Goal: Task Accomplishment & Management: Manage account settings

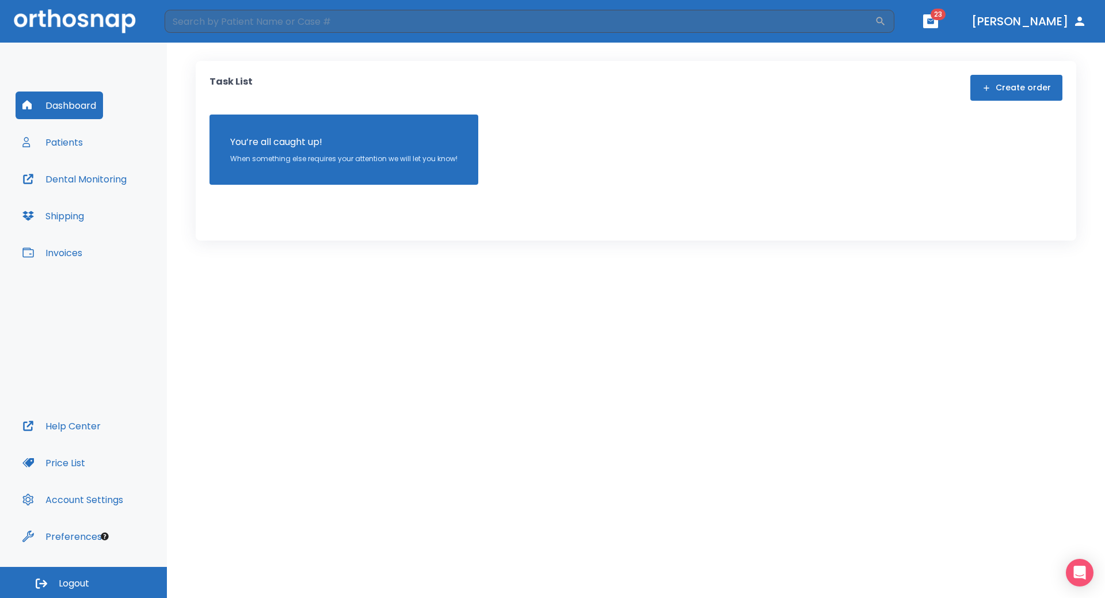
click at [67, 147] on button "Patients" at bounding box center [53, 142] width 74 height 28
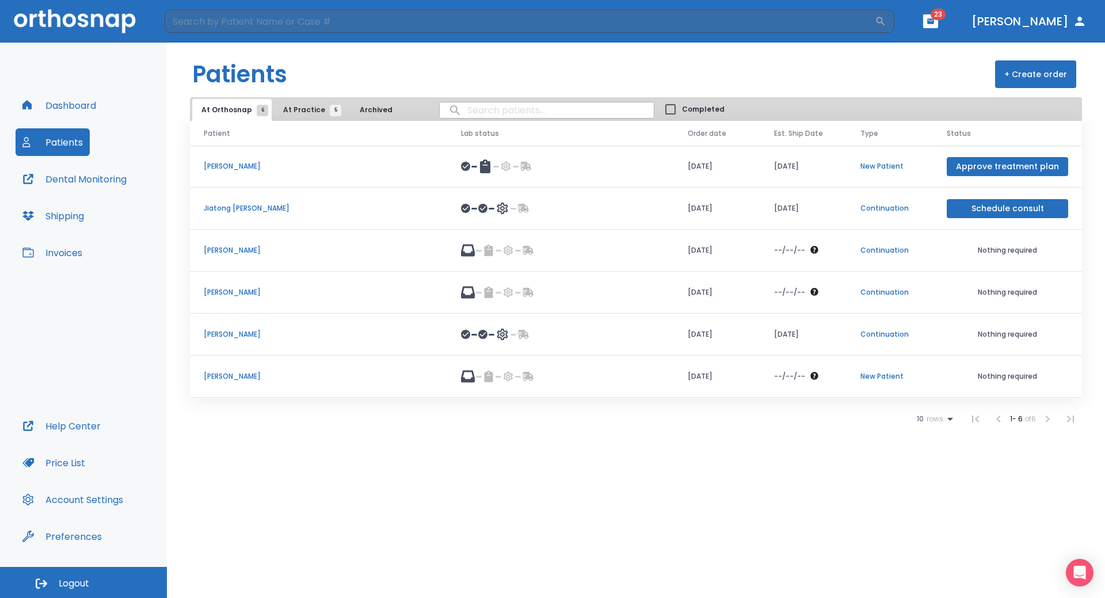
click at [290, 388] on td "[PERSON_NAME]" at bounding box center [318, 377] width 257 height 42
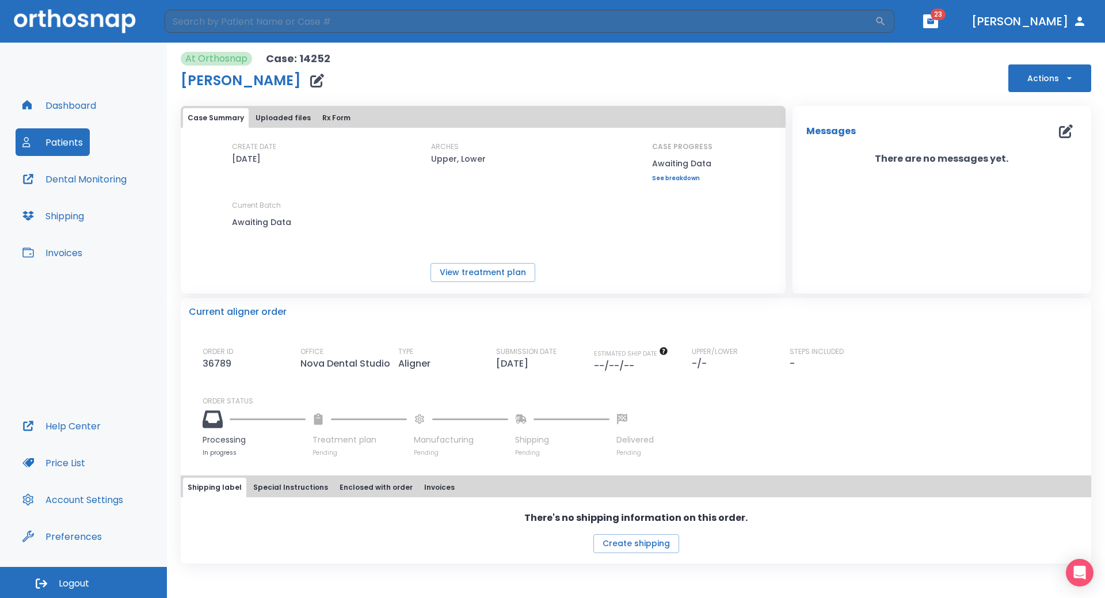
click at [326, 421] on div at bounding box center [359, 418] width 94 height 25
click at [938, 25] on button "button" at bounding box center [930, 21] width 15 height 14
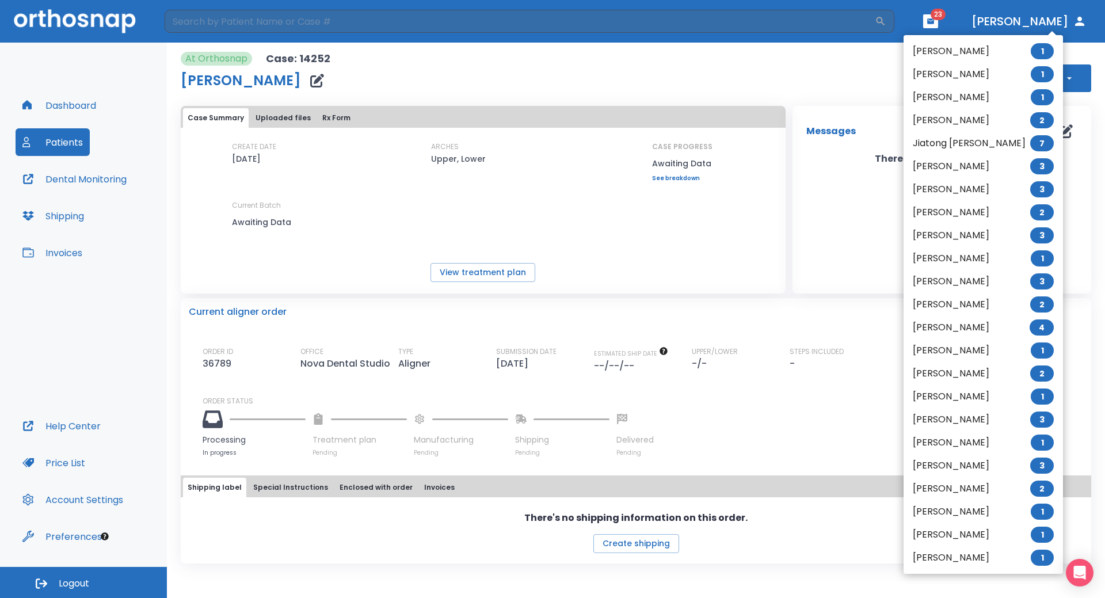
click at [944, 46] on li "[PERSON_NAME] 1" at bounding box center [983, 51] width 159 height 23
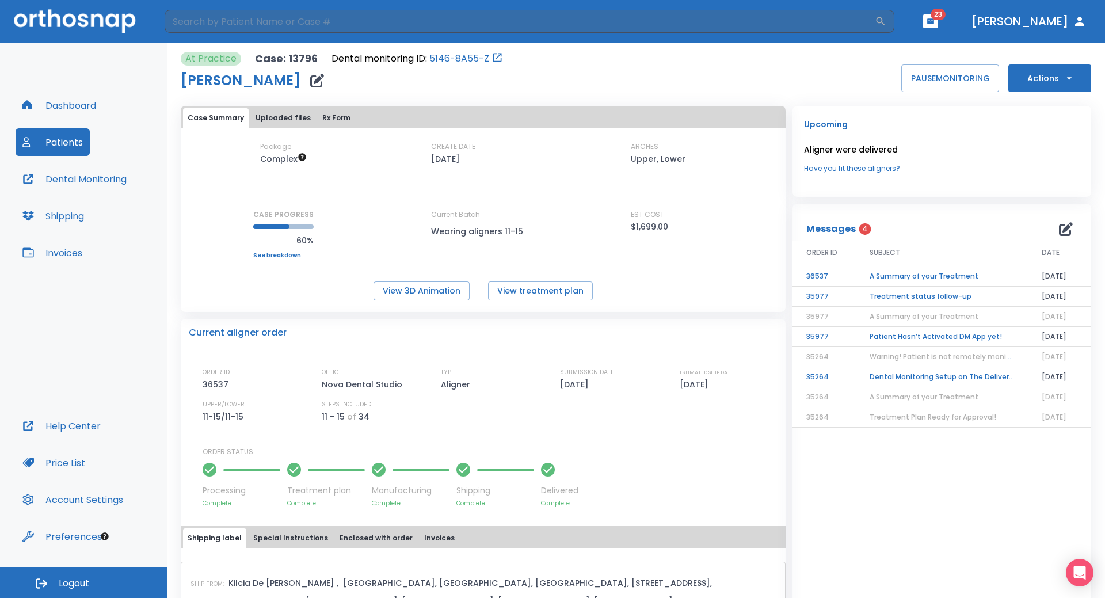
click at [938, 26] on button "button" at bounding box center [930, 21] width 15 height 14
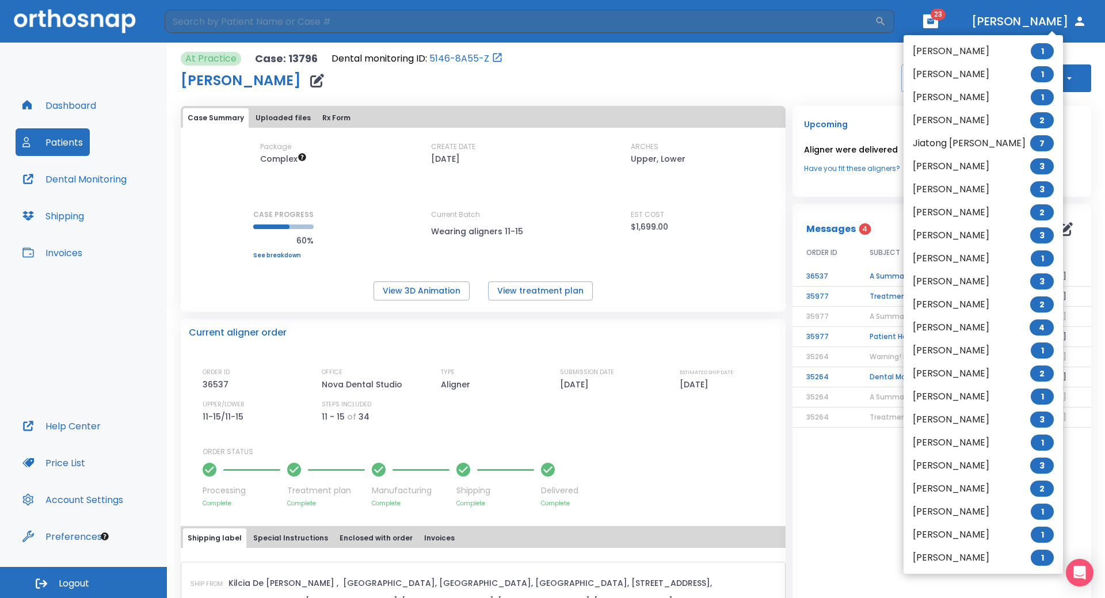
click at [866, 68] on div at bounding box center [552, 299] width 1105 height 598
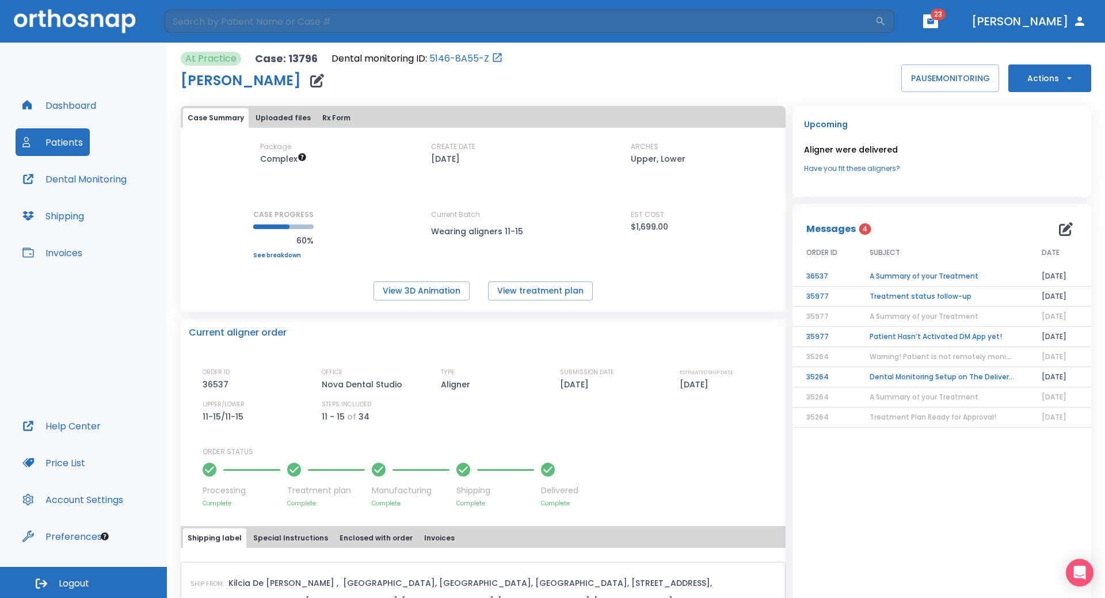
click at [929, 379] on td "Dental Monitoring Setup on The Delivery Day" at bounding box center [942, 377] width 172 height 20
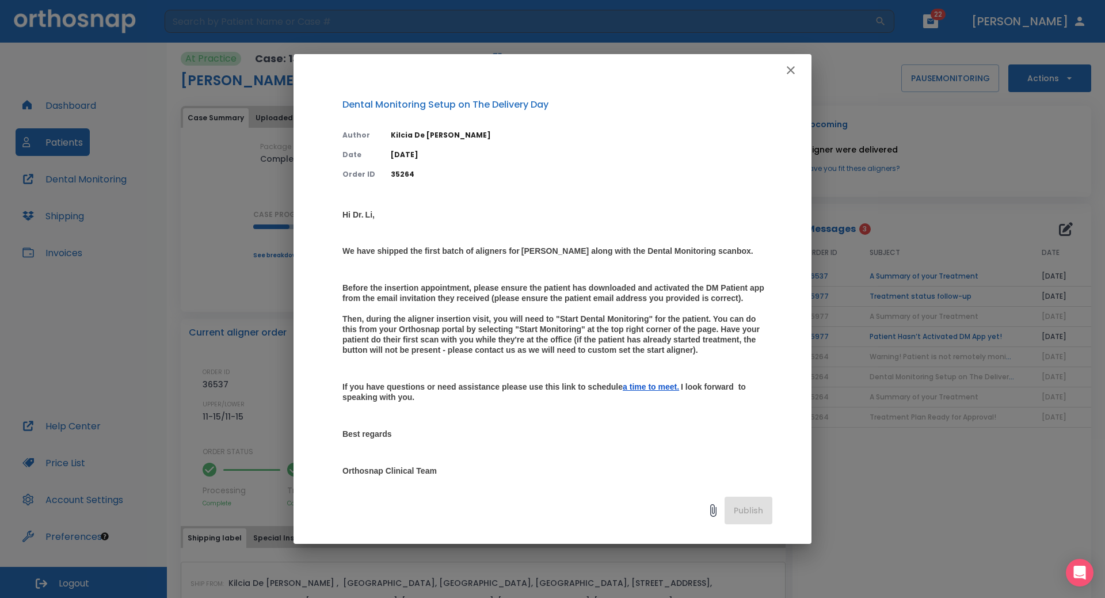
click at [792, 72] on icon "button" at bounding box center [791, 70] width 8 height 8
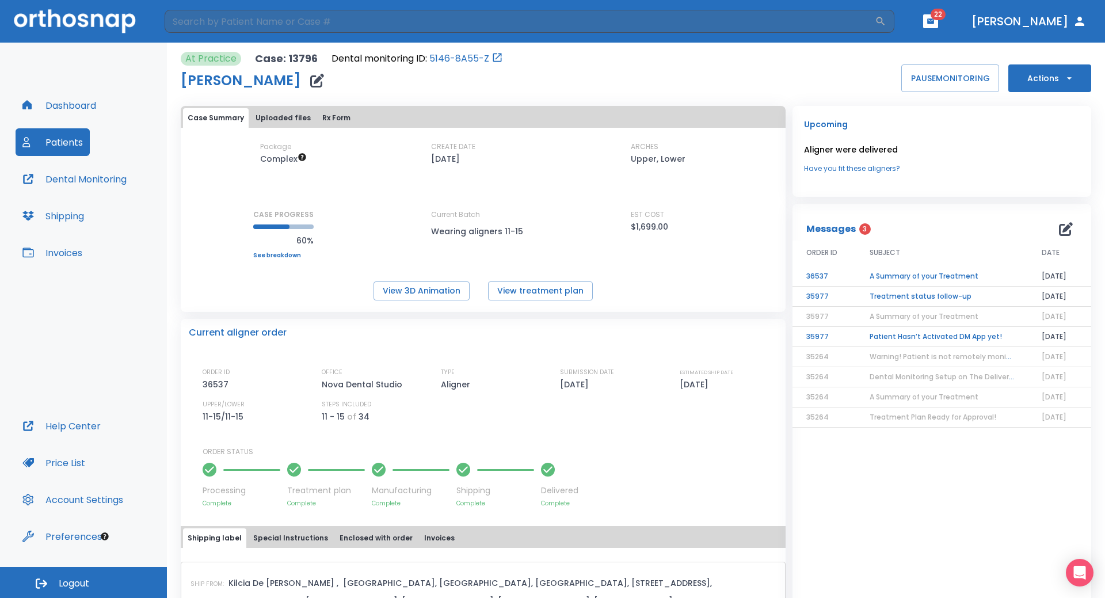
click at [918, 337] on td "Patient Hasn’t Activated DM App yet!" at bounding box center [942, 337] width 172 height 20
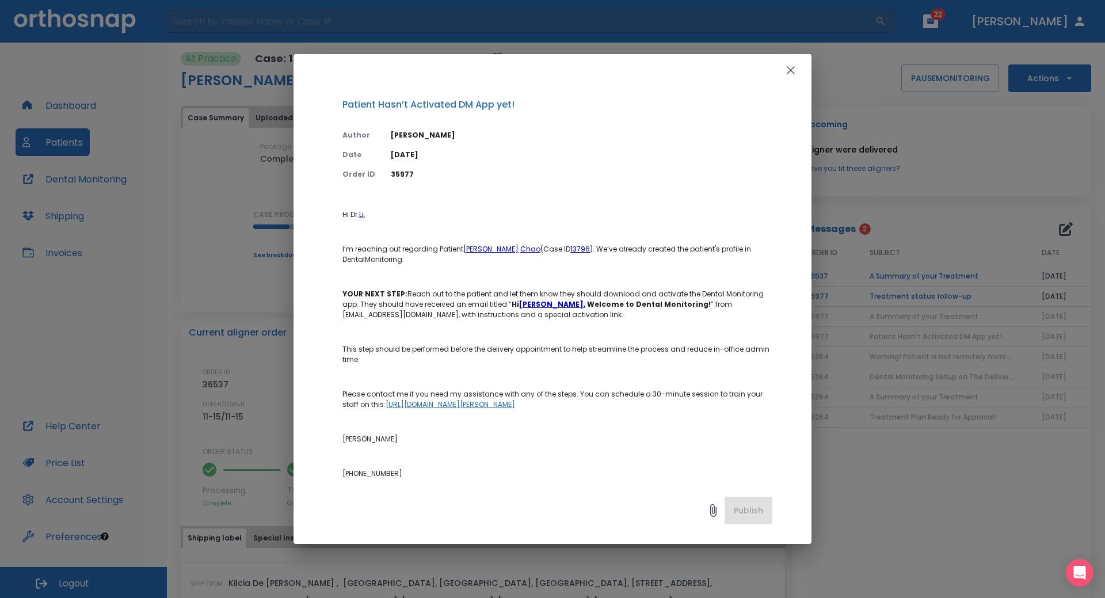
click at [792, 69] on icon "button" at bounding box center [791, 70] width 8 height 8
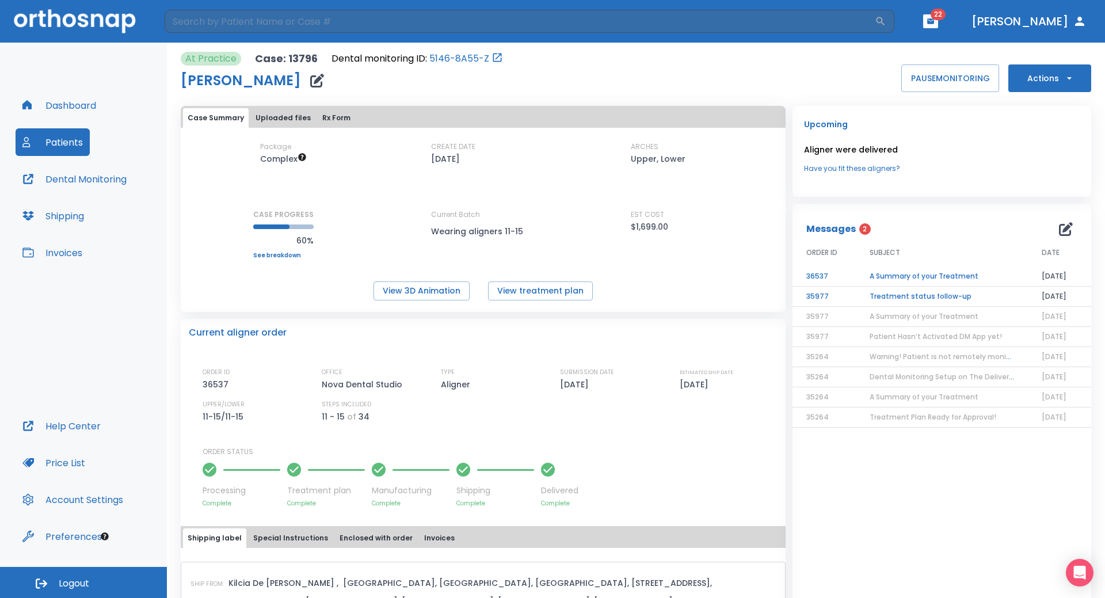
click at [899, 301] on td "Treatment status follow-up" at bounding box center [942, 297] width 172 height 20
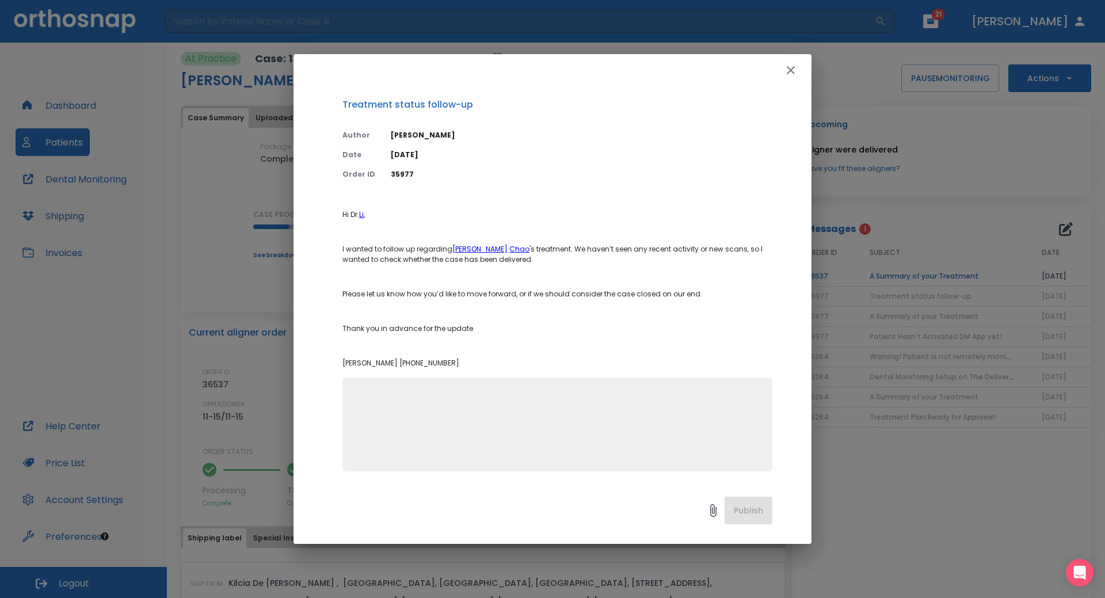
click at [788, 73] on icon "button" at bounding box center [791, 70] width 8 height 8
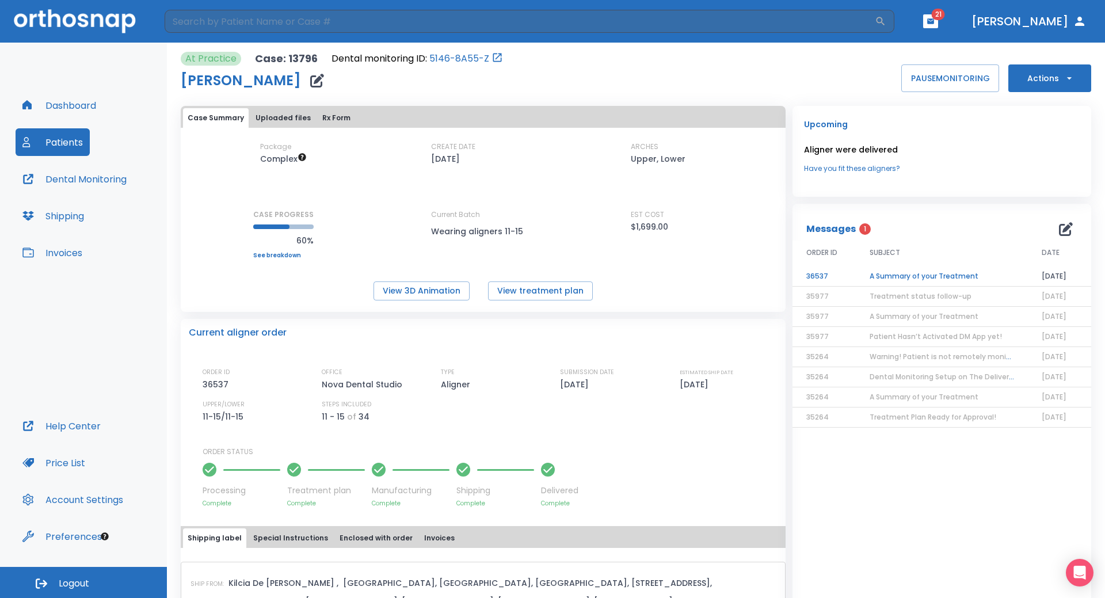
click at [905, 275] on td "A Summary of your Treatment" at bounding box center [942, 276] width 172 height 20
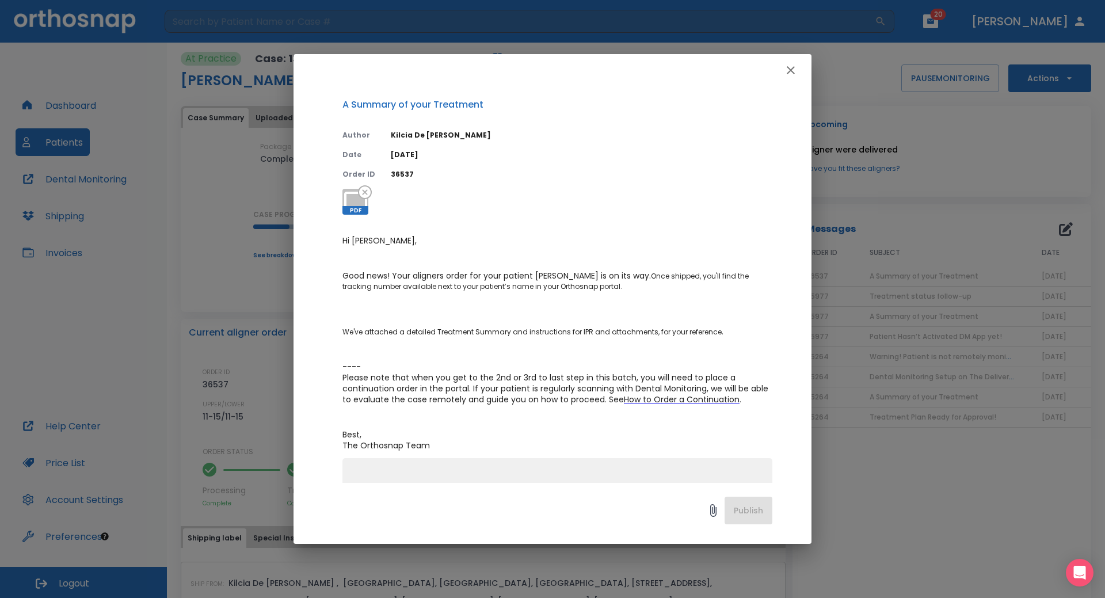
click at [794, 69] on icon "button" at bounding box center [791, 70] width 14 height 14
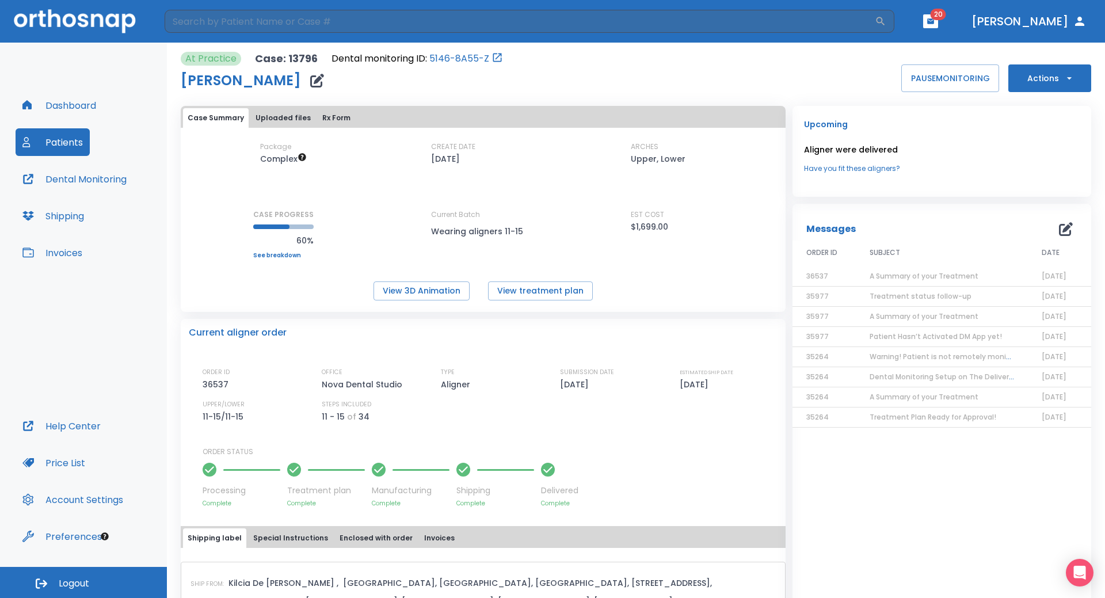
click at [938, 22] on button "button" at bounding box center [930, 21] width 15 height 14
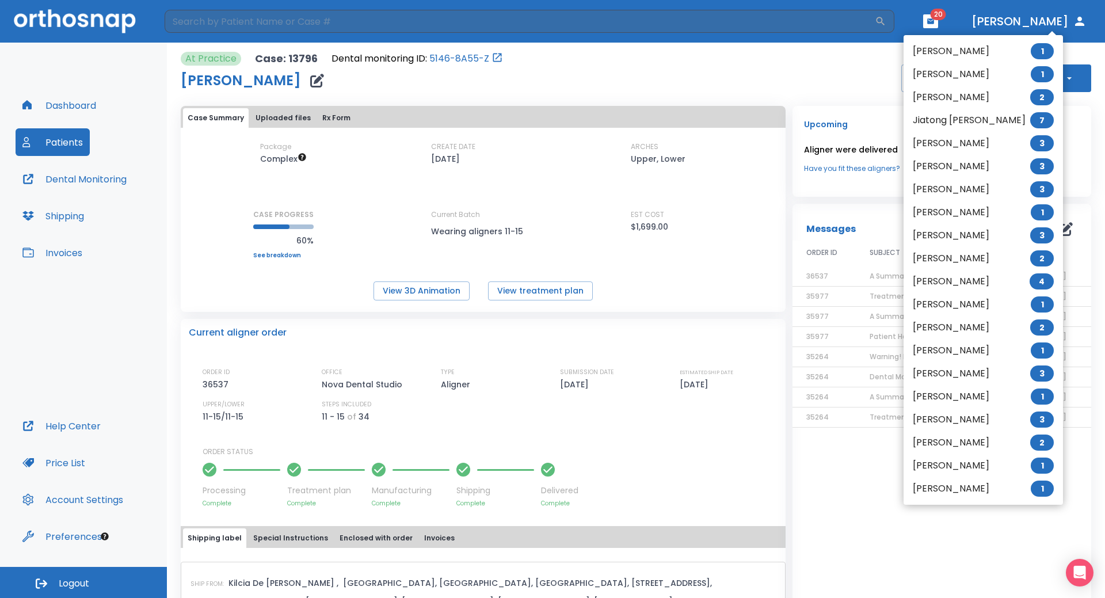
click at [953, 52] on li "[PERSON_NAME] 1" at bounding box center [983, 51] width 159 height 23
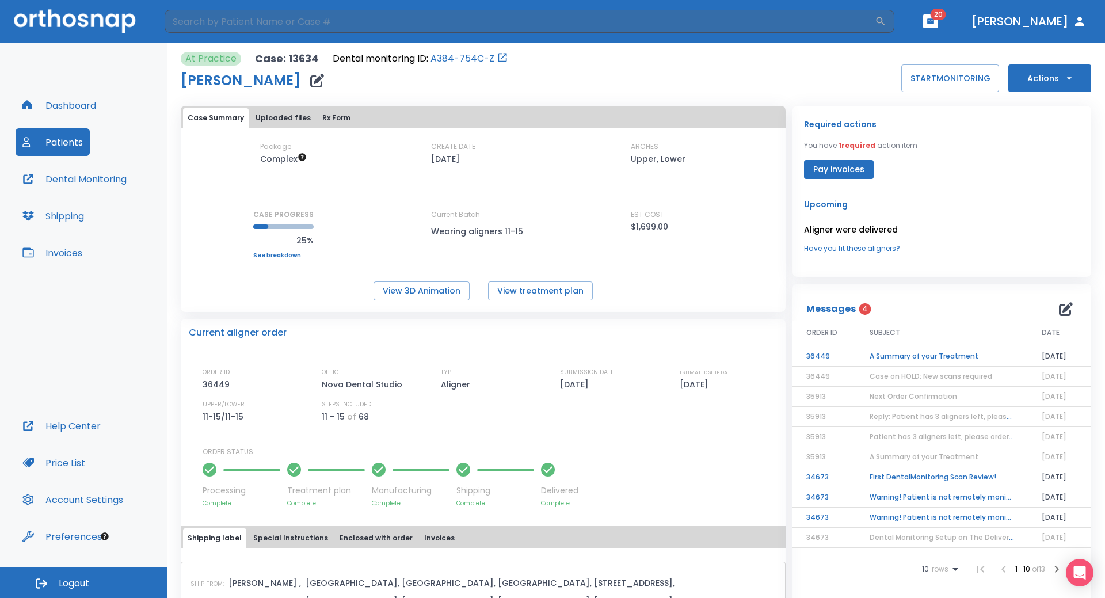
click at [916, 356] on td "A Summary of your Treatment" at bounding box center [942, 356] width 172 height 20
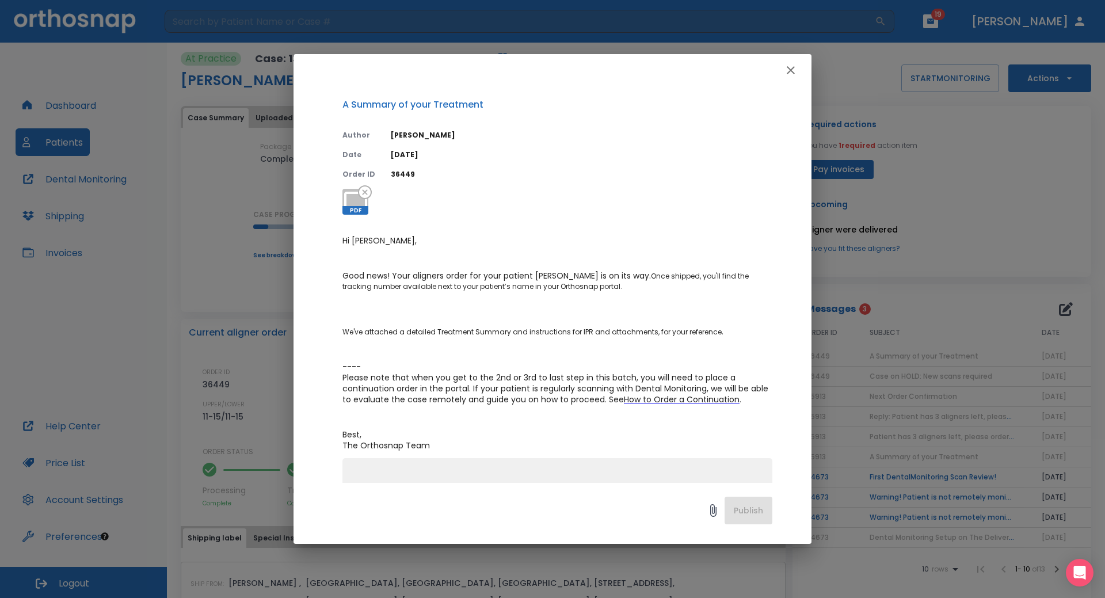
click at [797, 69] on icon "button" at bounding box center [791, 70] width 14 height 14
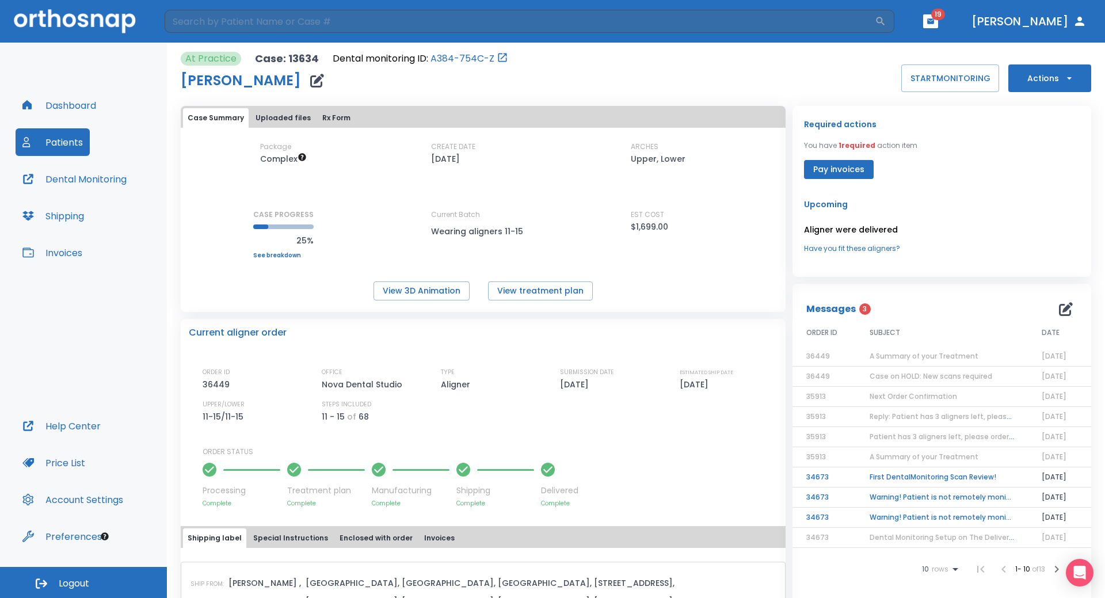
click at [910, 475] on td "First DentalMonitoring Scan Review!" at bounding box center [942, 477] width 172 height 20
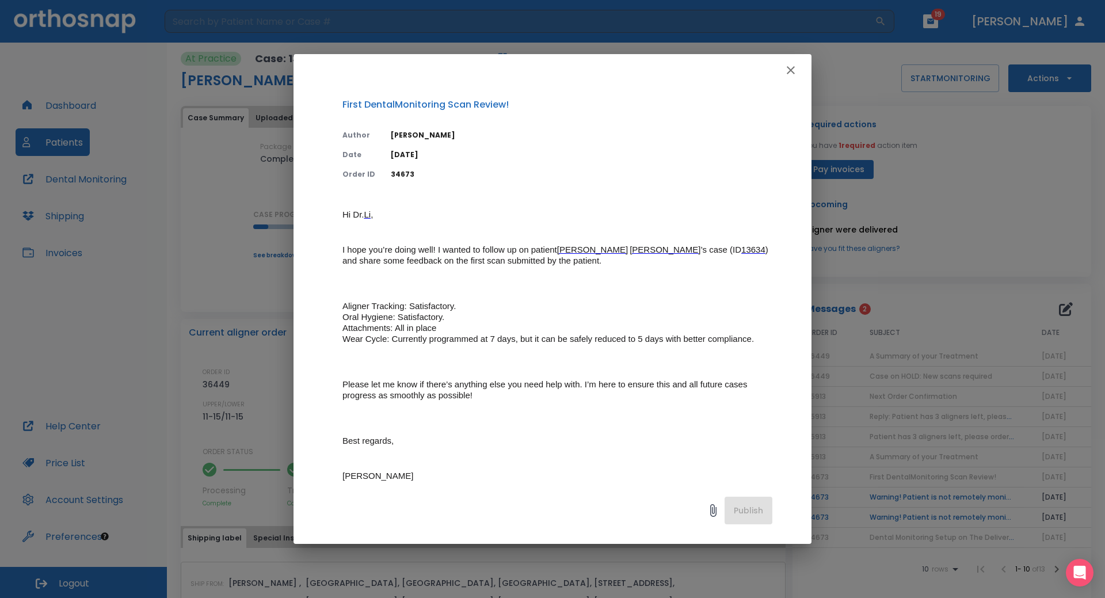
click at [790, 68] on icon "button" at bounding box center [791, 70] width 8 height 8
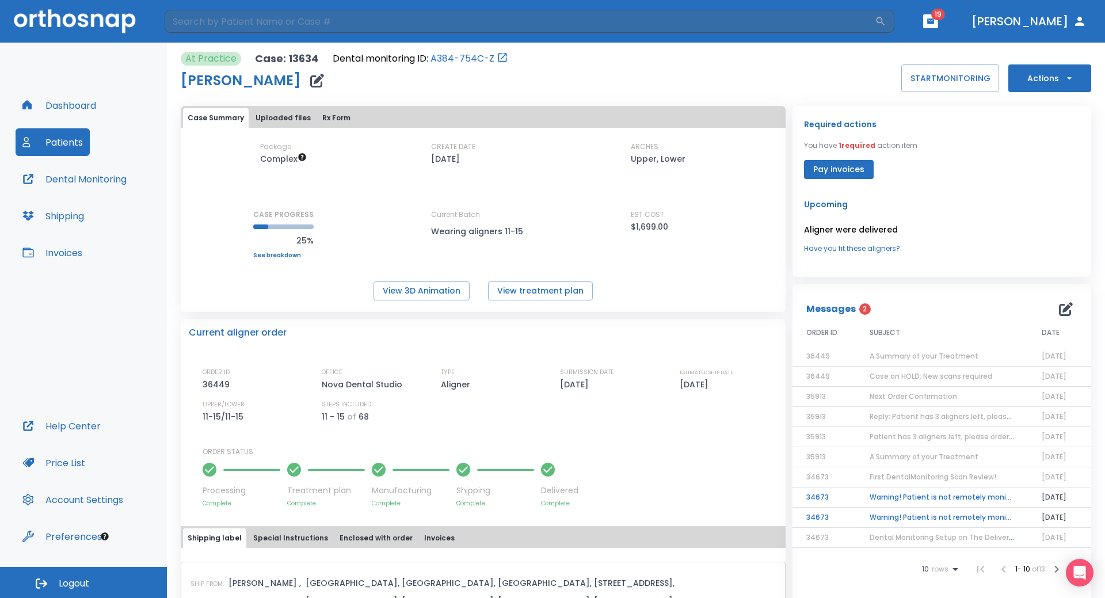
click at [915, 495] on td "Warning! Patient is not remotely monitored" at bounding box center [942, 497] width 172 height 20
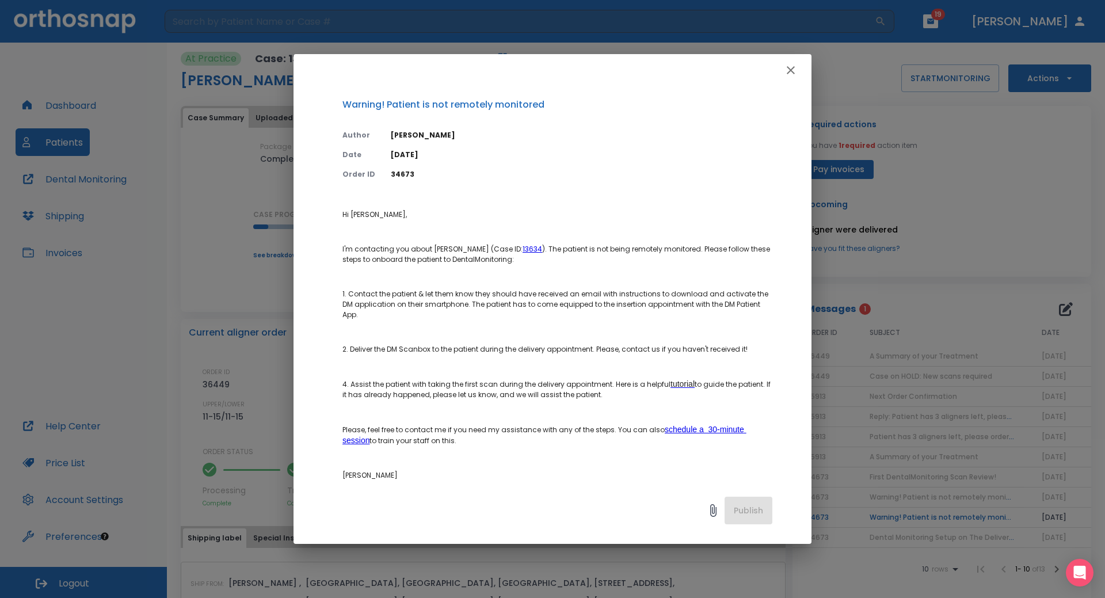
drag, startPoint x: 789, startPoint y: 65, endPoint x: 802, endPoint y: 97, distance: 34.6
click at [790, 65] on icon "button" at bounding box center [791, 70] width 14 height 14
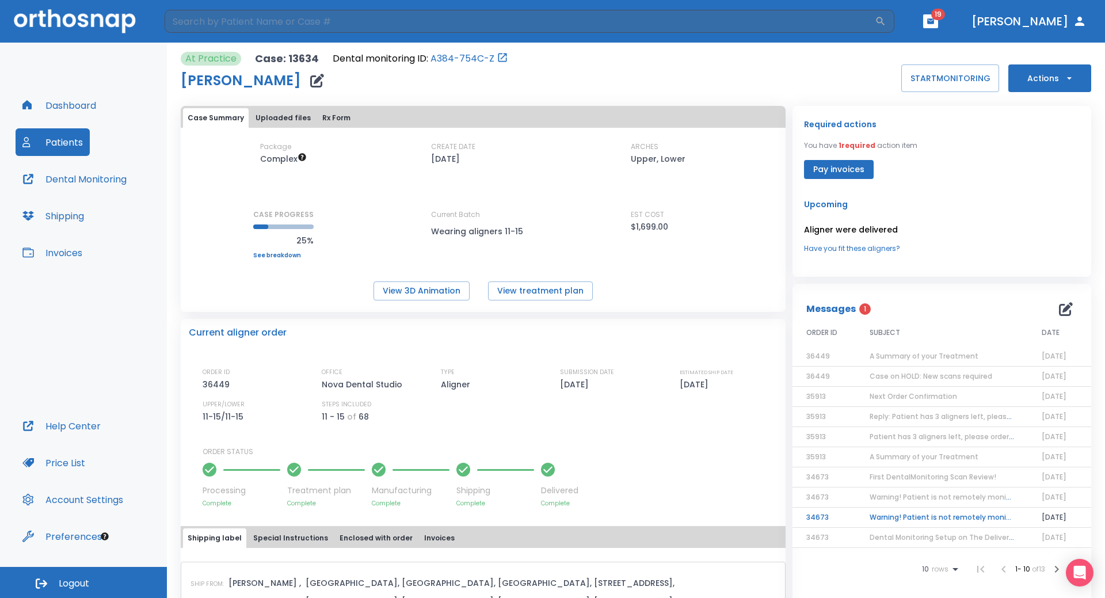
click at [932, 517] on td "Warning! Patient is not remotely monitored" at bounding box center [942, 518] width 172 height 20
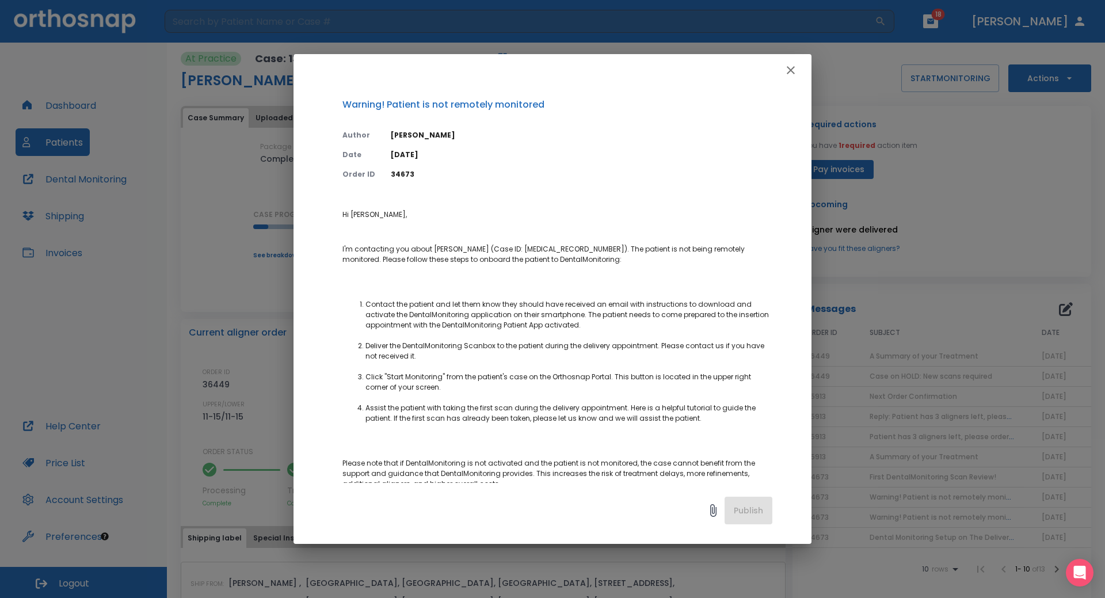
click at [792, 73] on icon "button" at bounding box center [791, 70] width 14 height 14
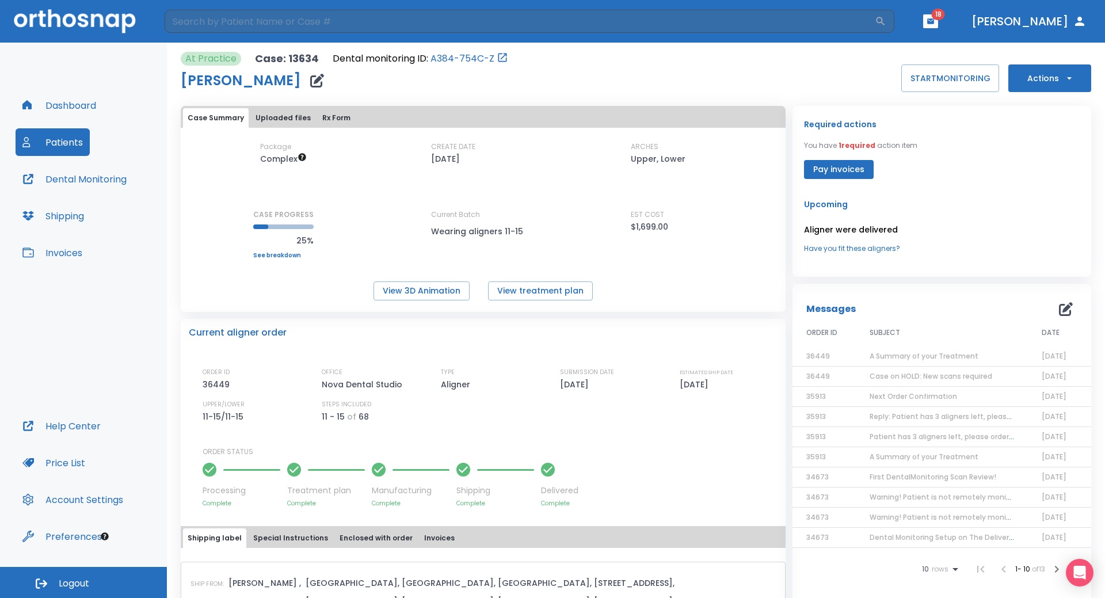
click at [938, 21] on button "button" at bounding box center [930, 21] width 15 height 14
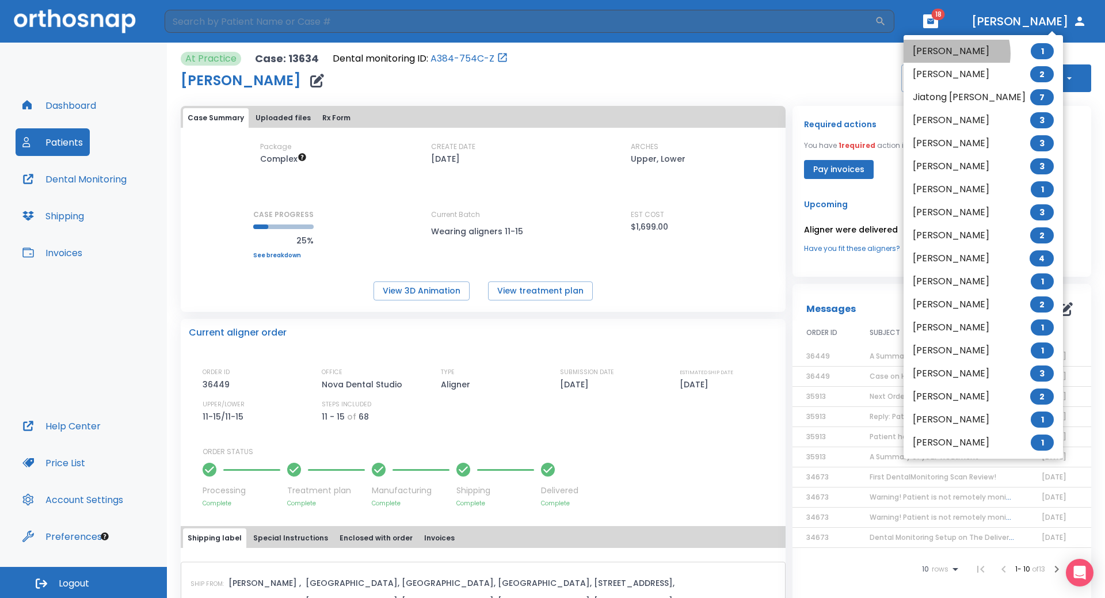
click at [949, 54] on li "[PERSON_NAME] 1" at bounding box center [983, 51] width 159 height 23
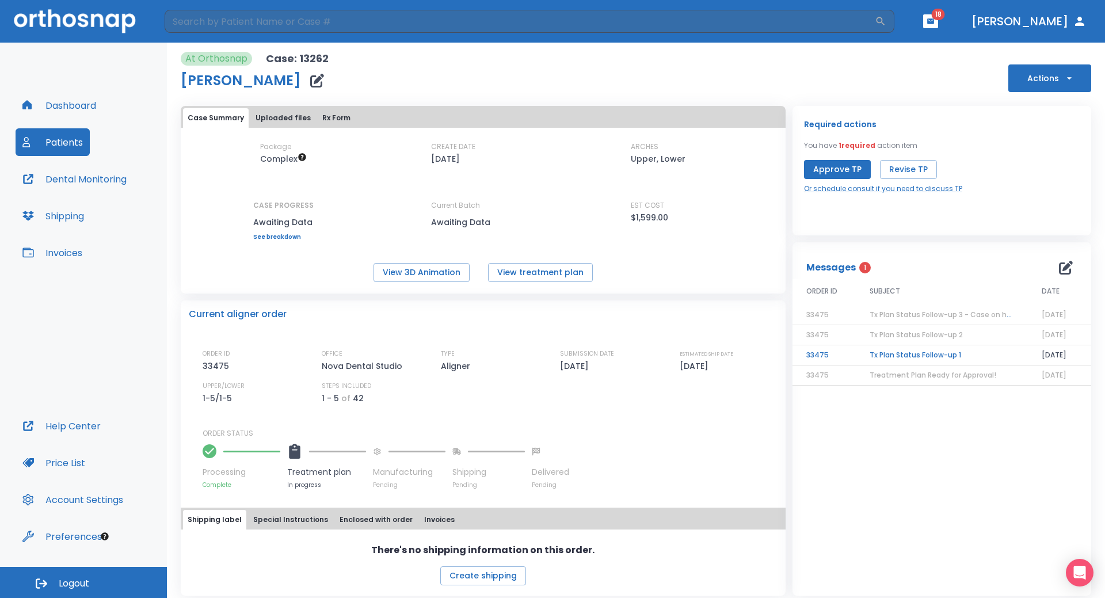
click at [895, 356] on td "Tx Plan Status Follow-up 1" at bounding box center [942, 355] width 172 height 20
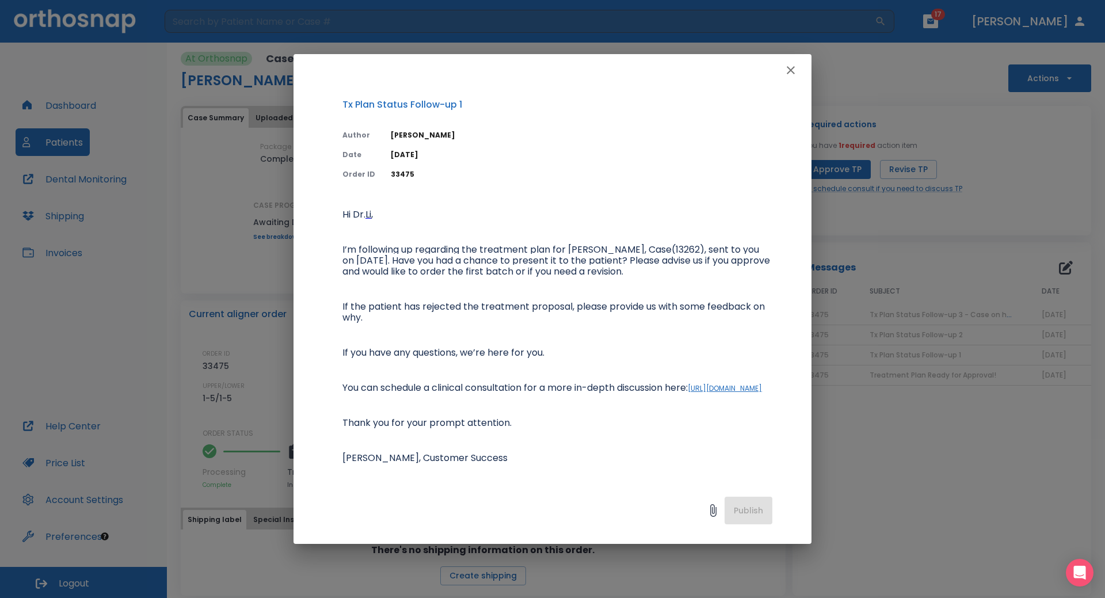
click at [794, 70] on icon "button" at bounding box center [791, 70] width 14 height 14
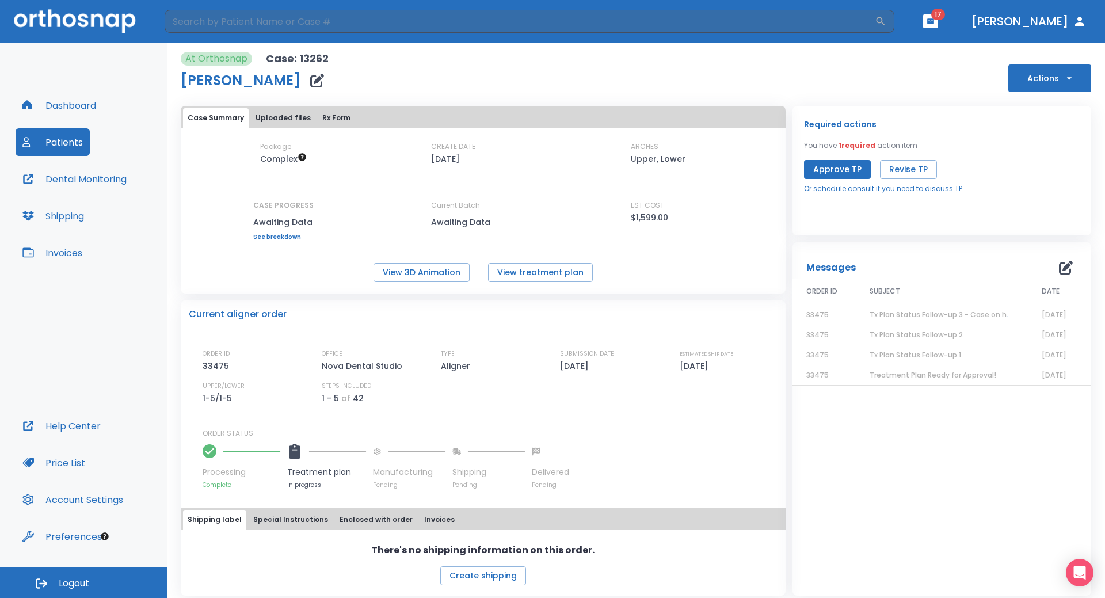
click at [935, 20] on icon "button" at bounding box center [931, 21] width 8 height 8
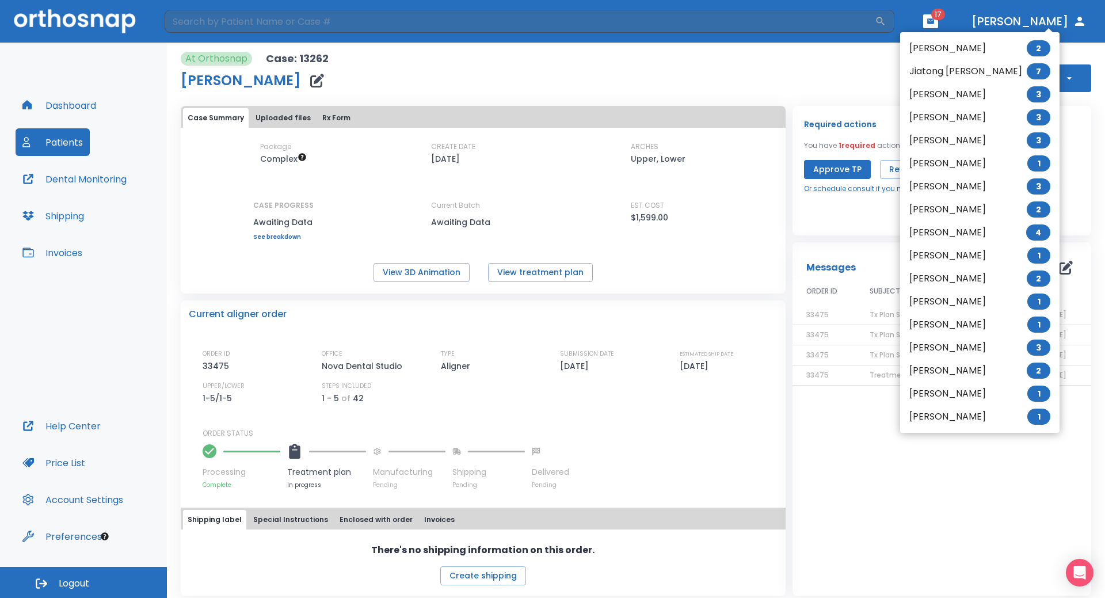
click at [942, 49] on li "[PERSON_NAME] 2" at bounding box center [979, 48] width 159 height 23
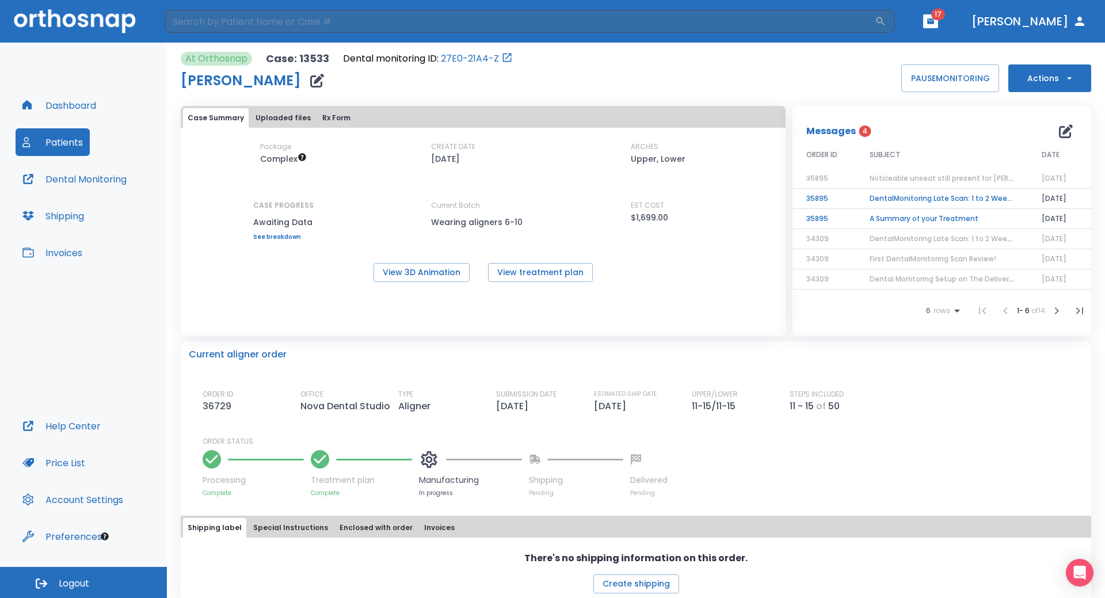
click at [925, 197] on td "DentalMonitoring Late Scan: 1 to 2 Weeks Notification" at bounding box center [942, 199] width 172 height 20
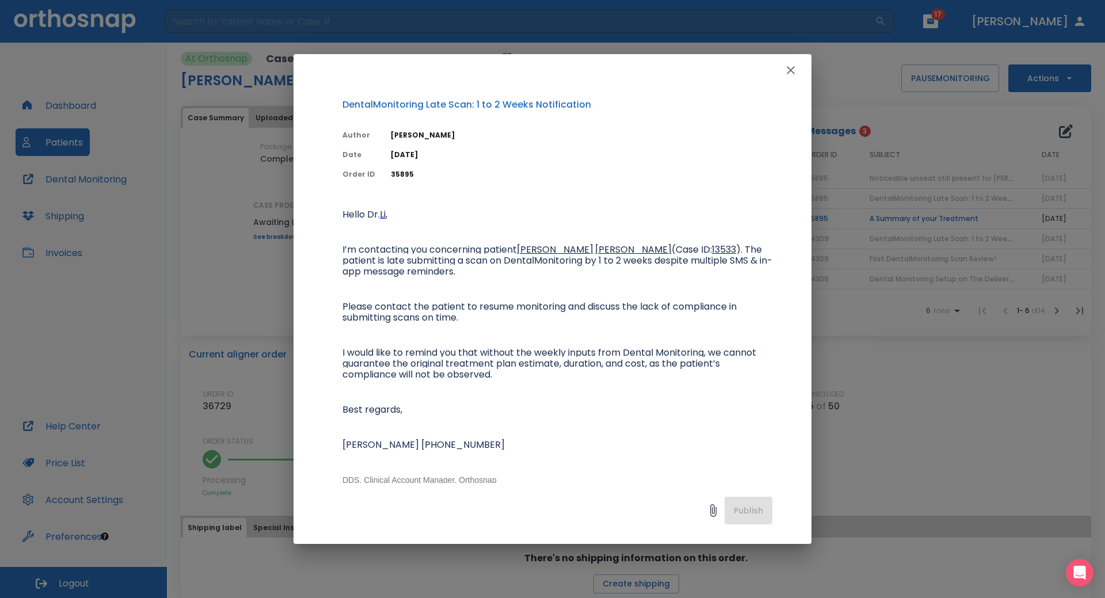
click at [789, 67] on icon "button" at bounding box center [791, 70] width 14 height 14
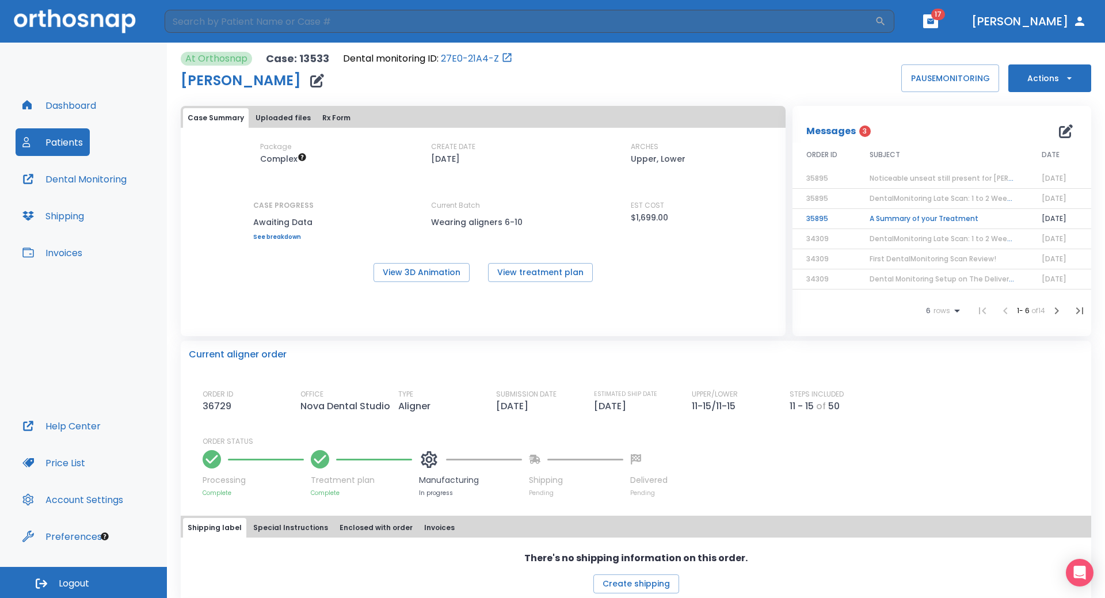
click at [920, 220] on td "A Summary of your Treatment" at bounding box center [942, 219] width 172 height 20
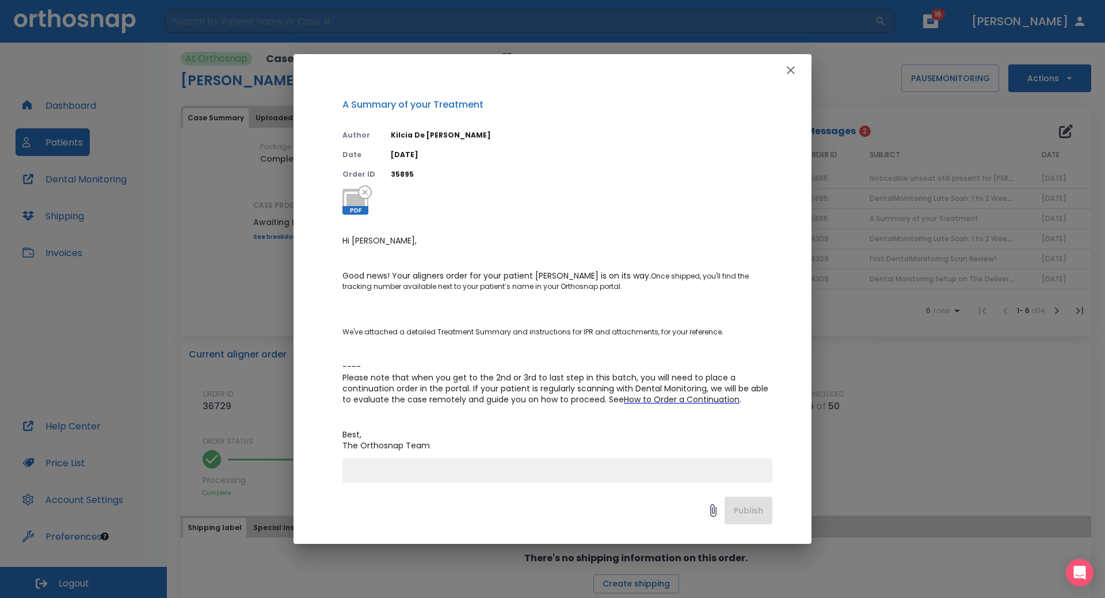
click at [789, 69] on icon "button" at bounding box center [791, 70] width 8 height 8
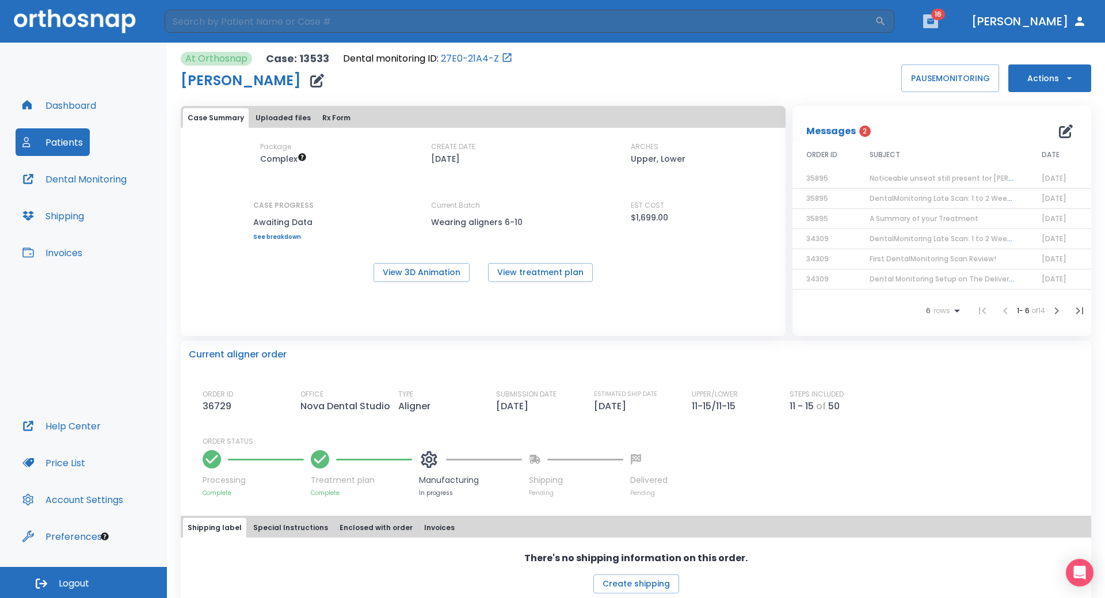
click at [935, 24] on icon "button" at bounding box center [931, 21] width 8 height 8
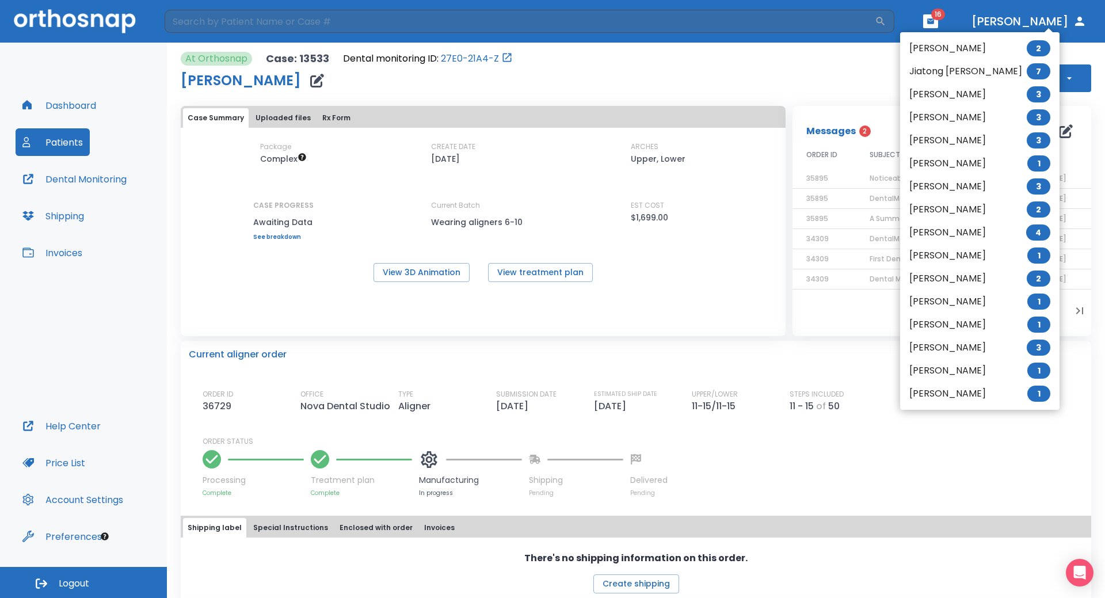
click at [934, 51] on li "[PERSON_NAME] 2" at bounding box center [979, 48] width 159 height 23
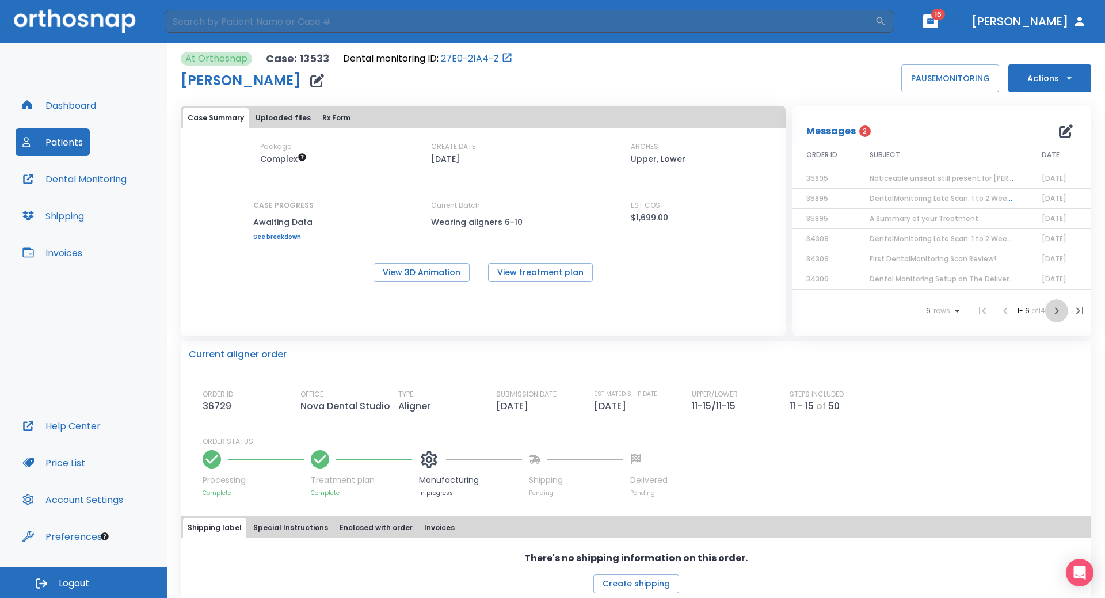
click at [1050, 313] on icon "button" at bounding box center [1057, 311] width 14 height 14
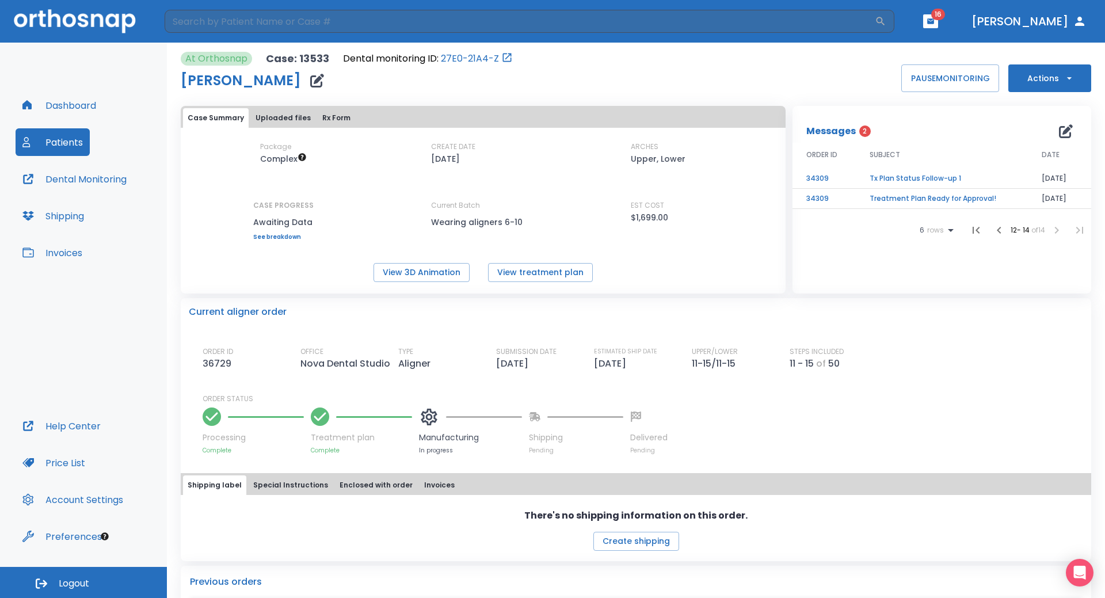
click at [924, 174] on td "Tx Plan Status Follow-up 1" at bounding box center [942, 179] width 172 height 20
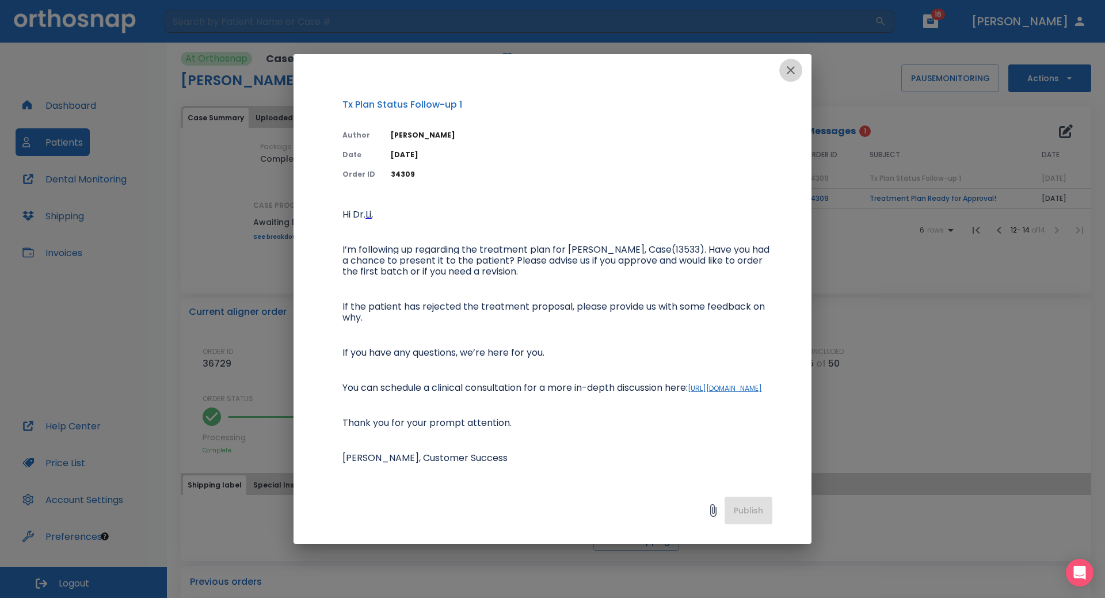
click at [792, 70] on icon "button" at bounding box center [791, 70] width 14 height 14
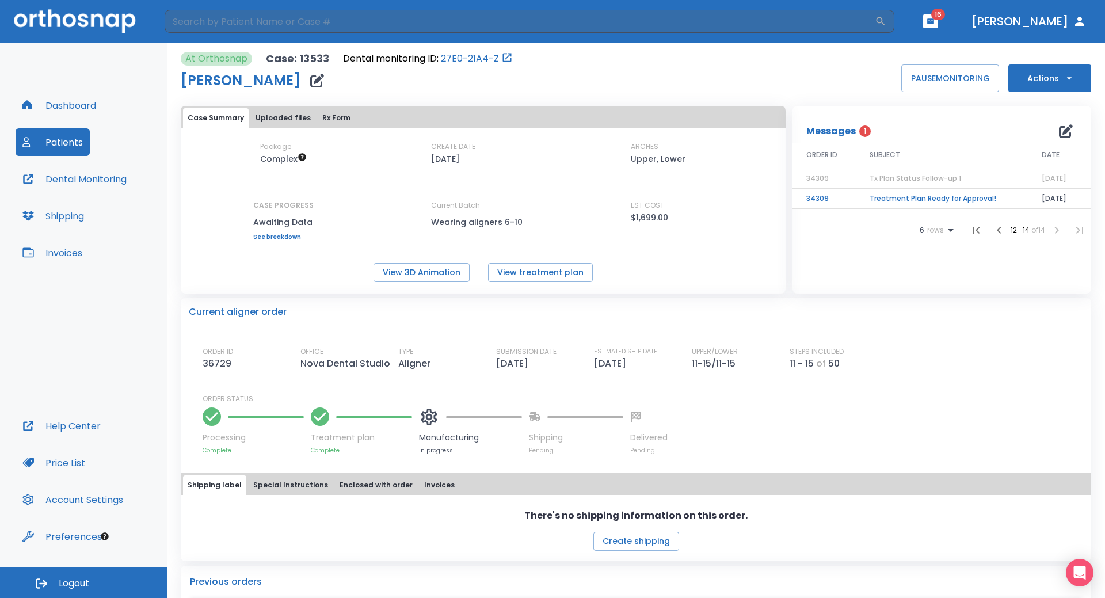
click at [903, 197] on td "Treatment Plan Ready for Approval!" at bounding box center [942, 199] width 172 height 20
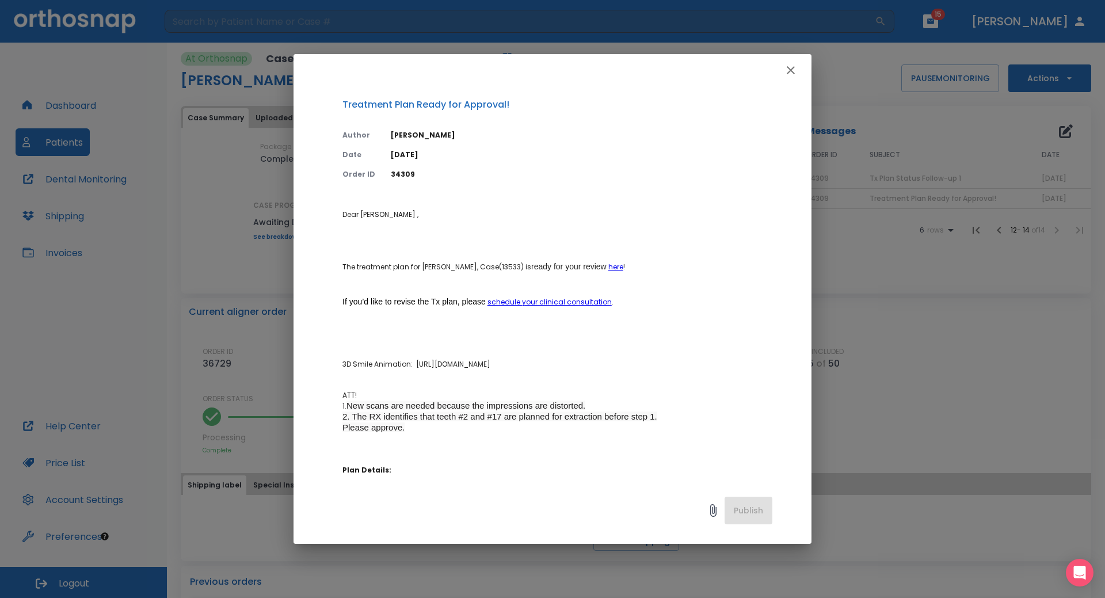
click at [794, 73] on icon "button" at bounding box center [791, 70] width 8 height 8
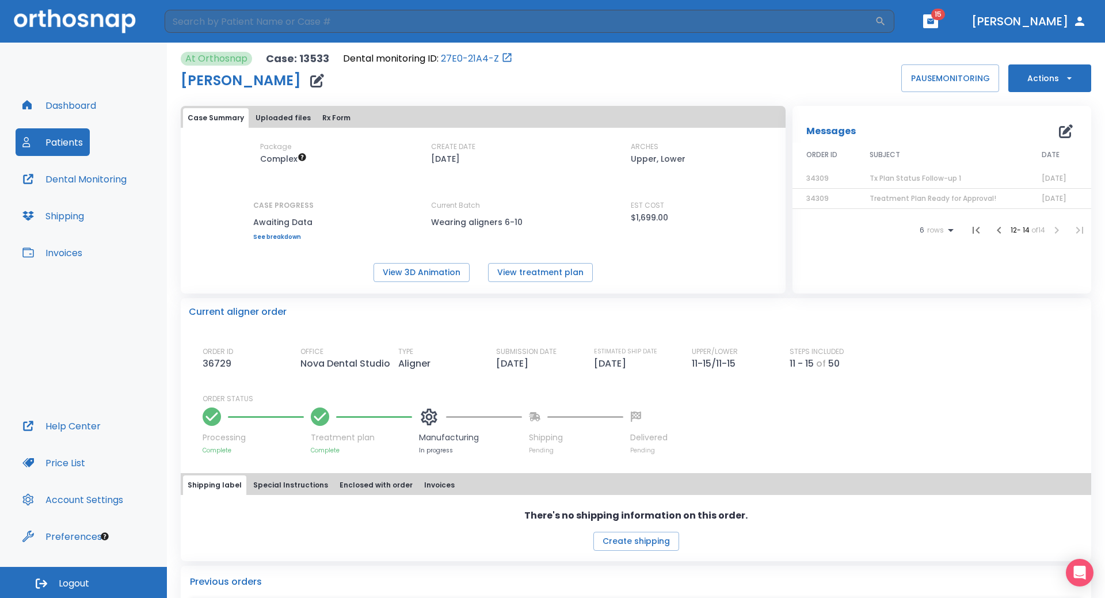
click at [935, 18] on icon "button" at bounding box center [931, 21] width 8 height 8
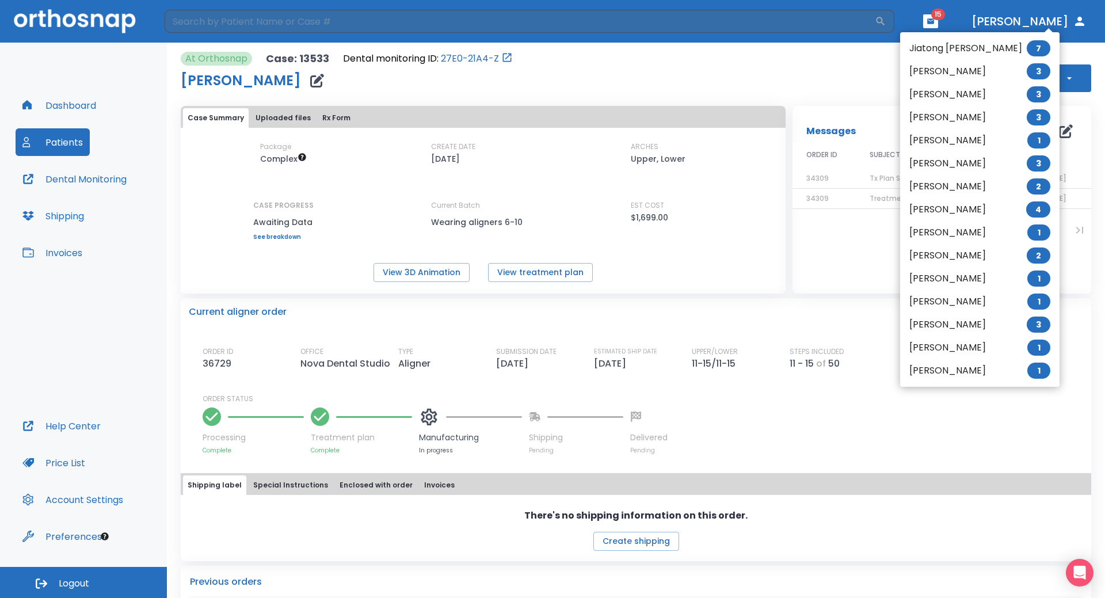
click at [933, 50] on li "Jiatong Han 7" at bounding box center [979, 48] width 159 height 23
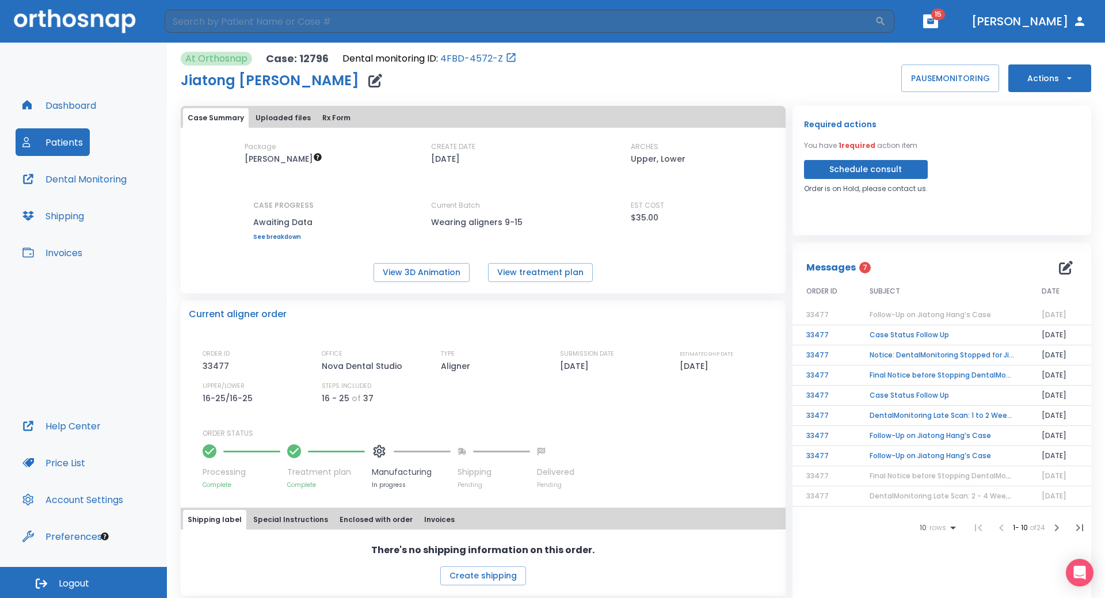
click at [910, 337] on td "Case Status Follow Up" at bounding box center [942, 335] width 172 height 20
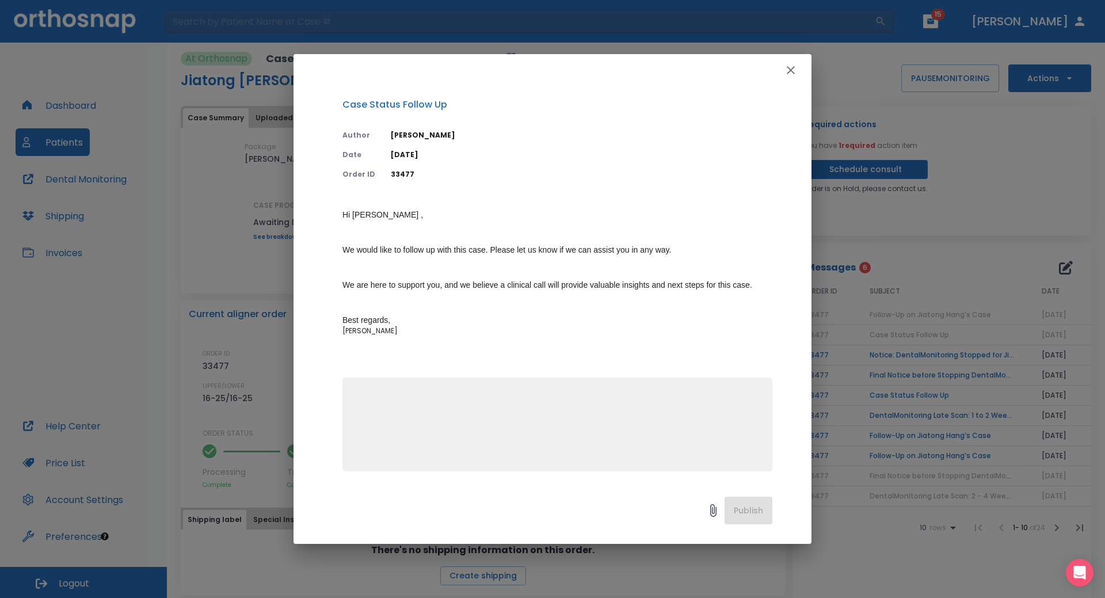
click at [796, 68] on icon "button" at bounding box center [791, 70] width 14 height 14
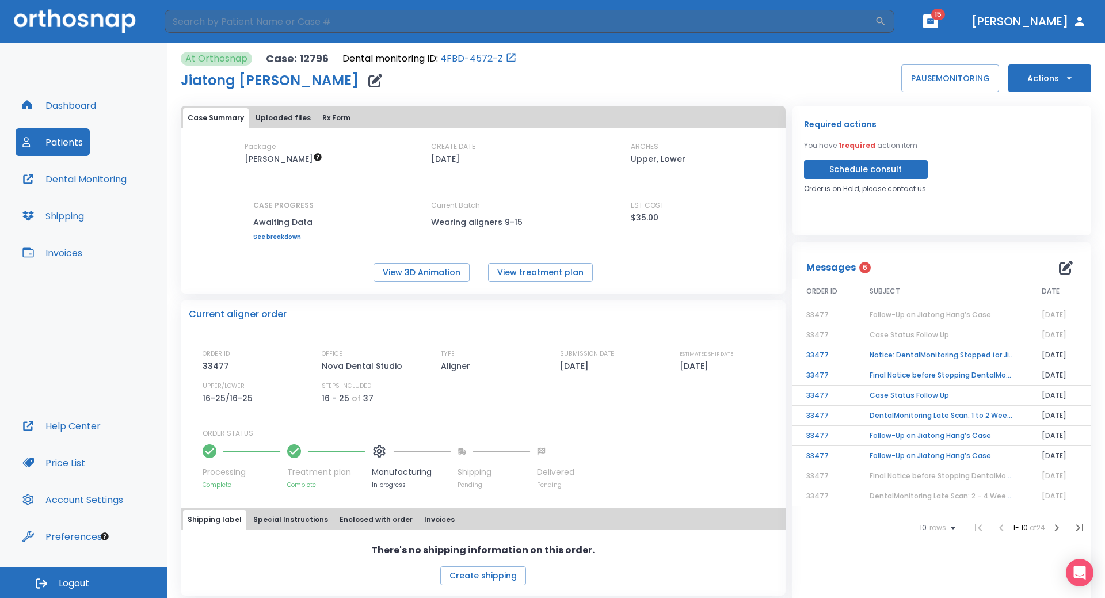
click at [910, 355] on td "Notice: DentalMonitoring Stopped for Jiatong Han" at bounding box center [942, 355] width 172 height 20
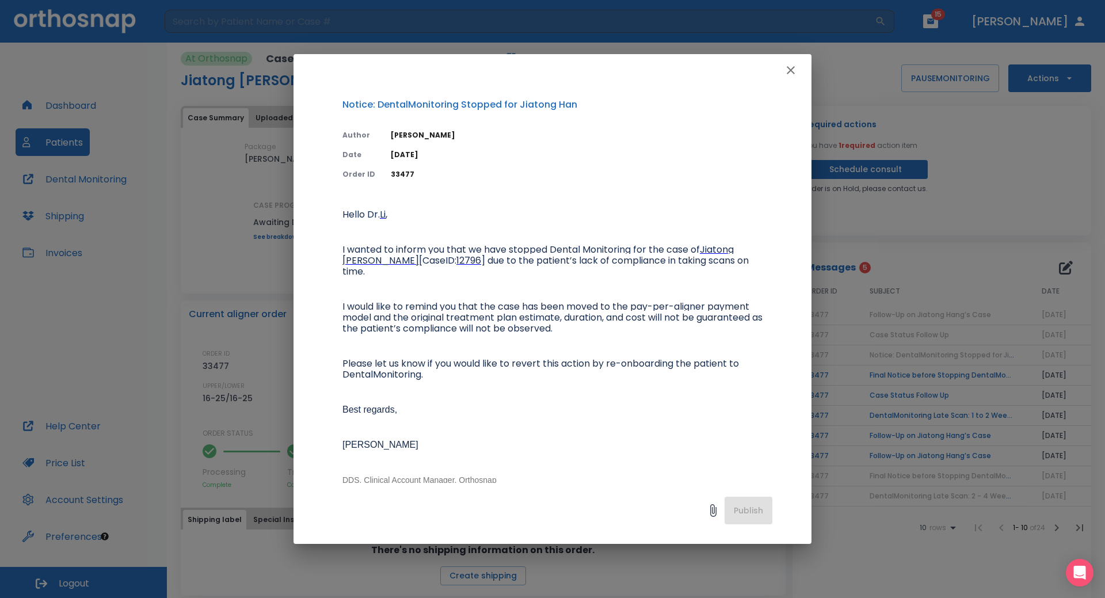
click at [789, 71] on icon "button" at bounding box center [791, 70] width 14 height 14
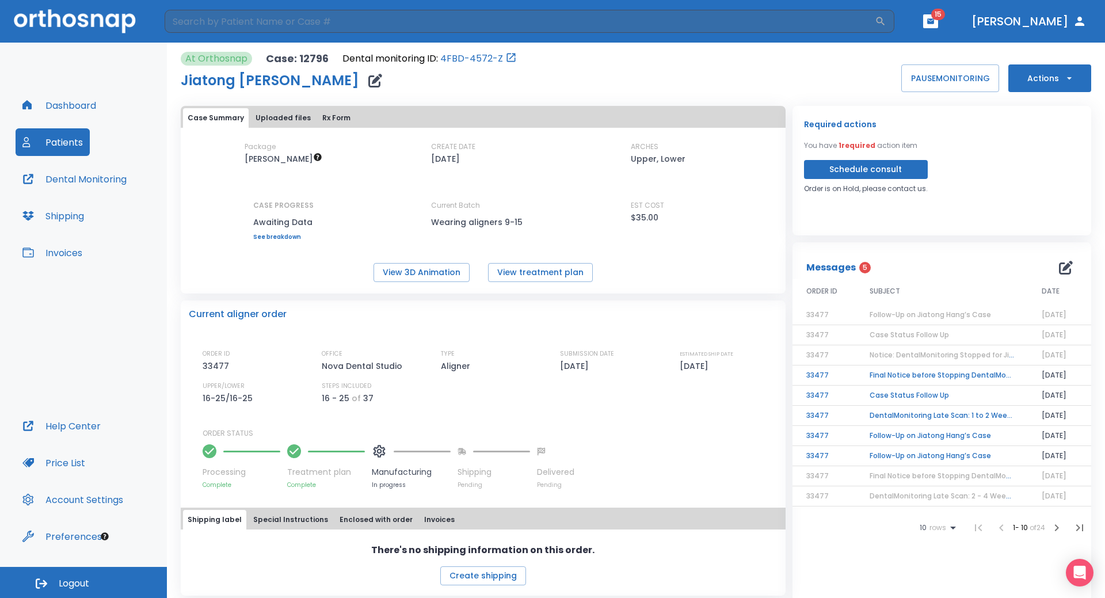
click at [898, 376] on td "Final Notice before Stopping DentalMonitoring" at bounding box center [942, 375] width 172 height 20
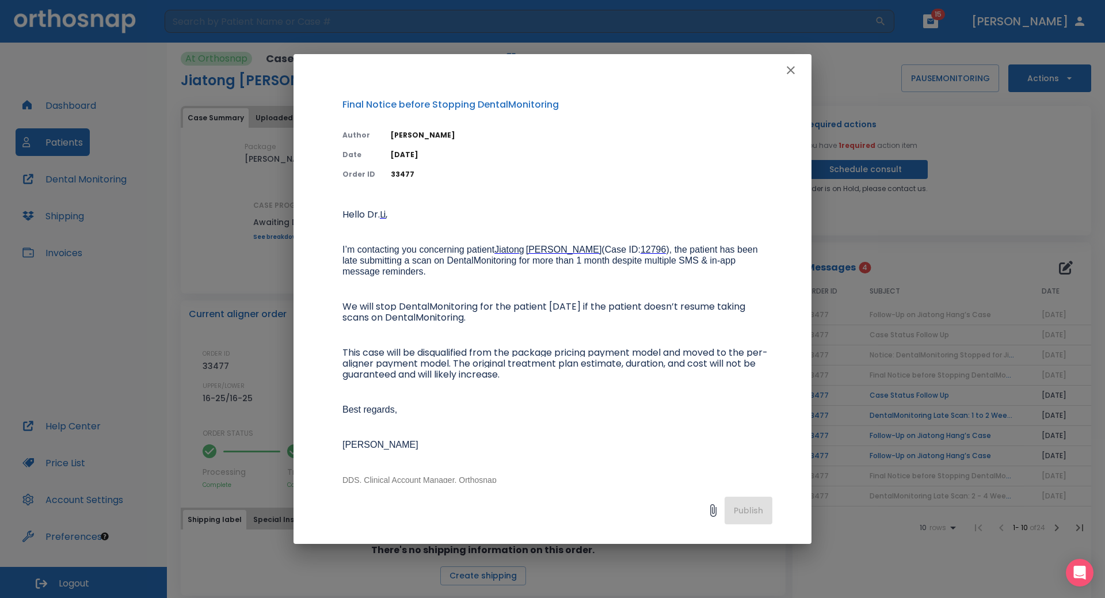
click at [790, 66] on icon "button" at bounding box center [791, 70] width 14 height 14
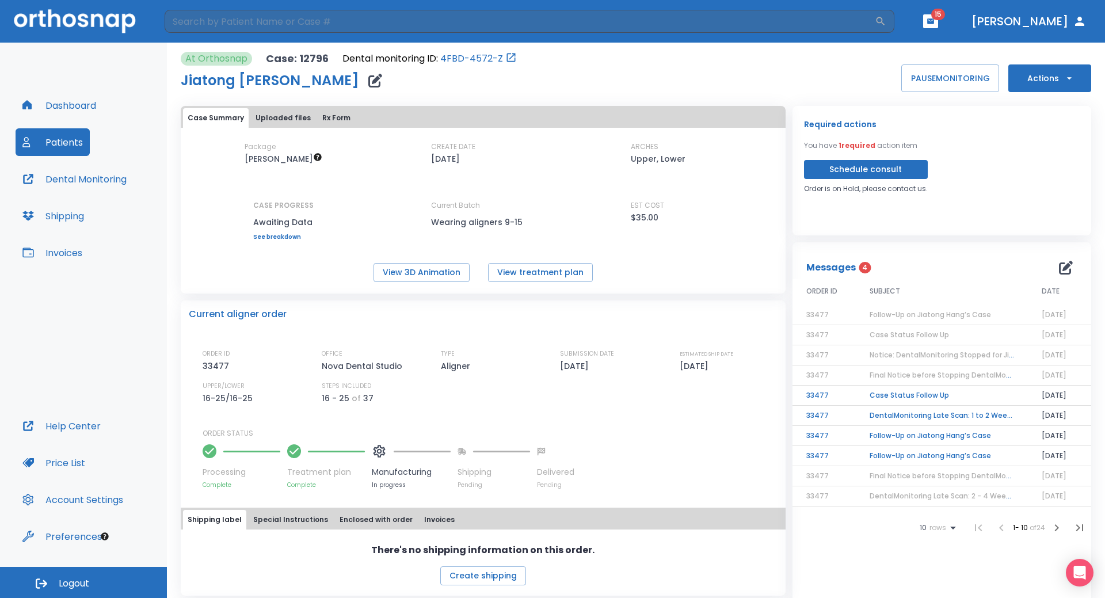
click at [894, 395] on td "Case Status Follow Up" at bounding box center [942, 396] width 172 height 20
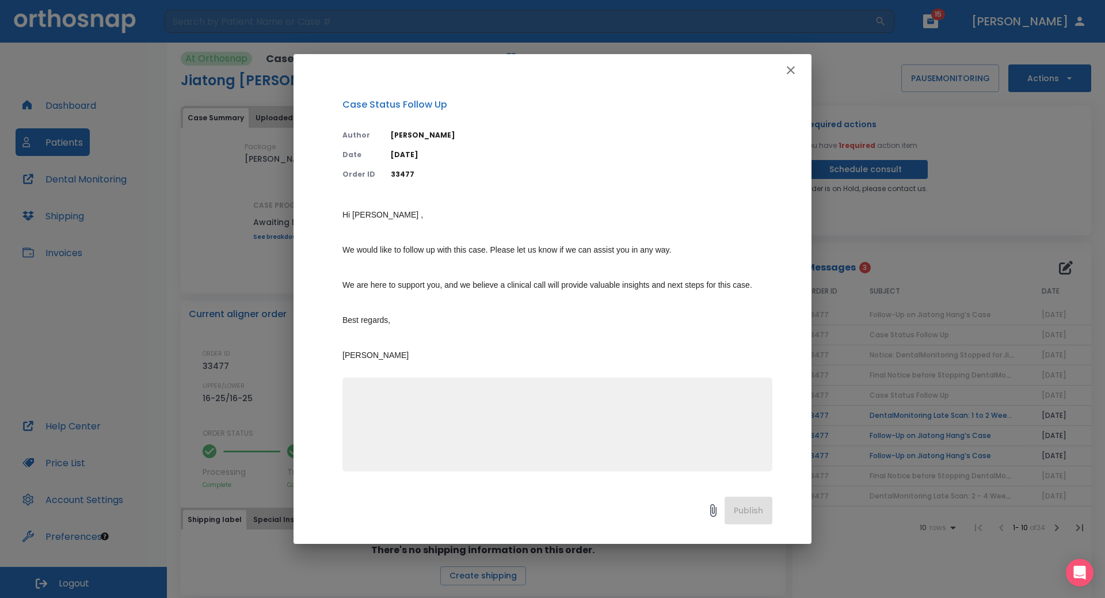
click at [787, 71] on icon "button" at bounding box center [791, 70] width 14 height 14
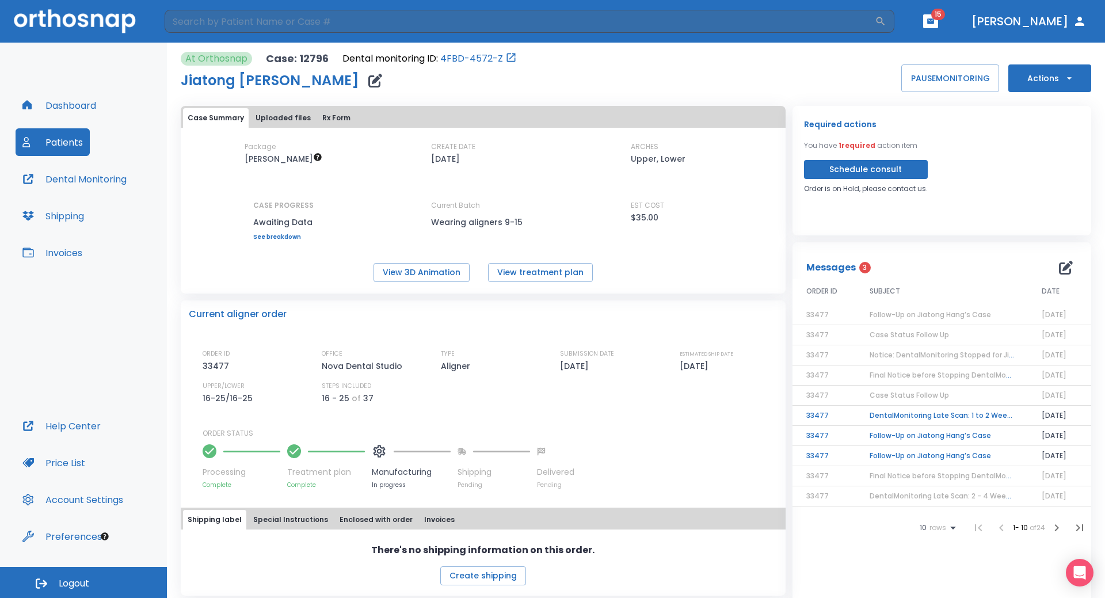
click at [898, 418] on td "DentalMonitoring Late Scan: 1 to 2 Weeks Notification" at bounding box center [942, 416] width 172 height 20
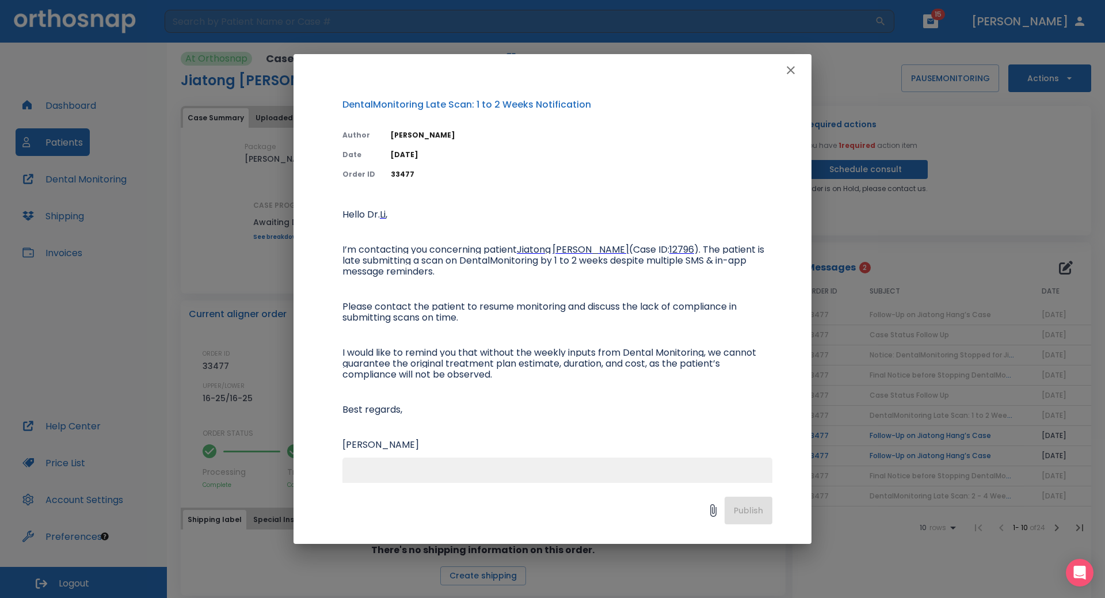
click at [789, 72] on icon "button" at bounding box center [791, 70] width 14 height 14
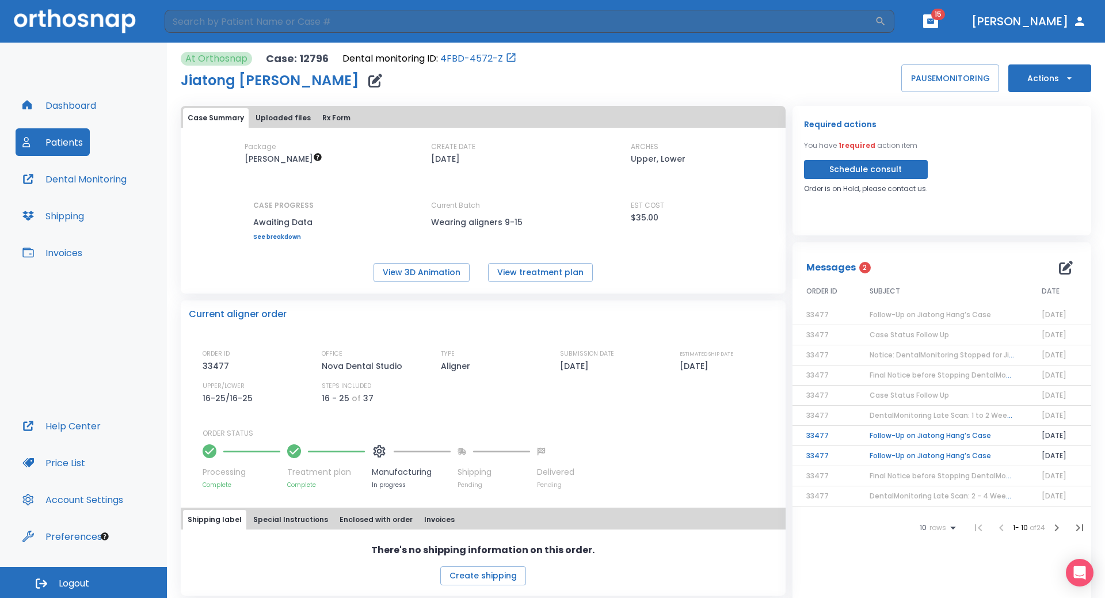
click at [905, 437] on td "Follow-Up on Jiatong Hang’s Case" at bounding box center [942, 436] width 172 height 20
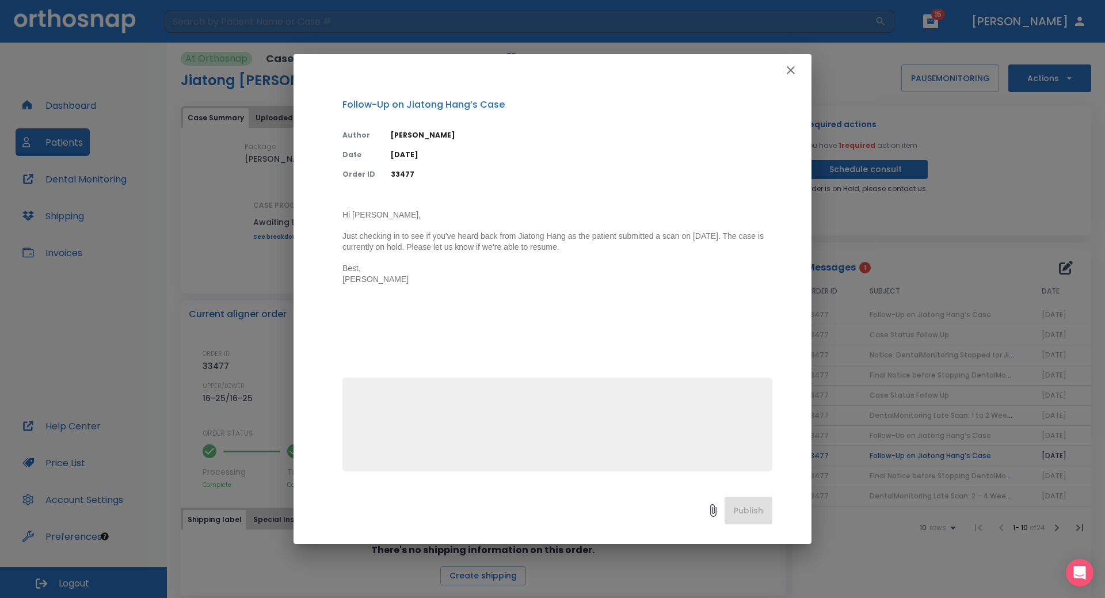
click at [786, 66] on icon "button" at bounding box center [791, 70] width 14 height 14
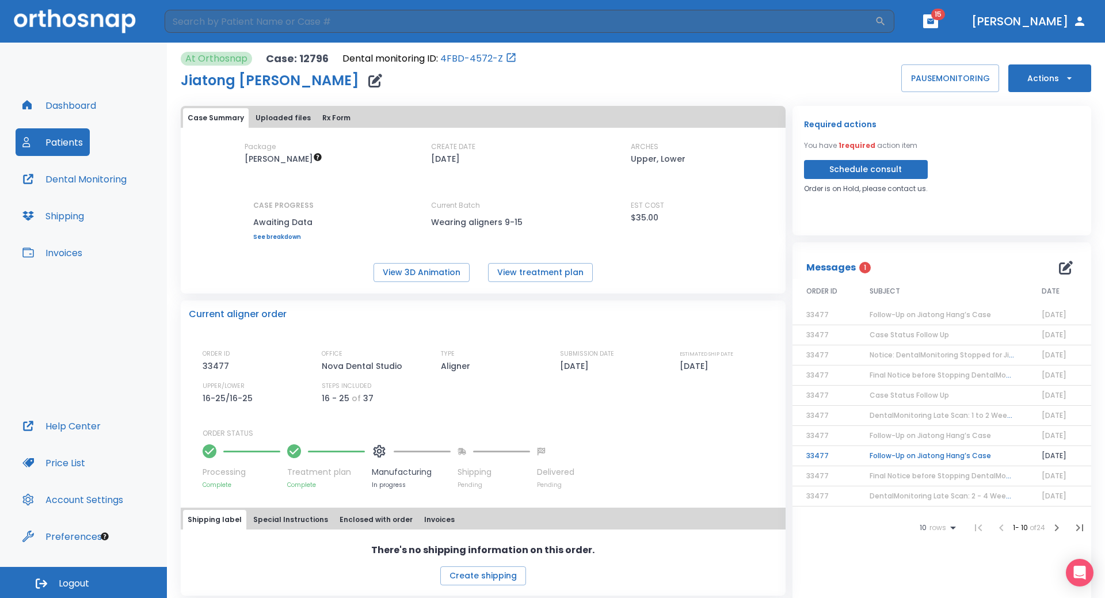
click at [915, 459] on td "Follow-Up on Jiatong Hang’s Case" at bounding box center [942, 456] width 172 height 20
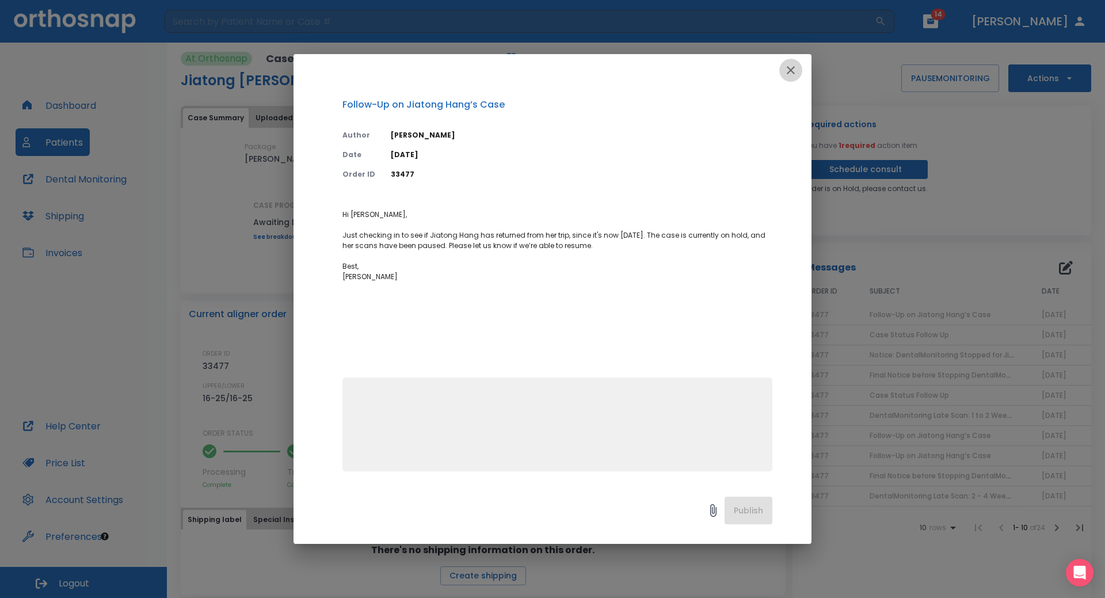
click at [790, 75] on icon "button" at bounding box center [791, 70] width 14 height 14
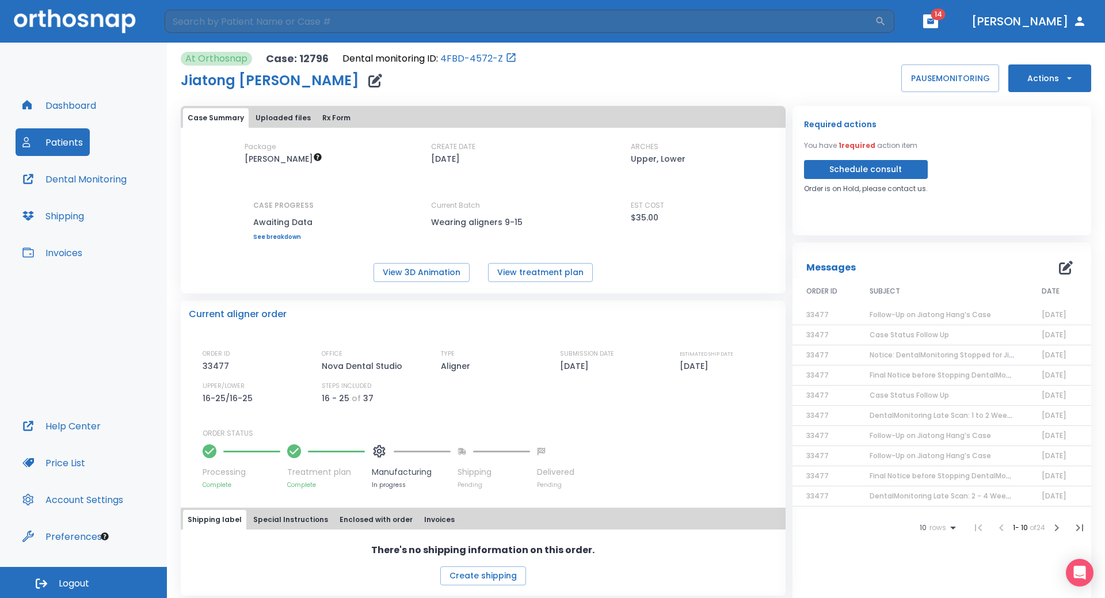
click at [934, 22] on icon "button" at bounding box center [930, 20] width 7 height 5
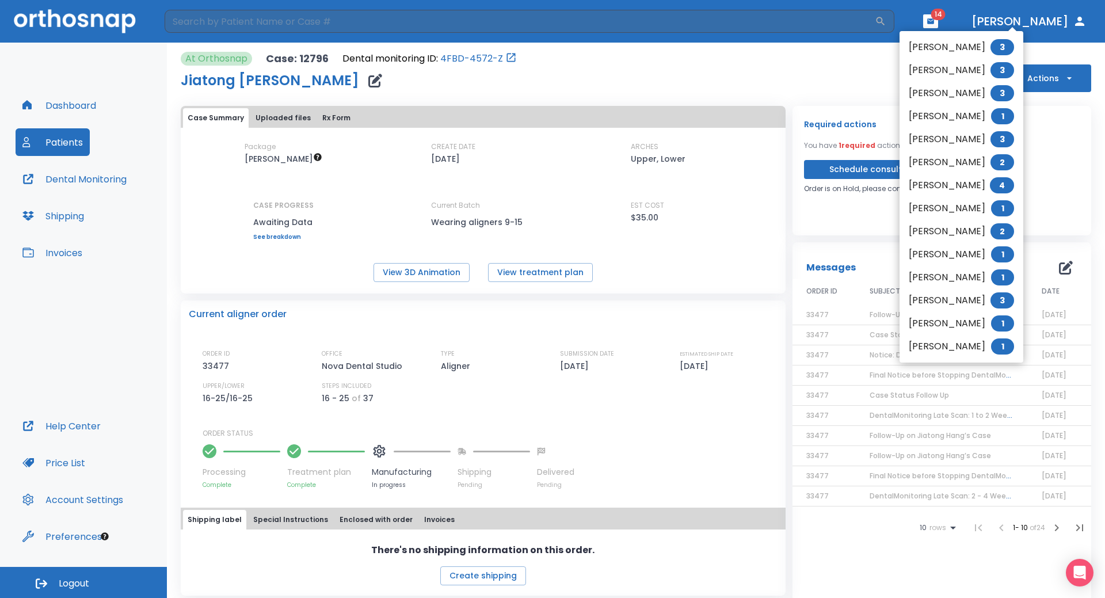
click at [947, 45] on li "[PERSON_NAME] 3" at bounding box center [962, 47] width 124 height 23
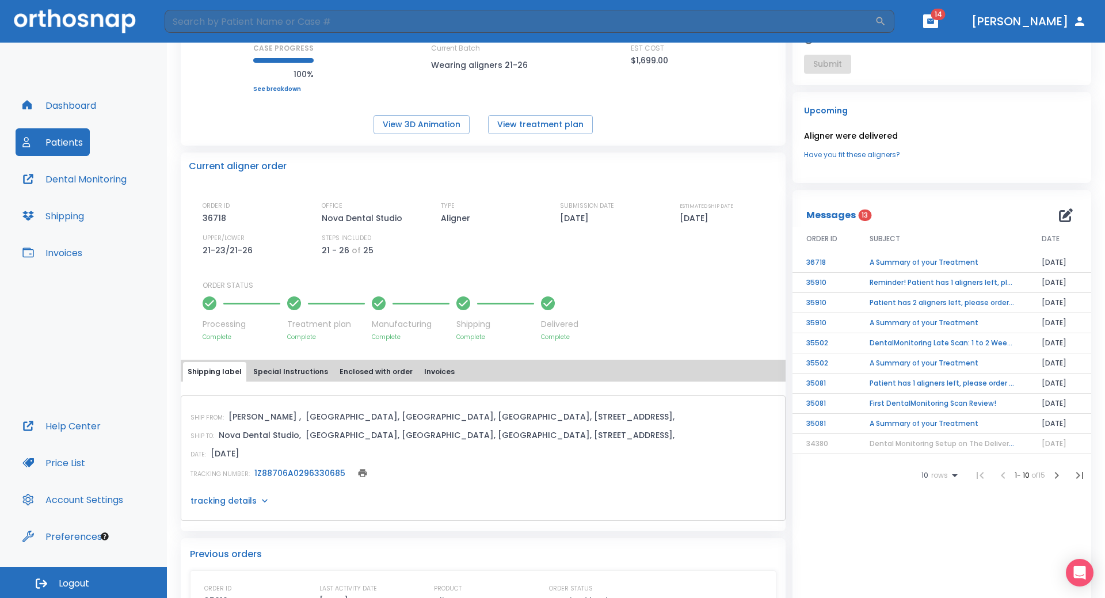
scroll to position [173, 0]
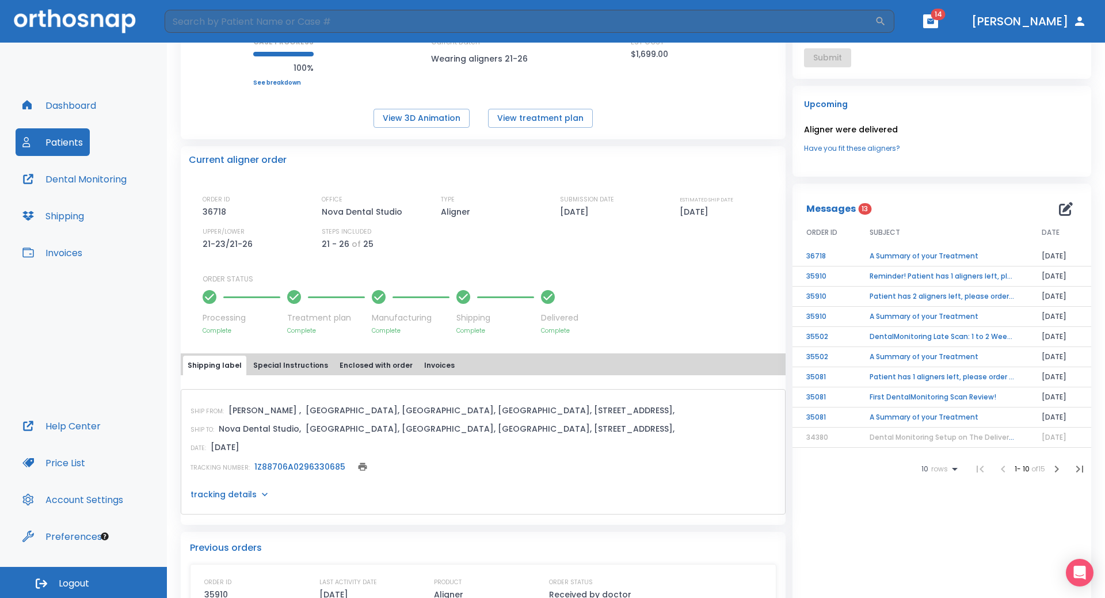
click at [916, 254] on td "A Summary of your Treatment" at bounding box center [942, 256] width 172 height 20
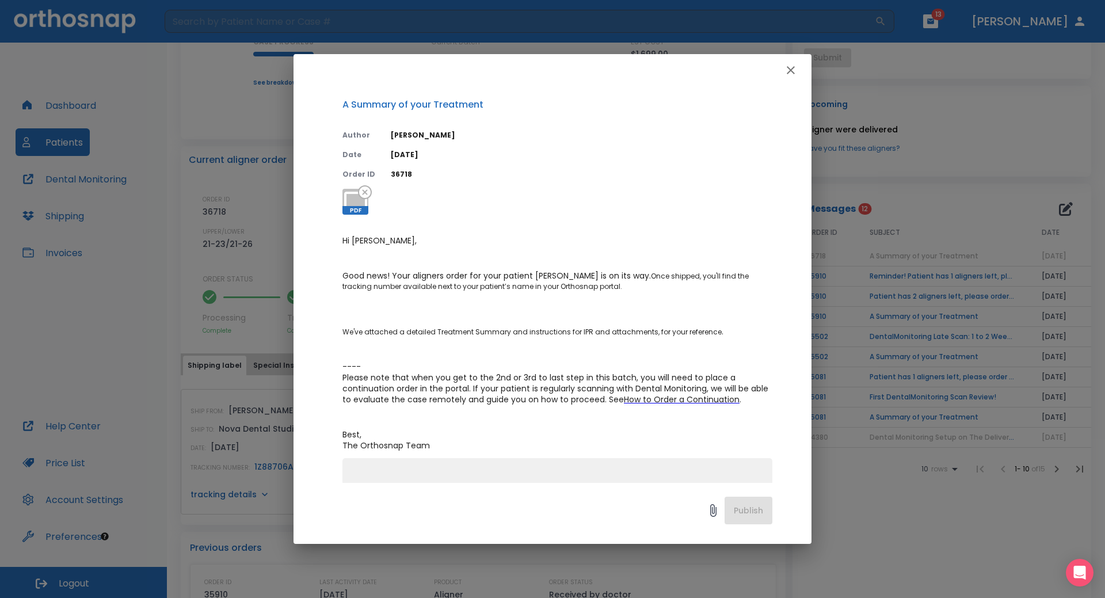
click at [792, 73] on icon "button" at bounding box center [791, 70] width 14 height 14
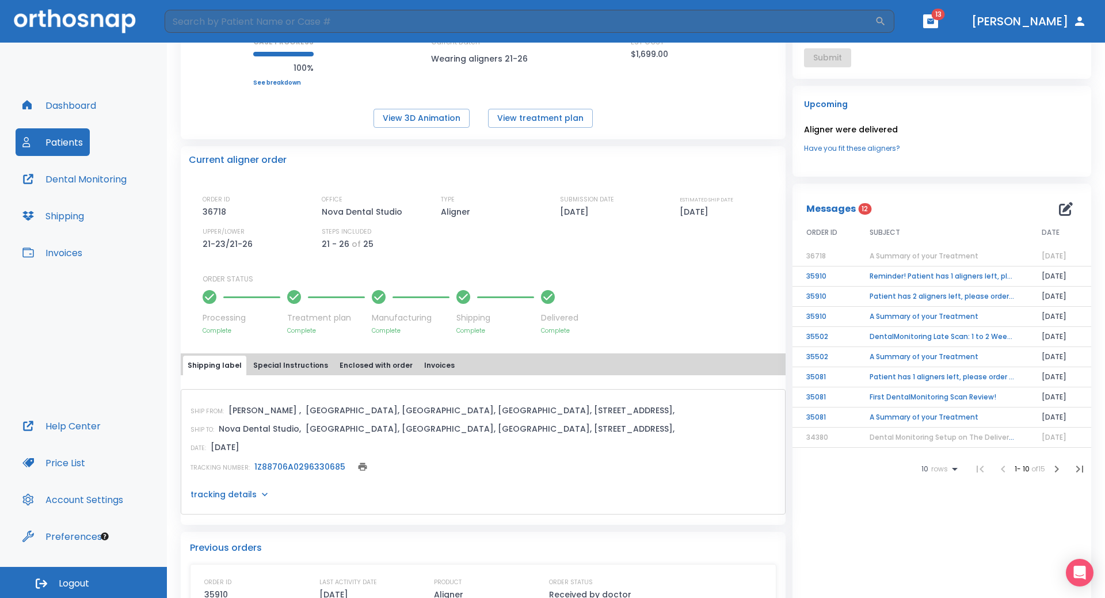
click at [899, 280] on td "Reminder! Patient has 1 aligners left, please order next set!" at bounding box center [942, 276] width 172 height 20
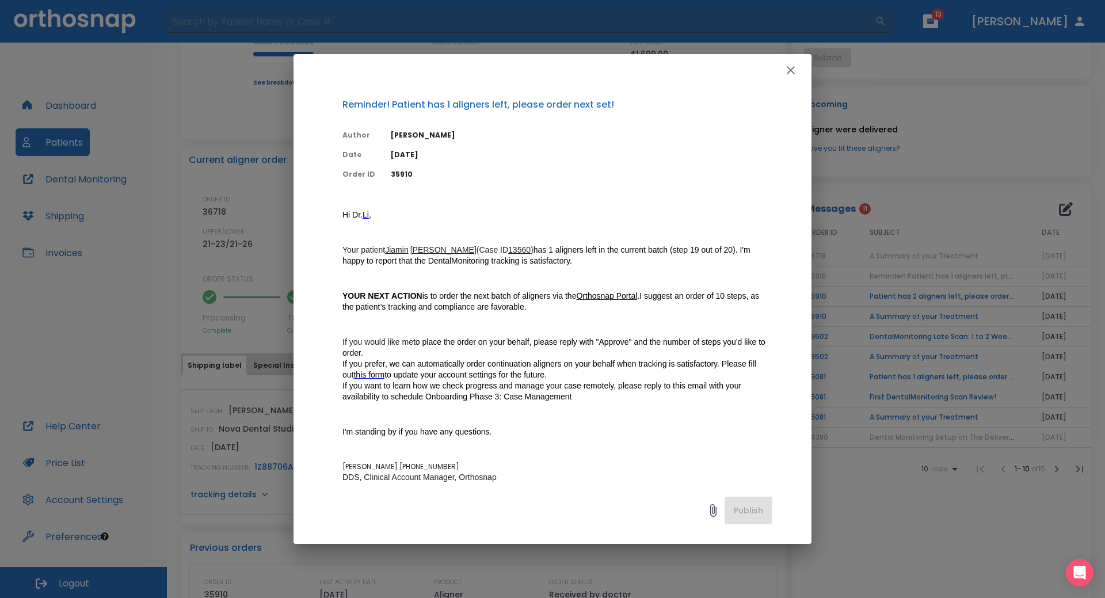
click at [790, 71] on icon "button" at bounding box center [791, 70] width 8 height 8
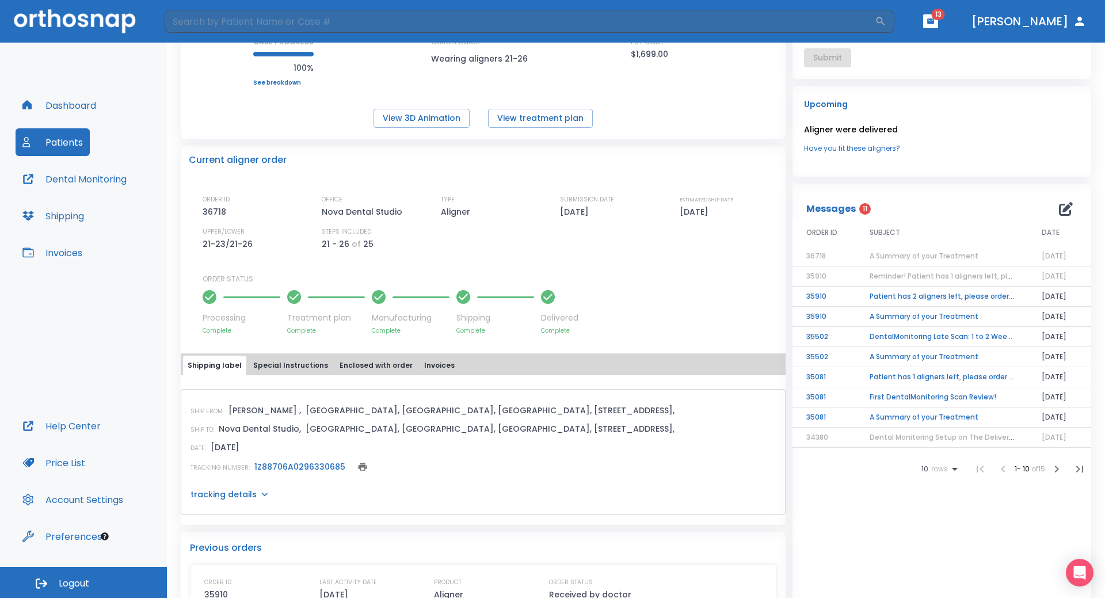
click at [900, 295] on td "Patient has 2 aligners left, please order next set!" at bounding box center [942, 297] width 172 height 20
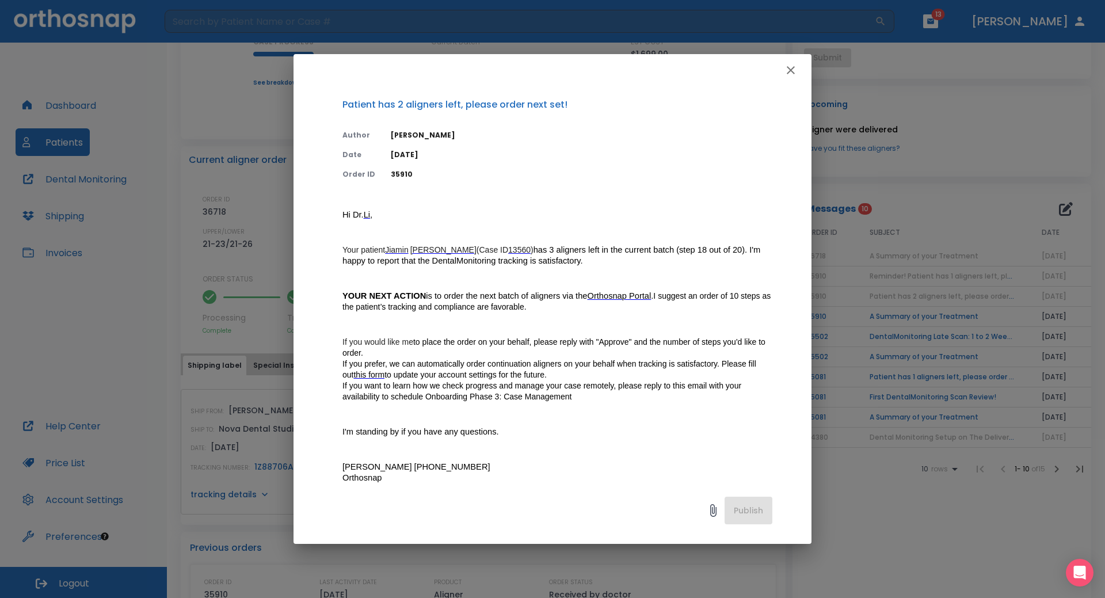
click at [788, 71] on icon "button" at bounding box center [791, 70] width 14 height 14
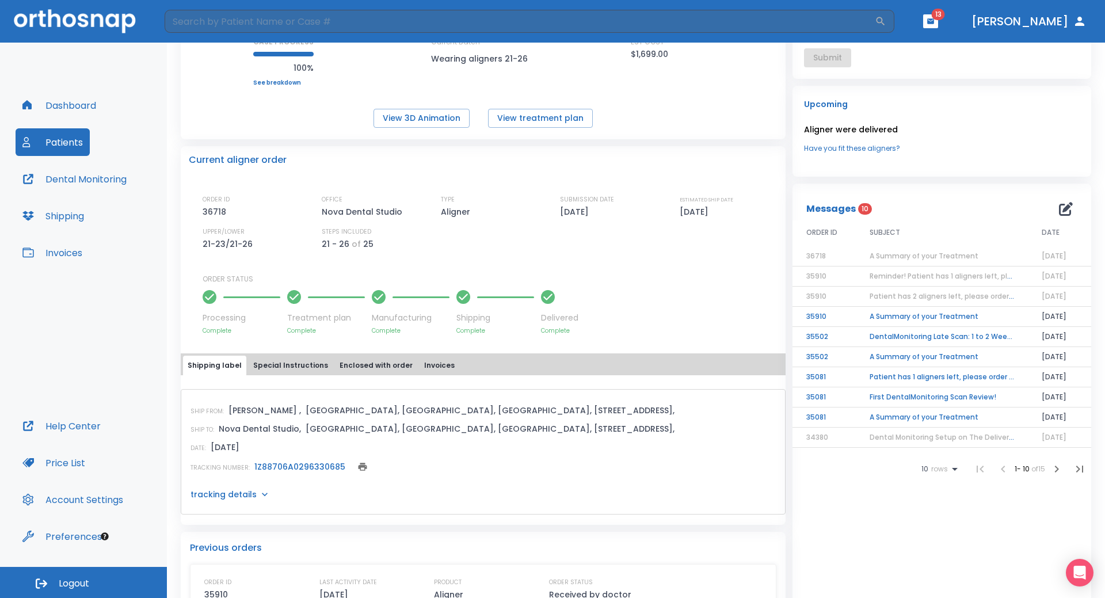
click at [900, 311] on td "A Summary of your Treatment" at bounding box center [942, 317] width 172 height 20
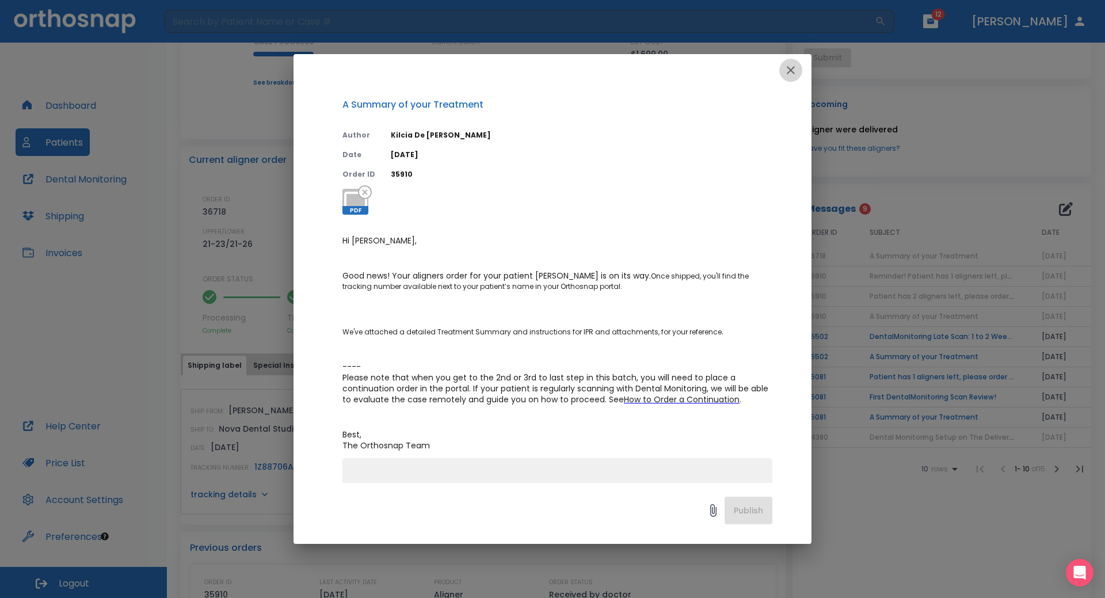
click at [795, 70] on icon "button" at bounding box center [791, 70] width 14 height 14
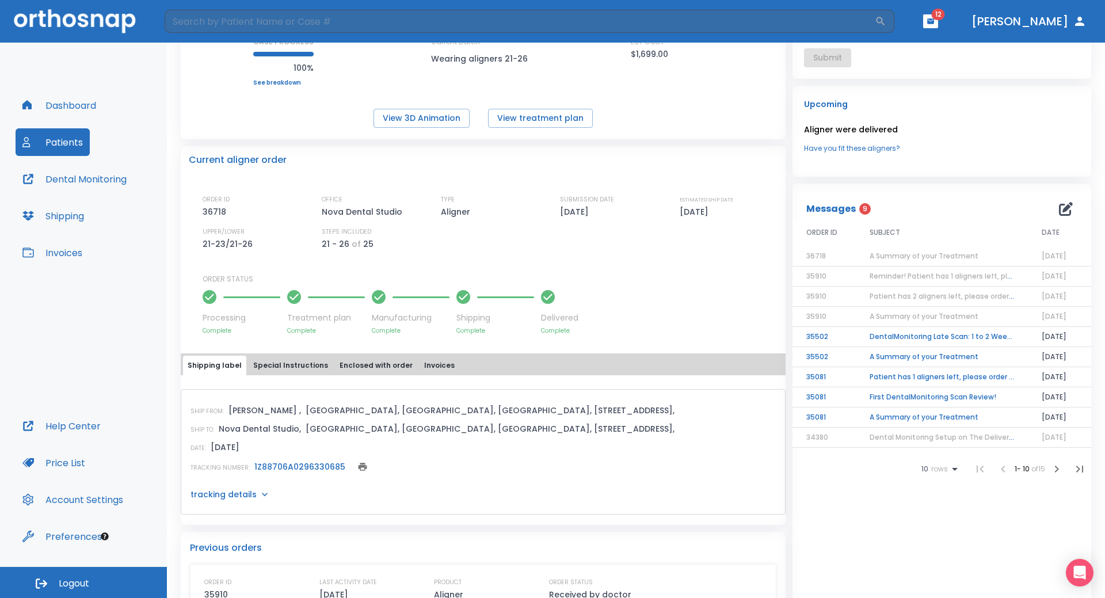
click at [885, 338] on td "DentalMonitoring Late Scan: 1 to 2 Weeks Notification" at bounding box center [942, 337] width 172 height 20
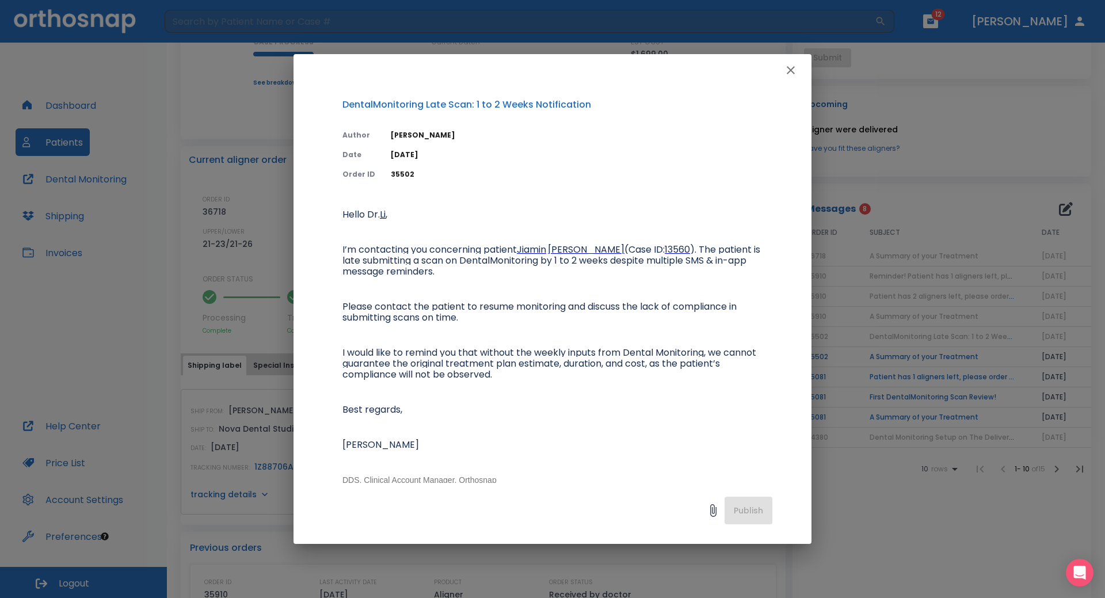
click at [787, 70] on icon "button" at bounding box center [791, 70] width 14 height 14
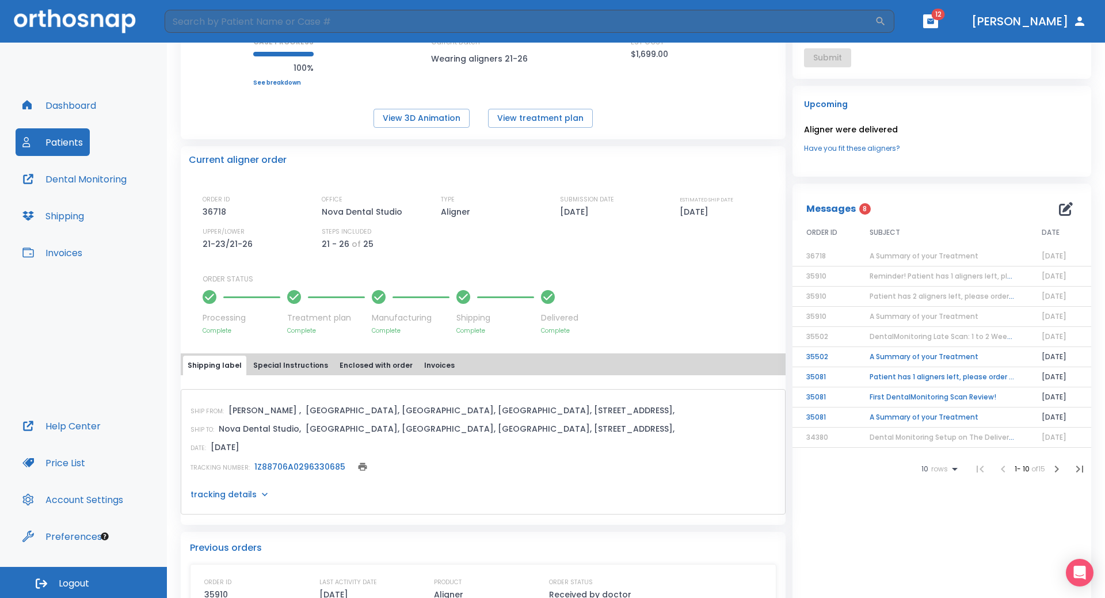
click at [908, 356] on td "A Summary of your Treatment" at bounding box center [942, 357] width 172 height 20
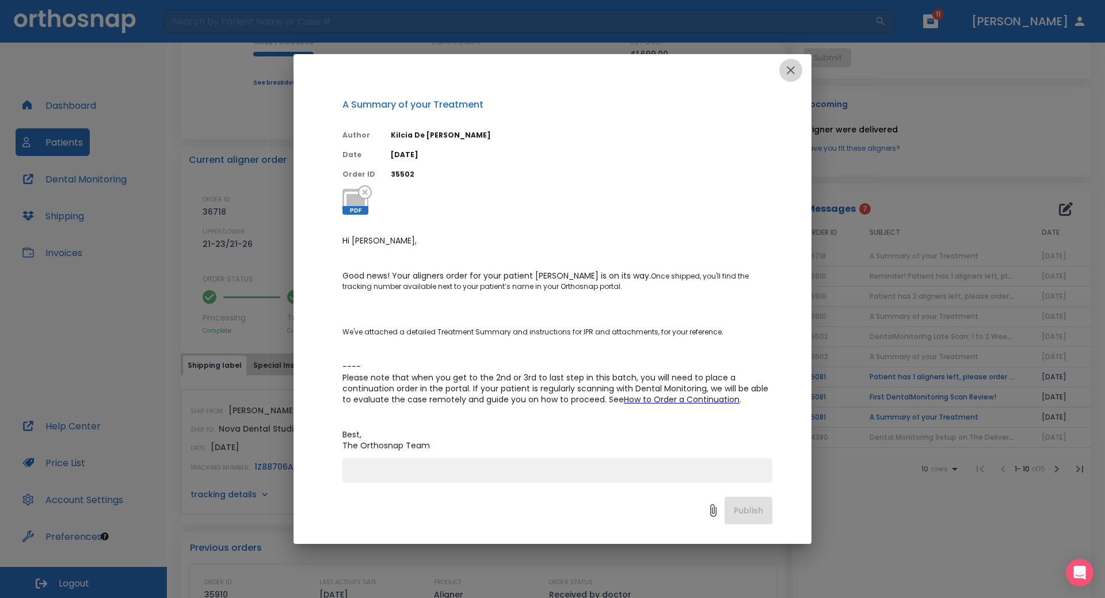
click at [795, 67] on icon "button" at bounding box center [791, 70] width 14 height 14
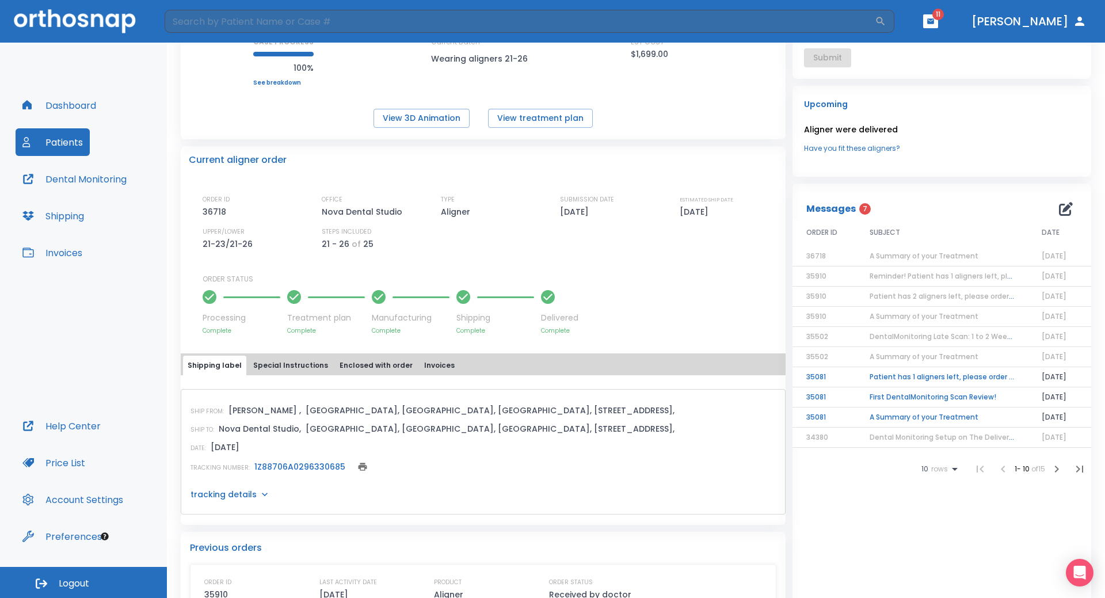
click at [904, 377] on td "Patient has 1 aligners left, please order next set!" at bounding box center [942, 377] width 172 height 20
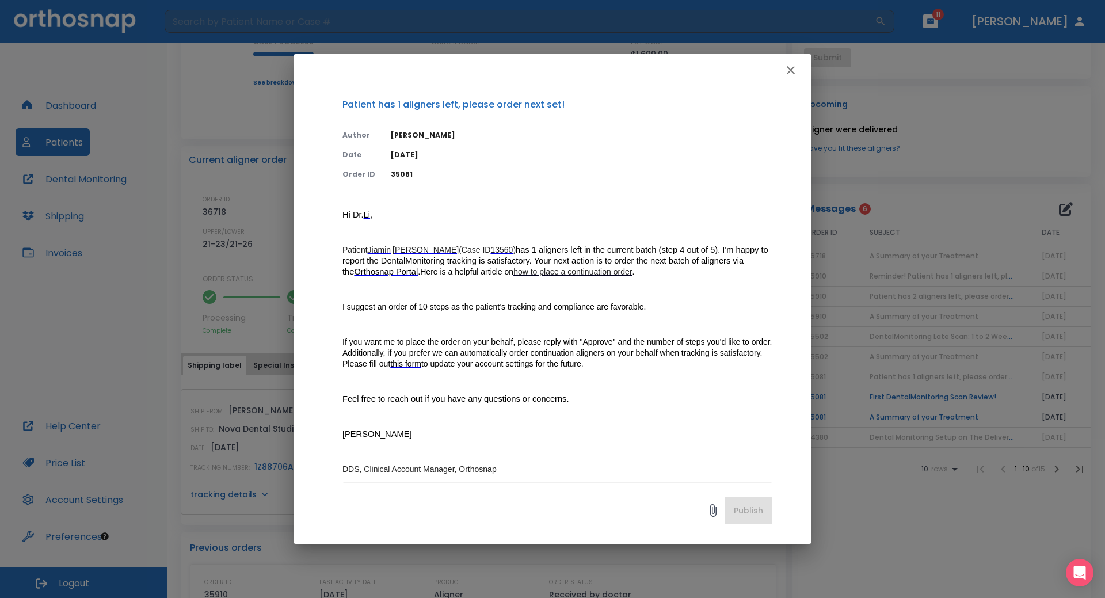
click at [788, 73] on icon "button" at bounding box center [791, 70] width 8 height 8
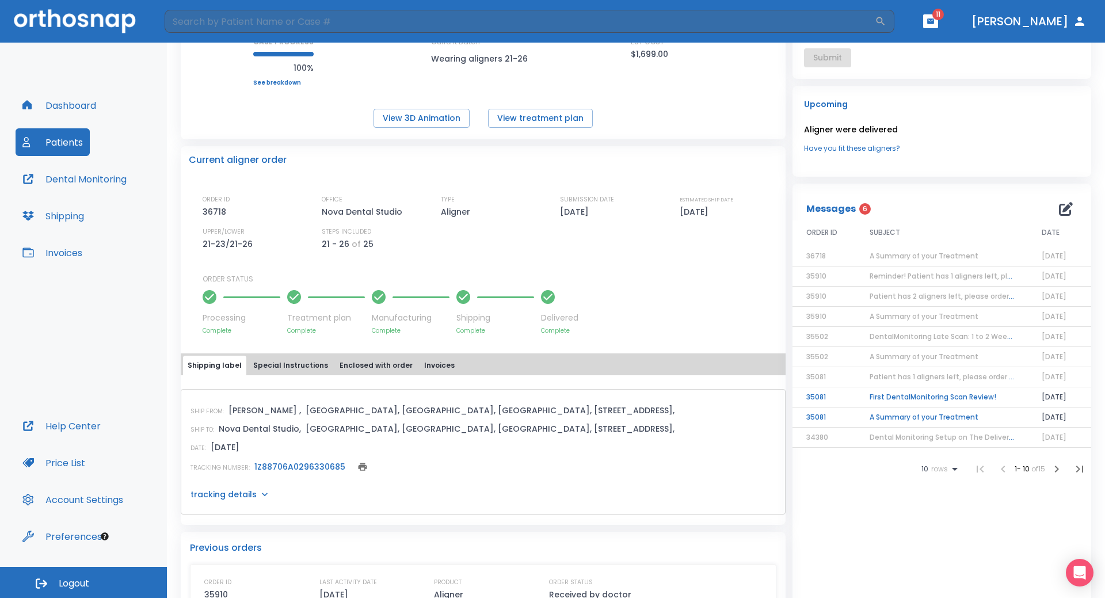
click at [910, 397] on td "First DentalMonitoring Scan Review!" at bounding box center [942, 397] width 172 height 20
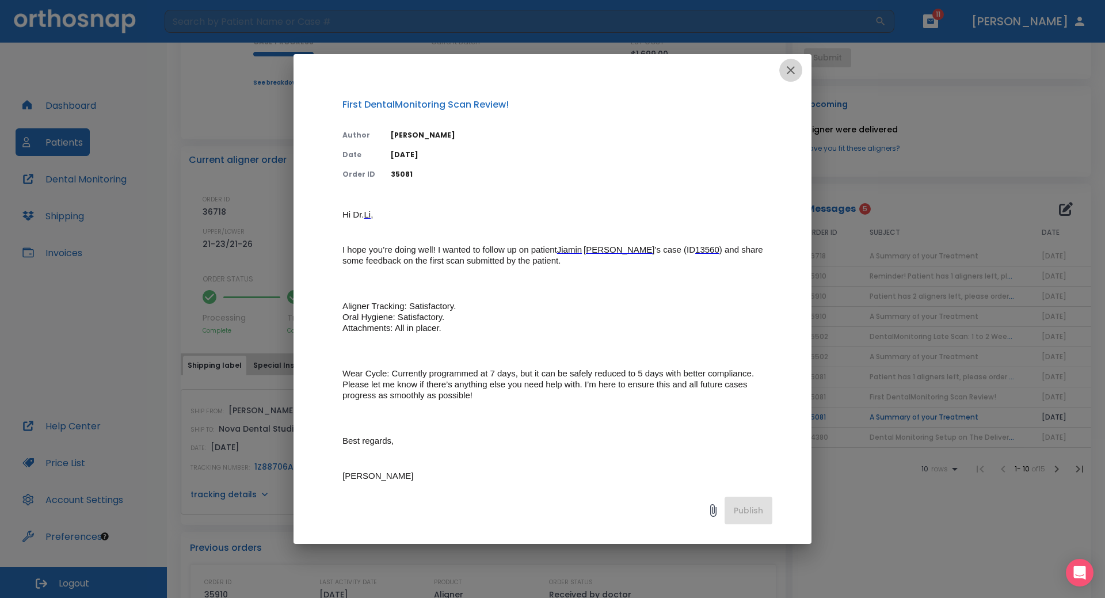
click at [790, 70] on icon "button" at bounding box center [791, 70] width 8 height 8
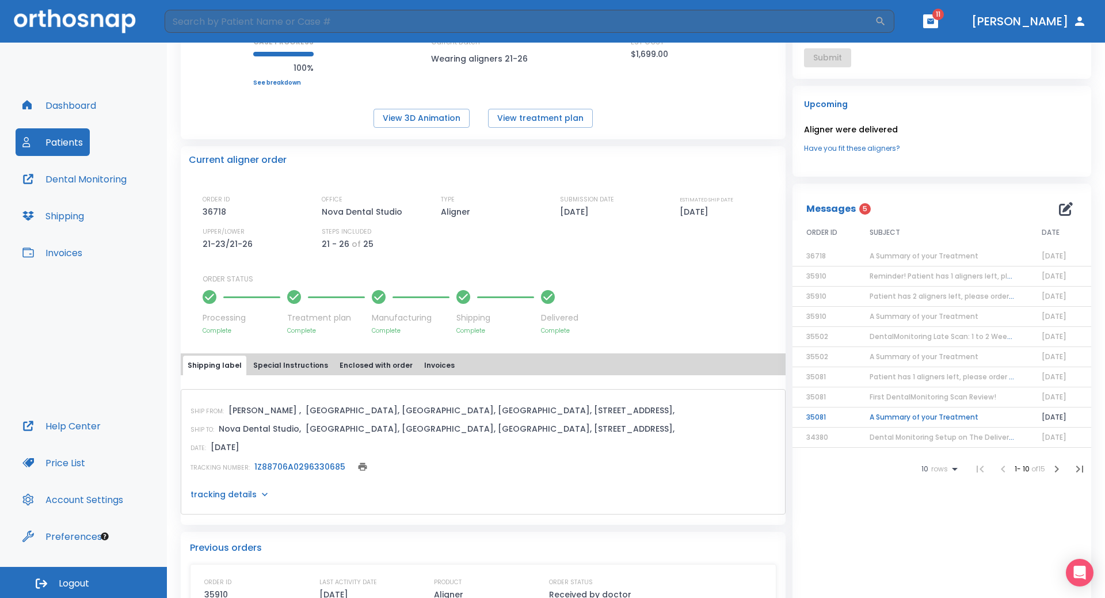
click at [904, 418] on td "A Summary of your Treatment" at bounding box center [942, 417] width 172 height 20
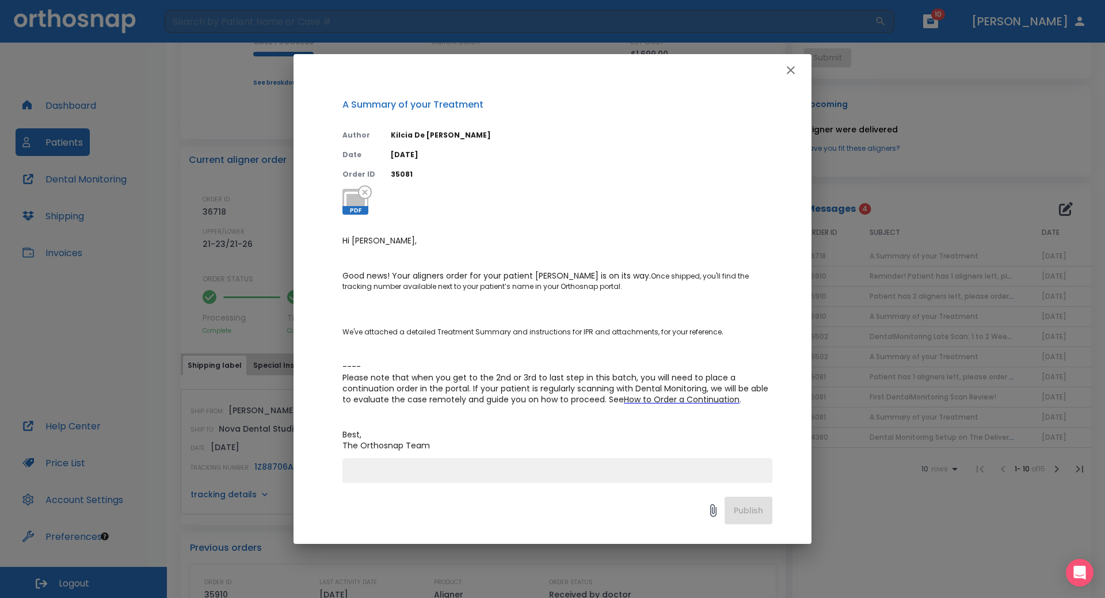
click at [788, 68] on icon "button" at bounding box center [791, 70] width 14 height 14
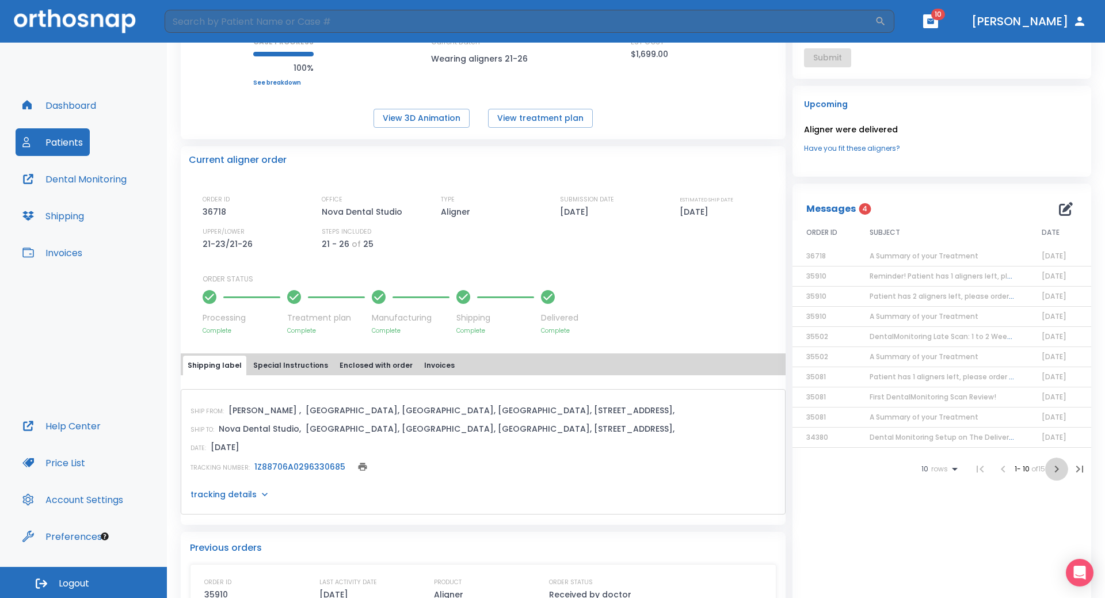
click at [1050, 469] on icon "button" at bounding box center [1057, 469] width 14 height 14
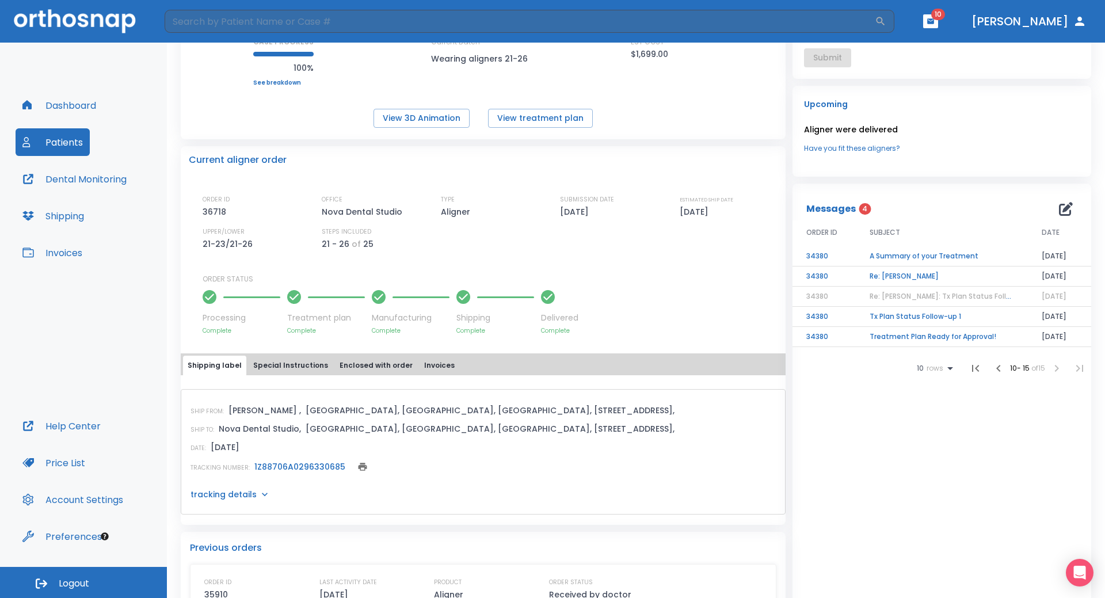
click at [901, 251] on td "A Summary of your Treatment" at bounding box center [942, 256] width 172 height 20
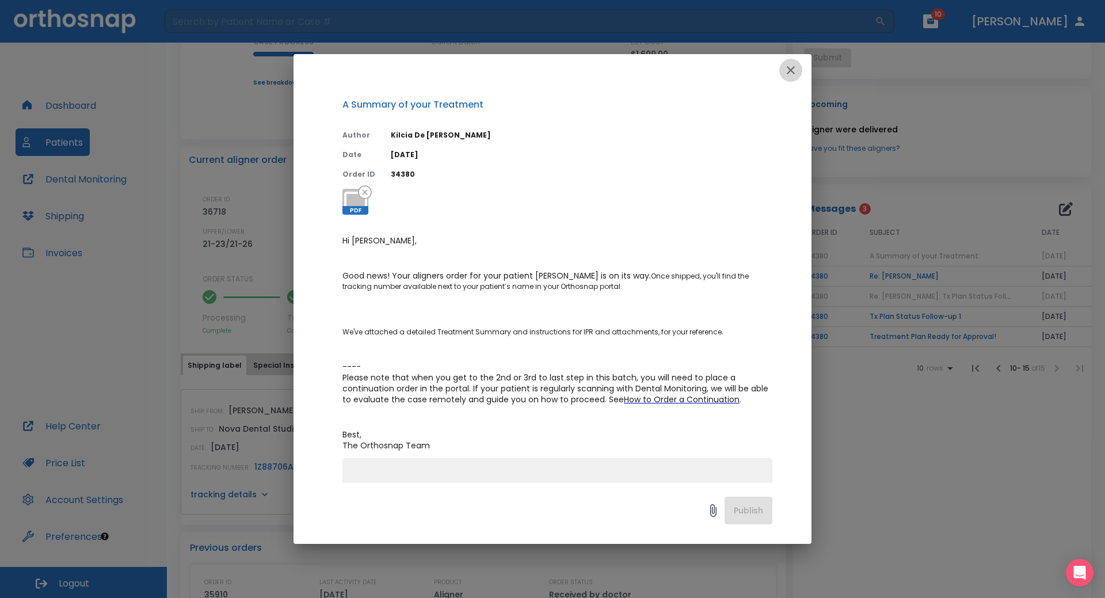
click at [790, 70] on icon "button" at bounding box center [791, 70] width 14 height 14
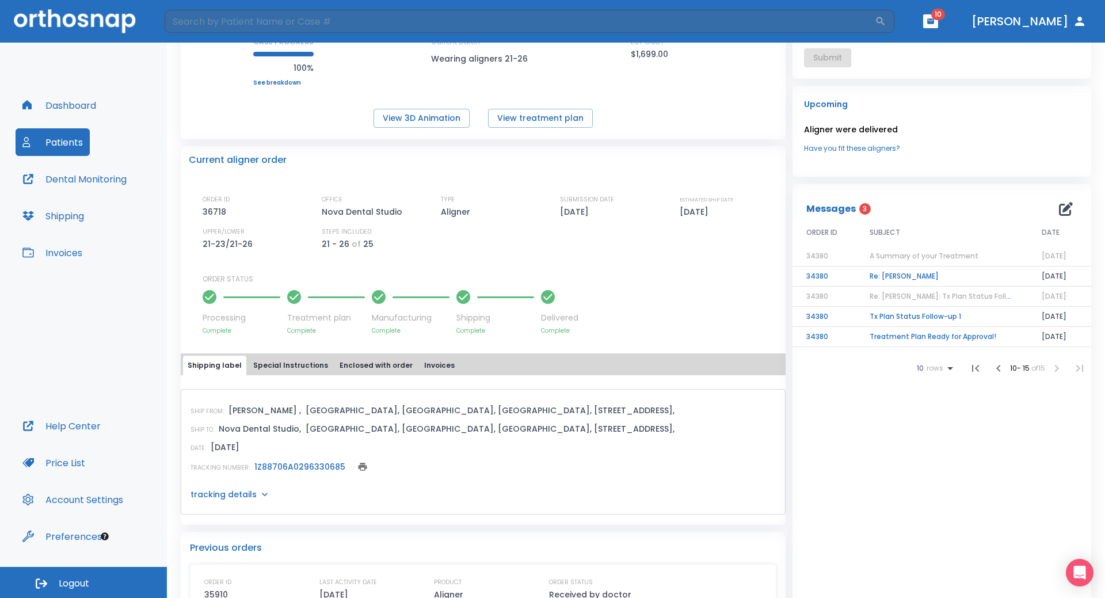
click at [900, 279] on td "Re: [PERSON_NAME]" at bounding box center [942, 276] width 172 height 20
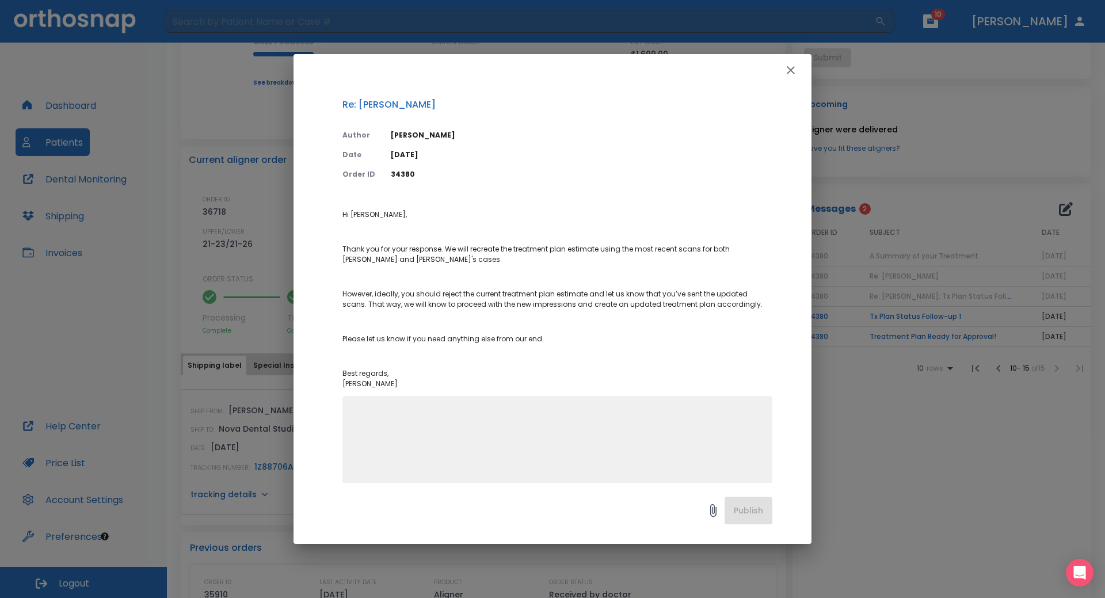
click at [794, 71] on icon "button" at bounding box center [791, 70] width 14 height 14
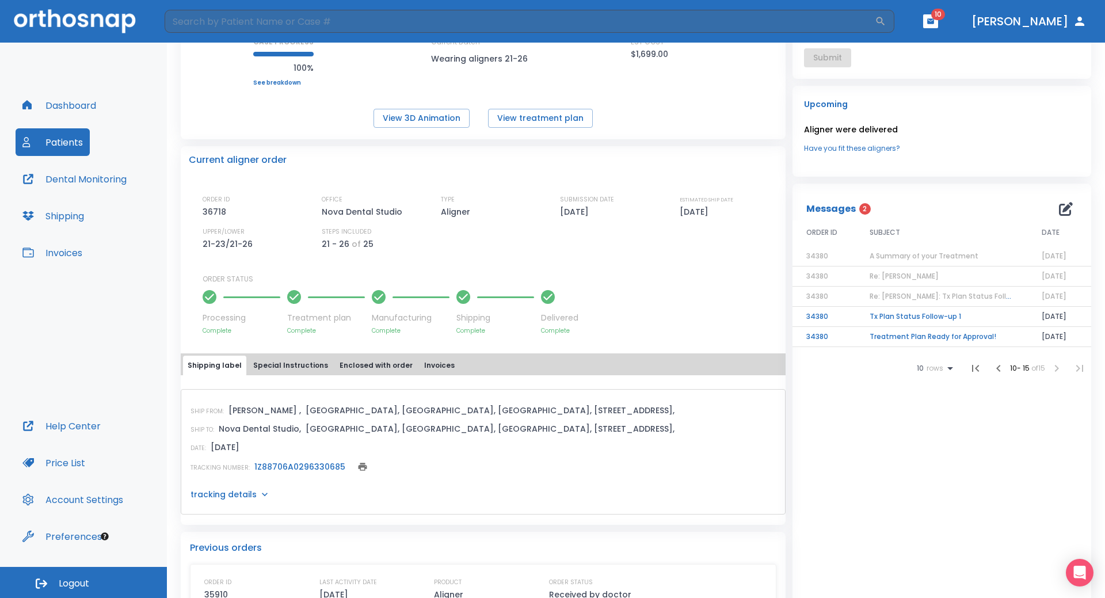
click at [909, 318] on td "Tx Plan Status Follow-up 1" at bounding box center [942, 317] width 172 height 20
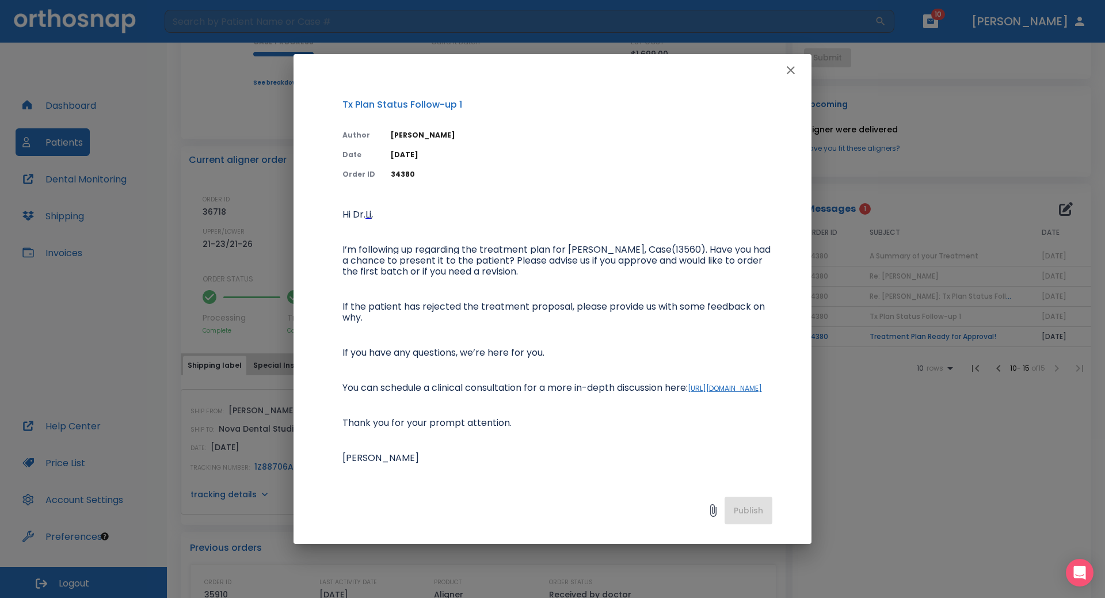
click at [795, 75] on icon "button" at bounding box center [791, 70] width 14 height 14
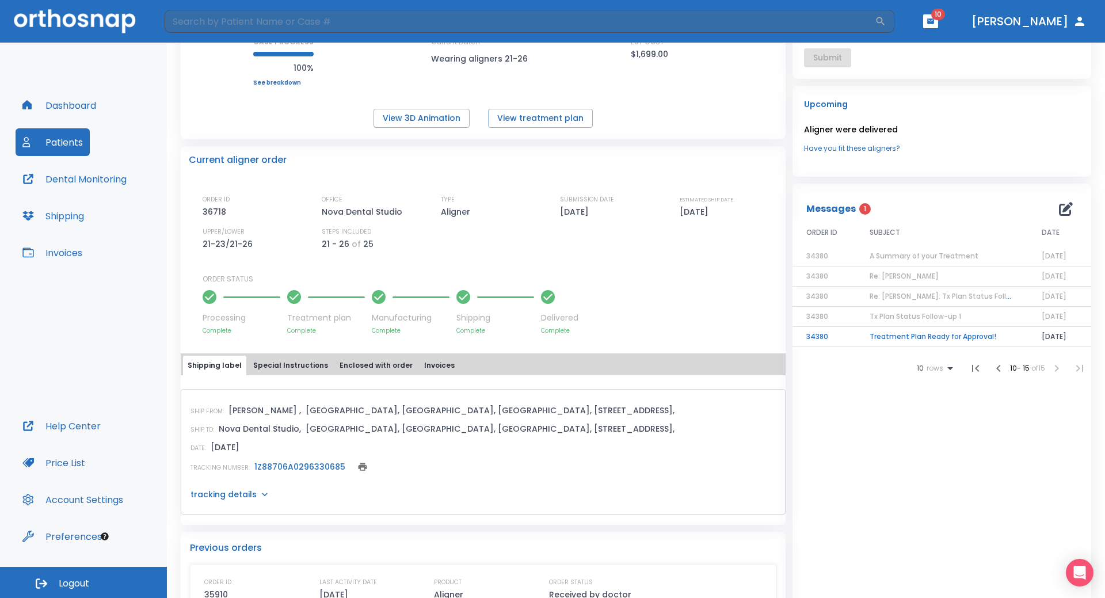
click at [924, 339] on td "Treatment Plan Ready for Approval!" at bounding box center [942, 337] width 172 height 20
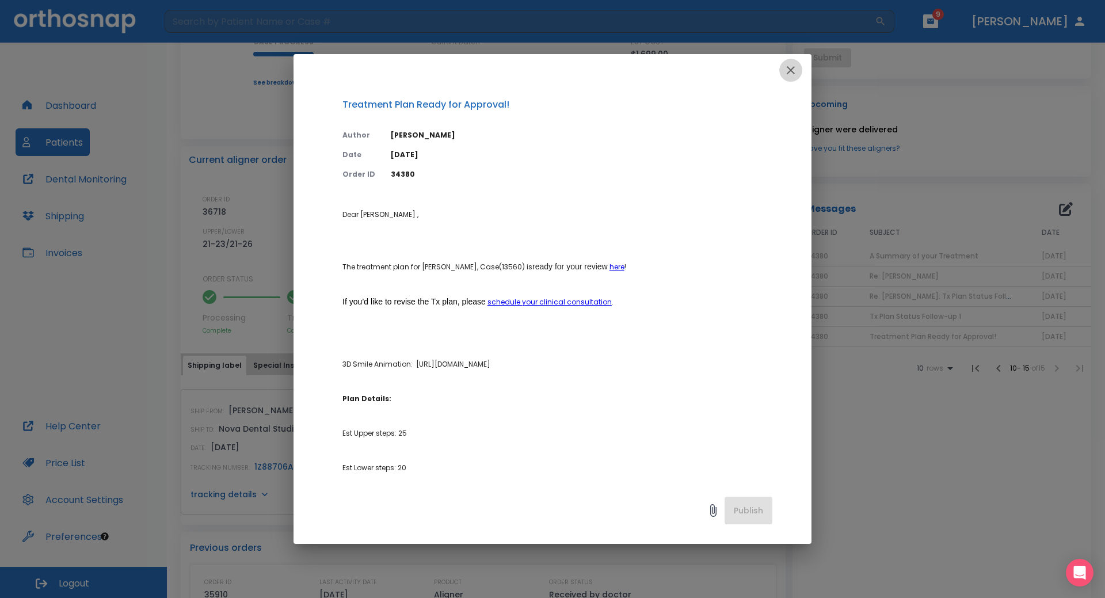
click at [796, 71] on icon "button" at bounding box center [791, 70] width 14 height 14
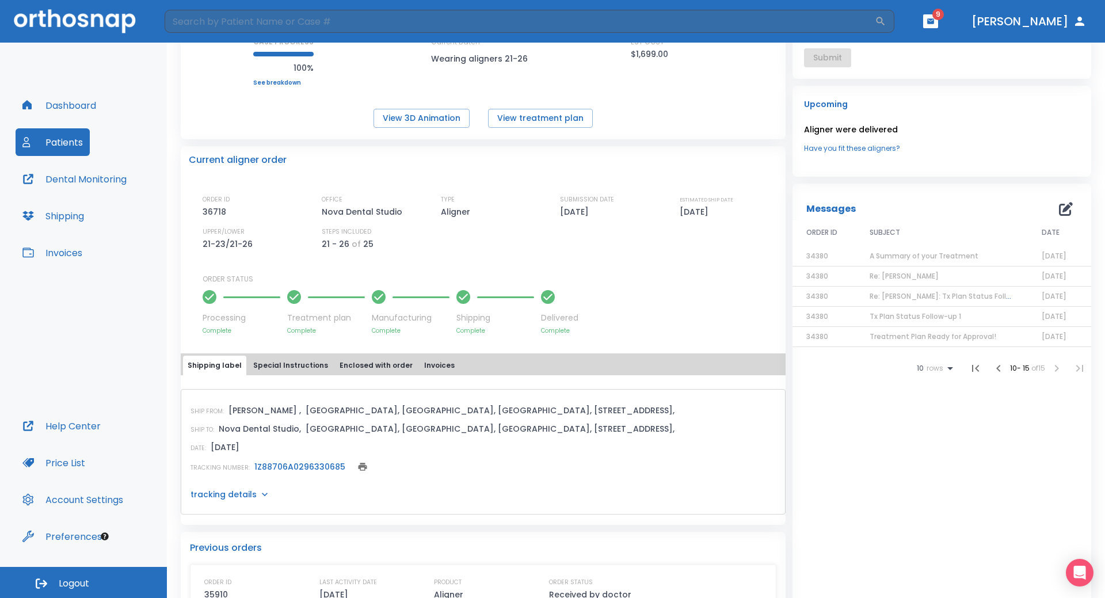
click at [938, 19] on button "button" at bounding box center [930, 21] width 15 height 14
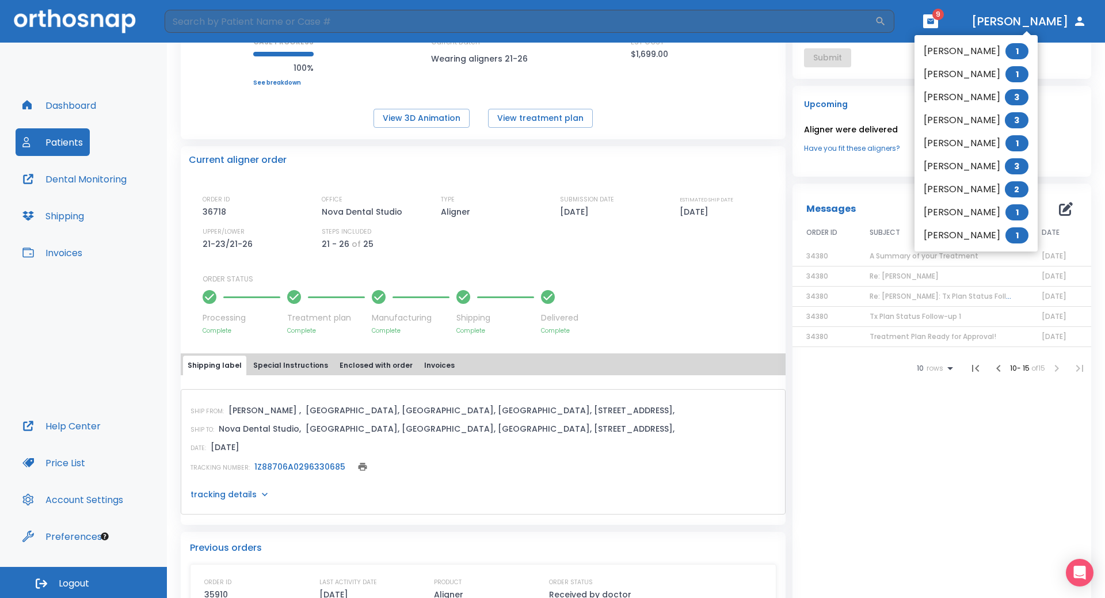
click at [946, 54] on li "Yuxuan Ye 1" at bounding box center [975, 51] width 123 height 23
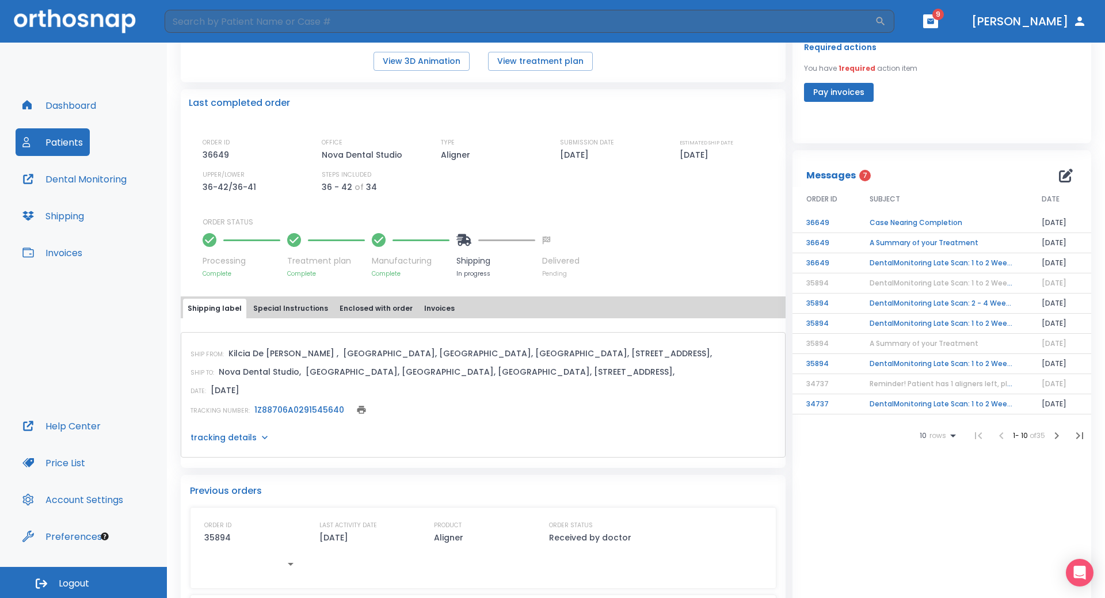
scroll to position [230, 0]
click at [917, 241] on td "A Summary of your Treatment" at bounding box center [942, 243] width 172 height 20
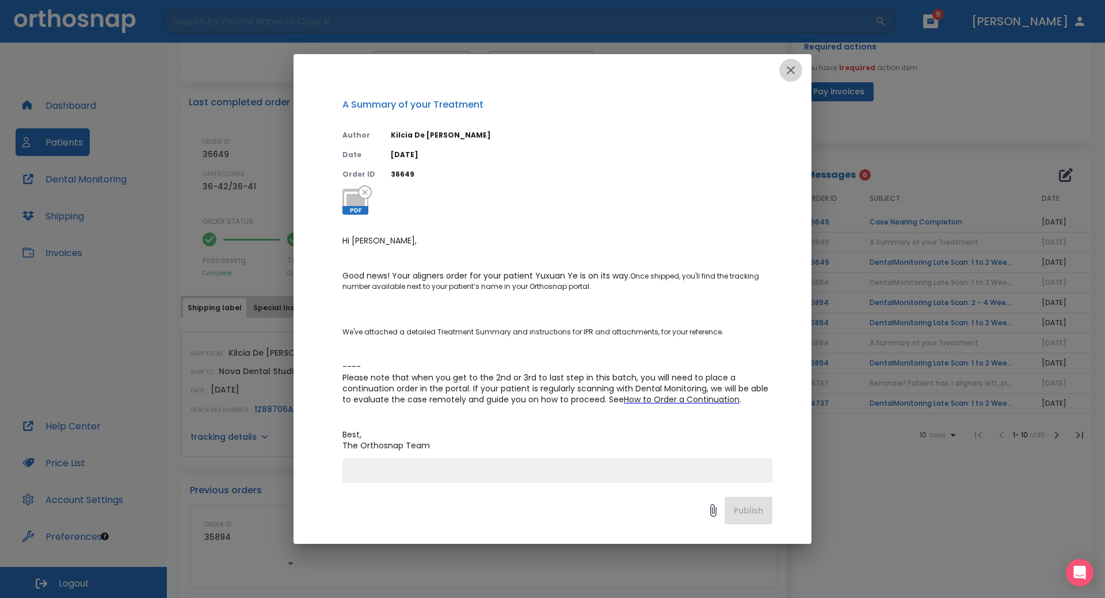
click at [791, 71] on icon "button" at bounding box center [791, 70] width 8 height 8
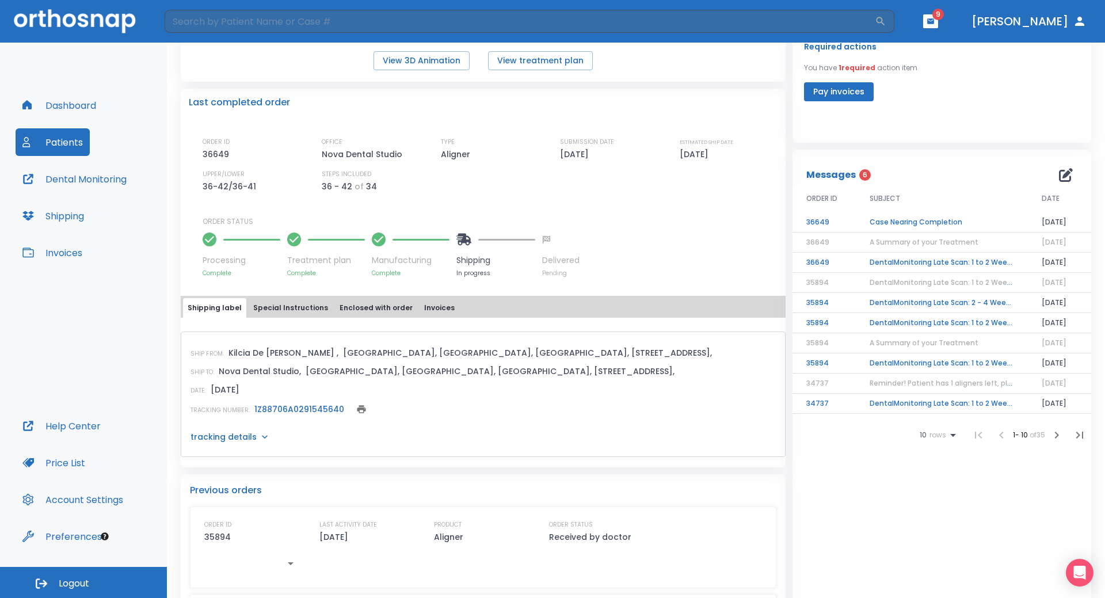
click at [923, 261] on td "DentalMonitoring Late Scan: 1 to 2 Weeks Notification" at bounding box center [942, 263] width 172 height 20
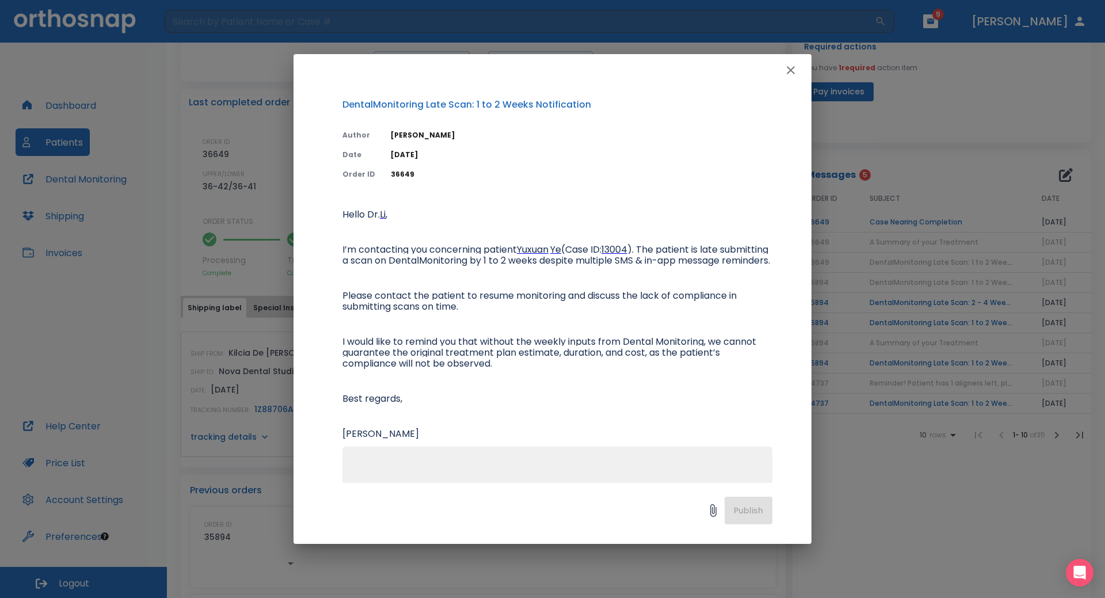
click at [792, 69] on icon "button" at bounding box center [791, 70] width 8 height 8
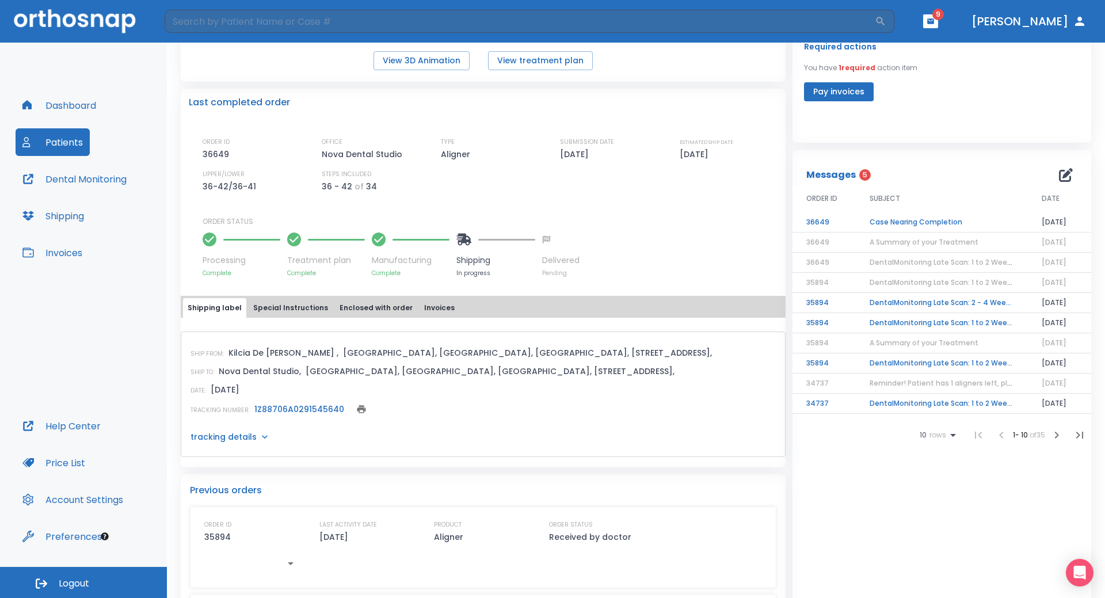
click at [906, 301] on td "DentalMonitoring Late Scan: 2 - 4 Weeks Notification" at bounding box center [942, 303] width 172 height 20
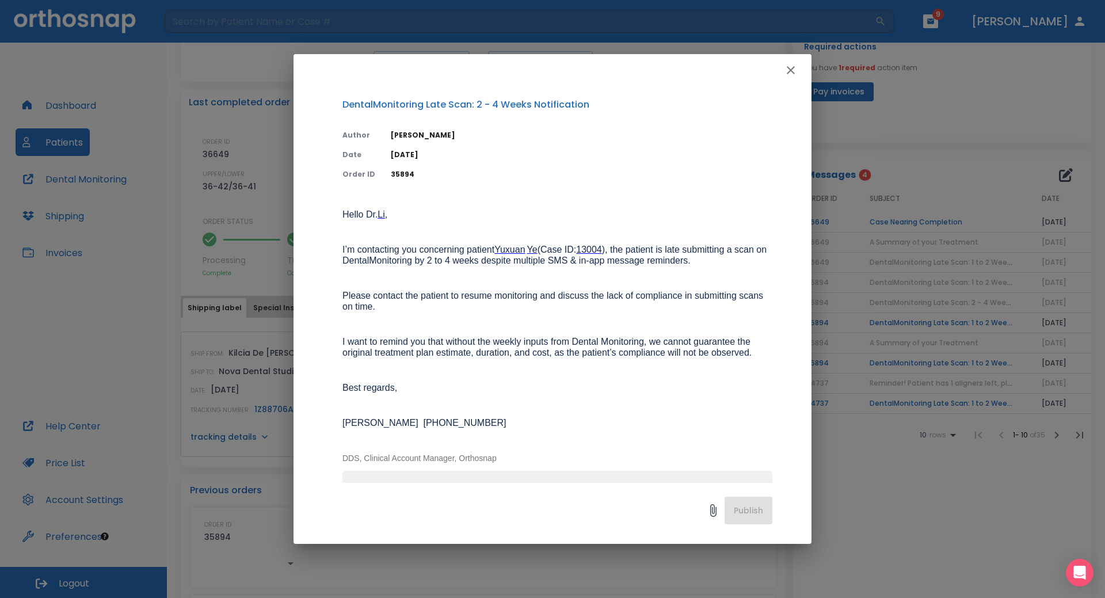
click at [792, 75] on icon "button" at bounding box center [791, 70] width 14 height 14
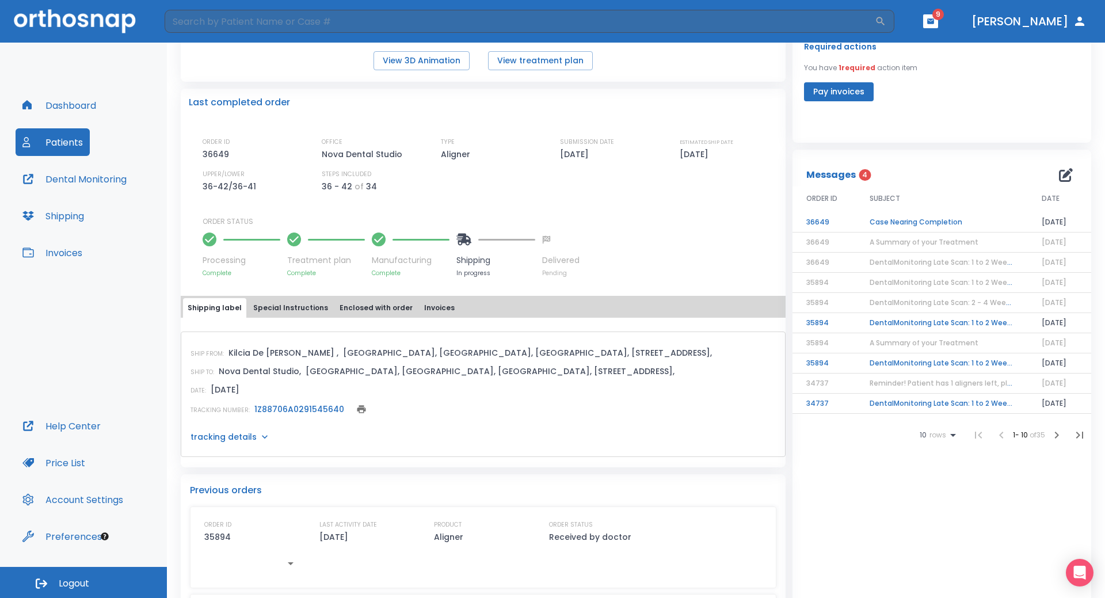
click at [914, 325] on td "DentalMonitoring Late Scan: 1 to 2 Weeks Notification" at bounding box center [942, 323] width 172 height 20
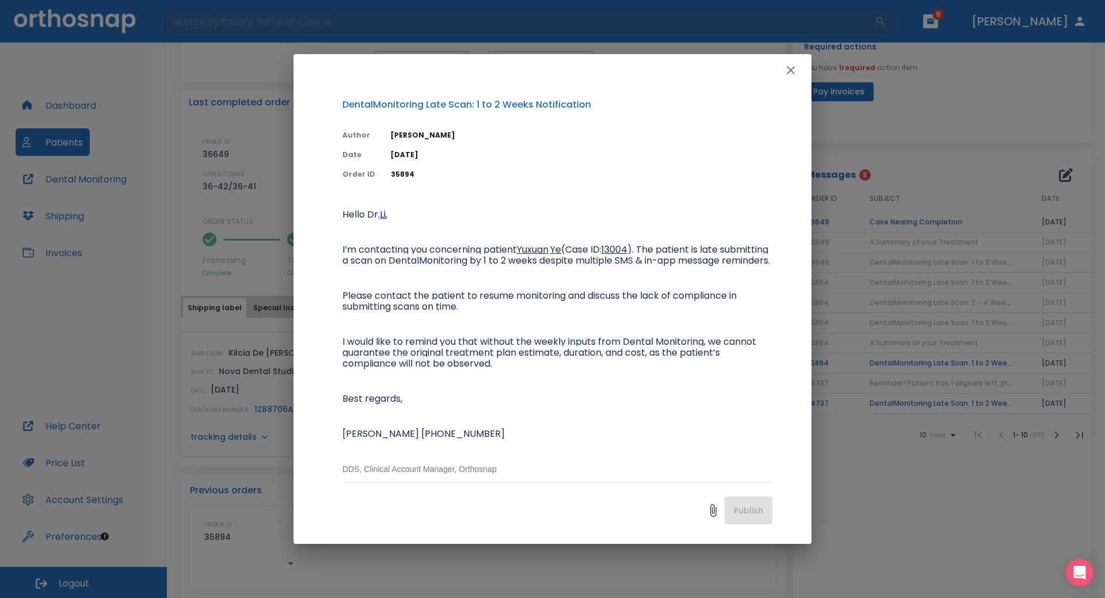
click at [787, 71] on icon "button" at bounding box center [791, 70] width 14 height 14
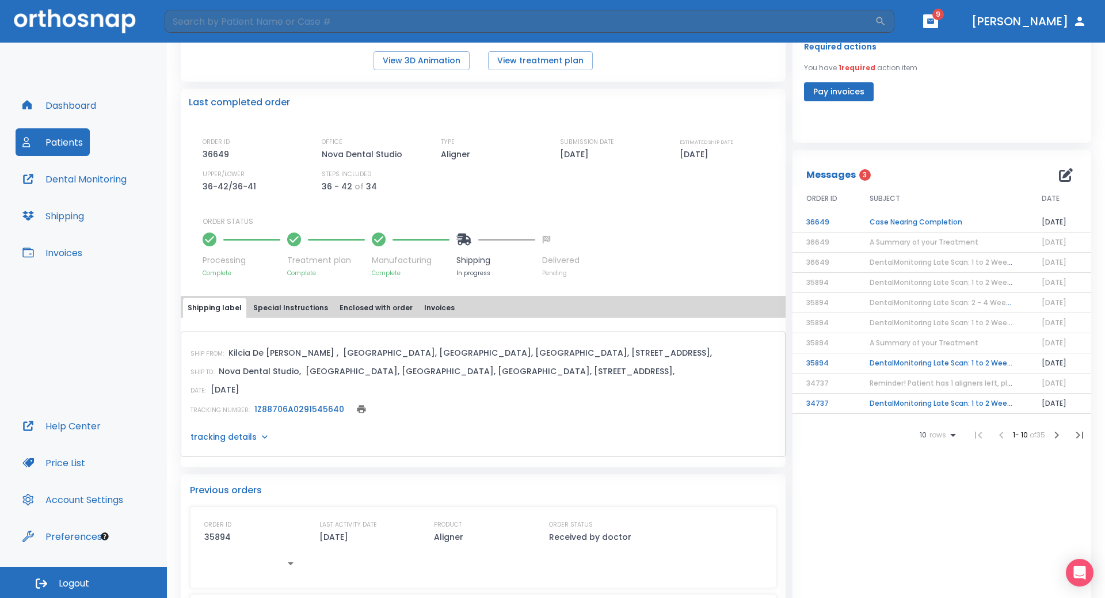
click at [919, 362] on td "DentalMonitoring Late Scan: 1 to 2 Weeks Notification" at bounding box center [942, 363] width 172 height 20
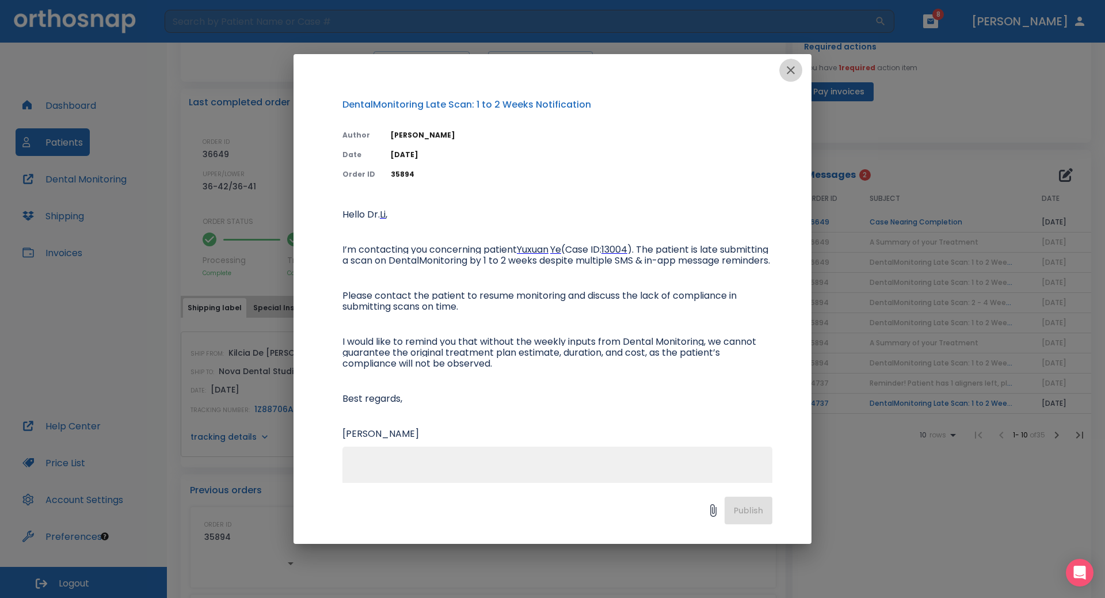
click at [792, 69] on icon "button" at bounding box center [791, 70] width 14 height 14
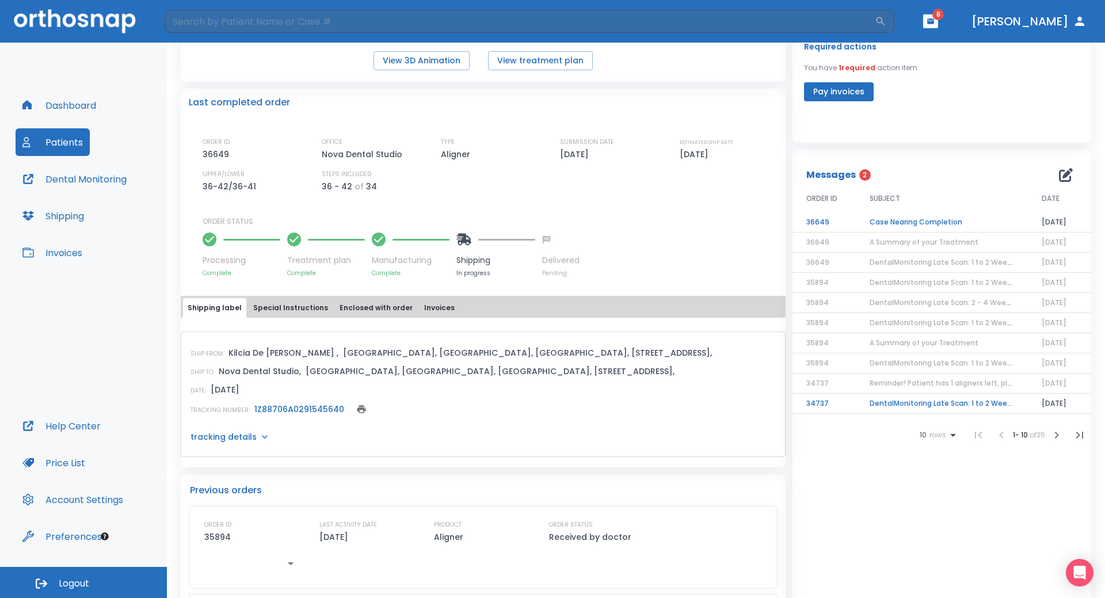
click at [938, 404] on td "DentalMonitoring Late Scan: 1 to 2 Weeks Notification" at bounding box center [942, 404] width 172 height 20
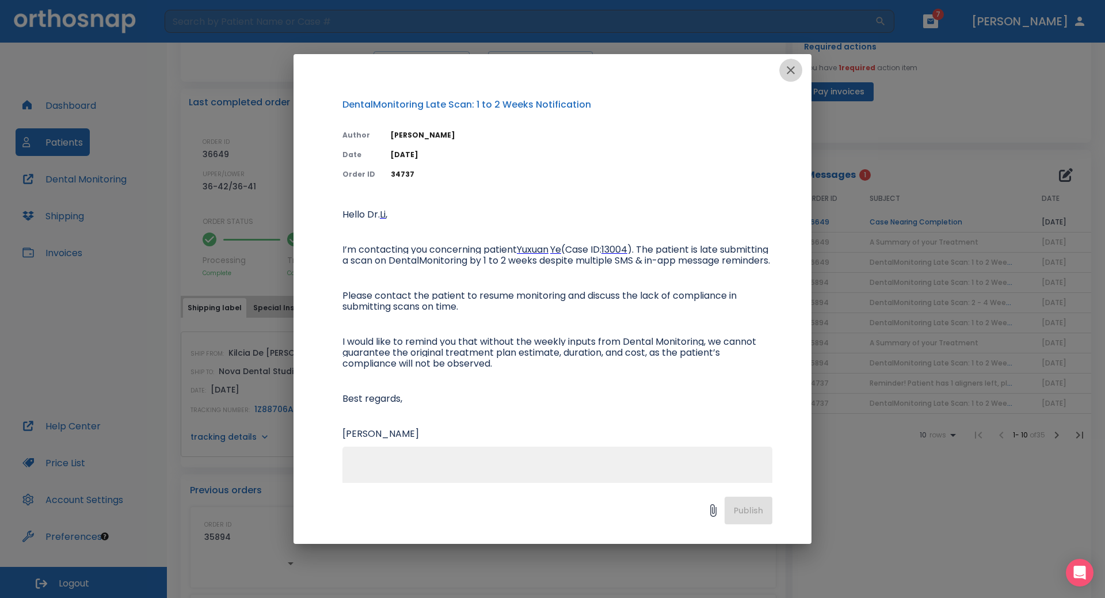
click at [789, 70] on icon "button" at bounding box center [791, 70] width 14 height 14
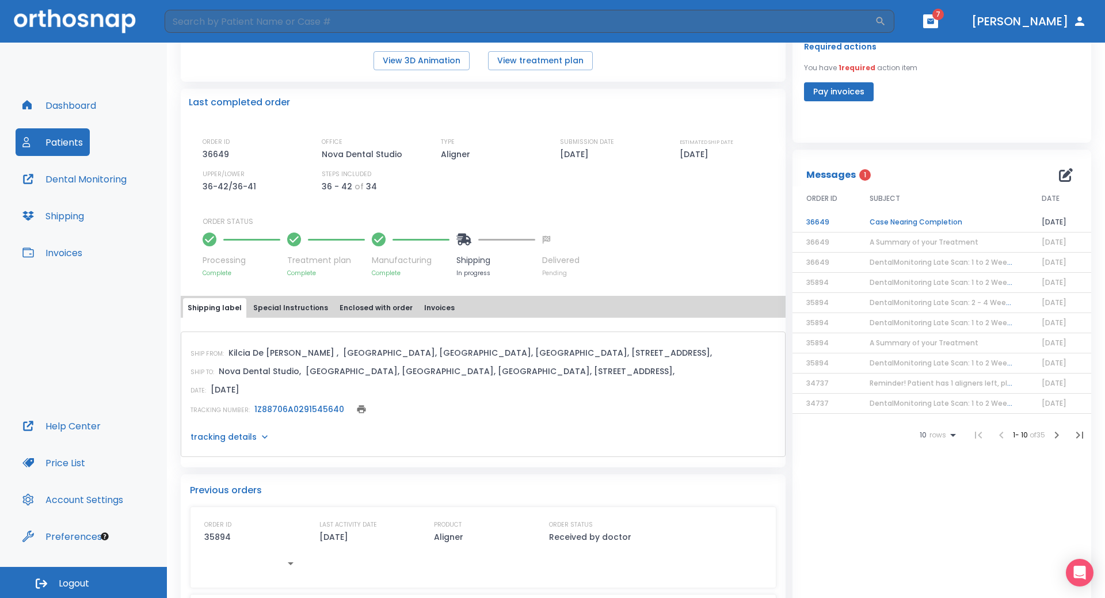
click at [901, 219] on td "Case Nearing Completion" at bounding box center [942, 222] width 172 height 20
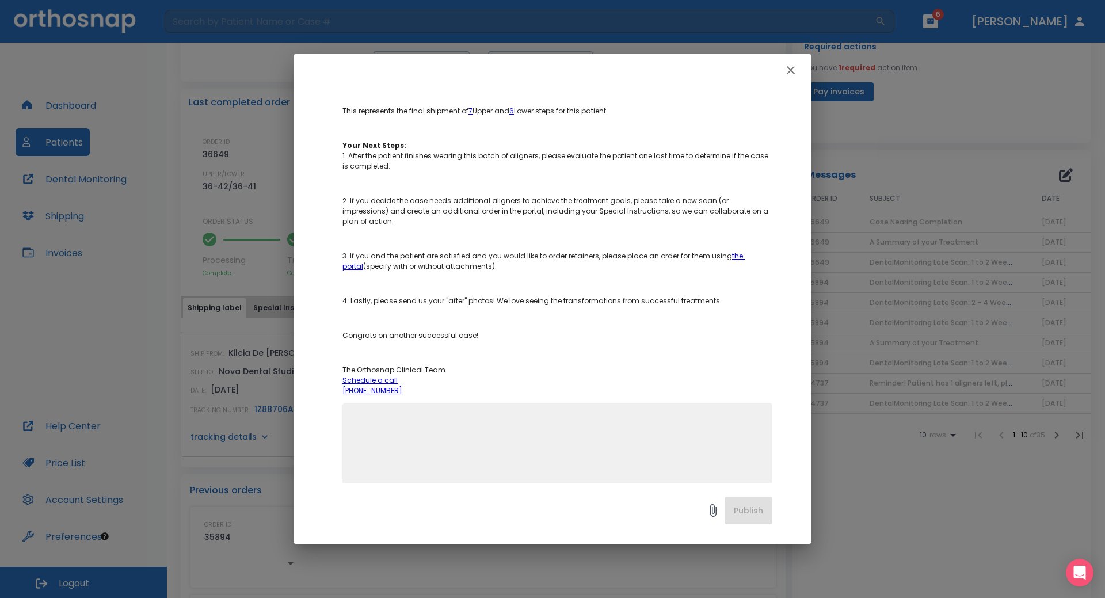
scroll to position [198, 0]
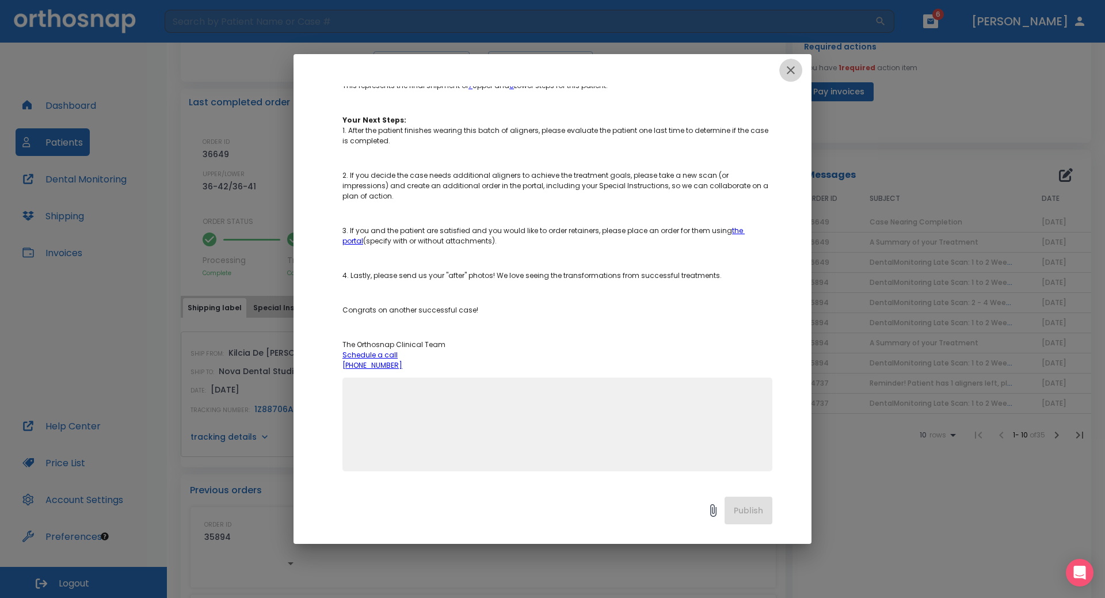
click at [787, 74] on icon "button" at bounding box center [791, 70] width 14 height 14
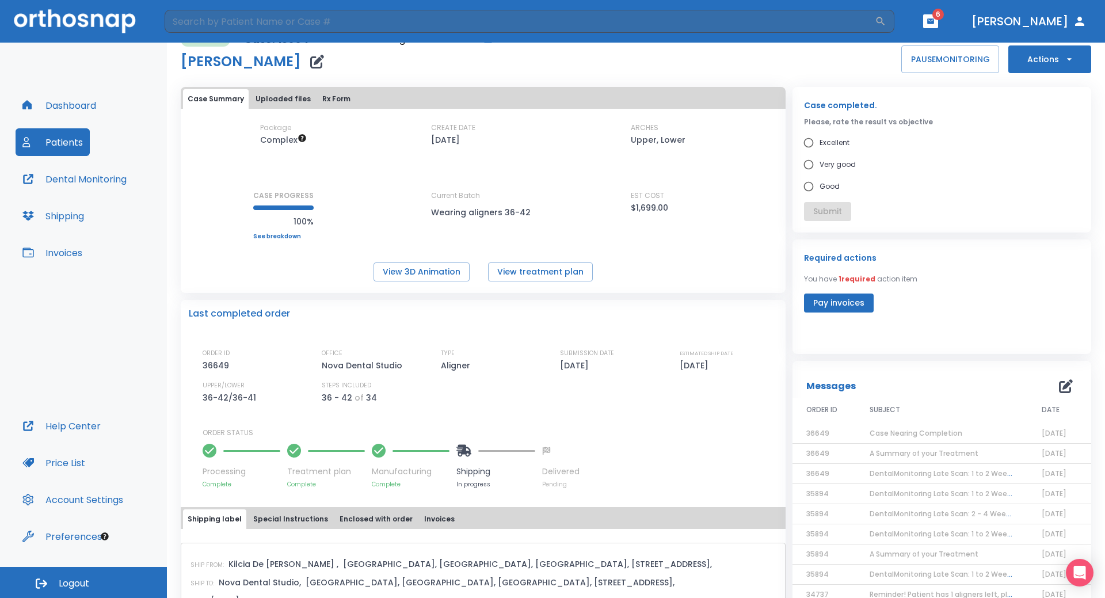
scroll to position [0, 0]
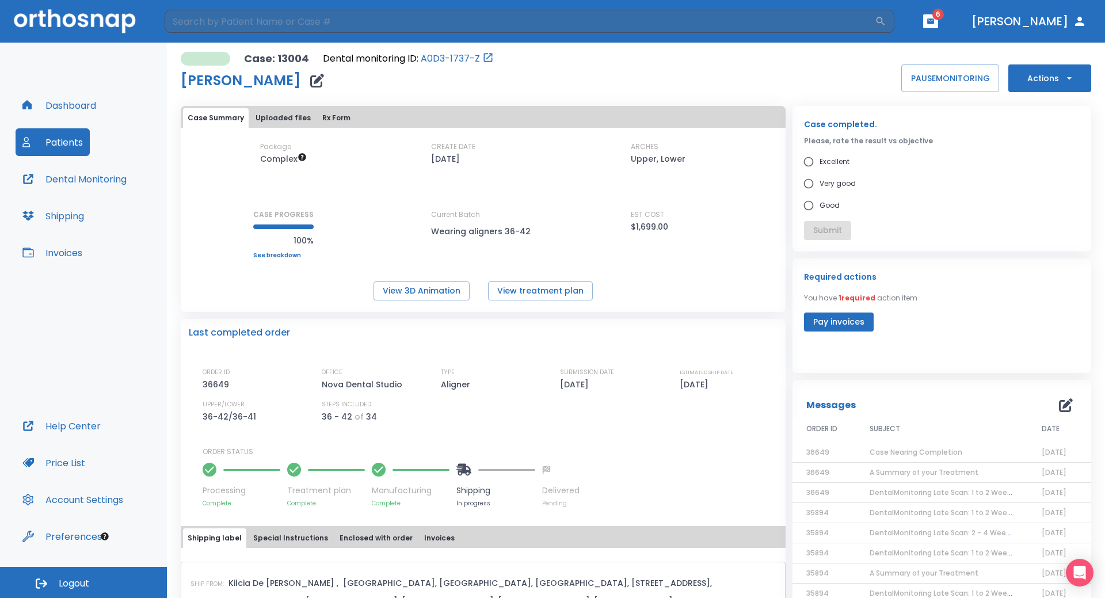
click at [935, 21] on icon "button" at bounding box center [931, 21] width 8 height 8
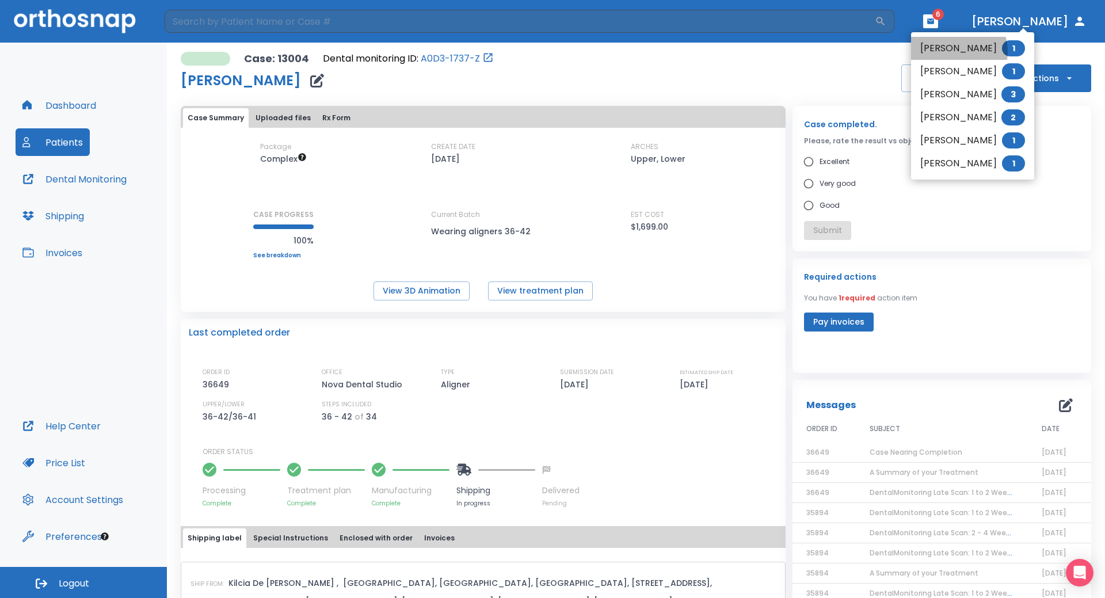
click at [952, 52] on li "[PERSON_NAME] 1" at bounding box center [972, 48] width 123 height 23
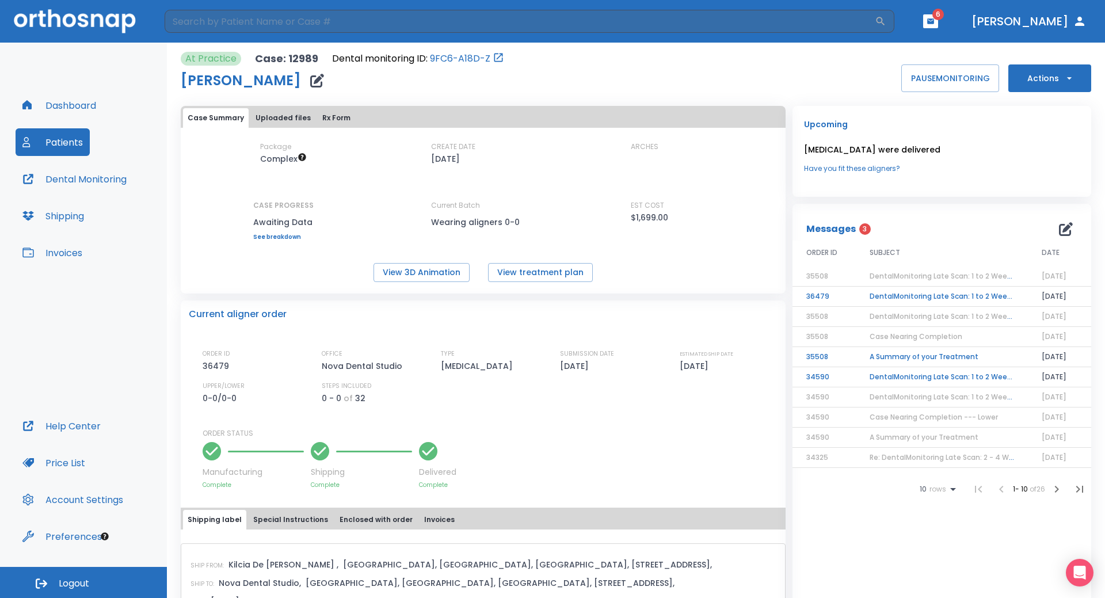
click at [908, 356] on td "A Summary of your Treatment" at bounding box center [942, 357] width 172 height 20
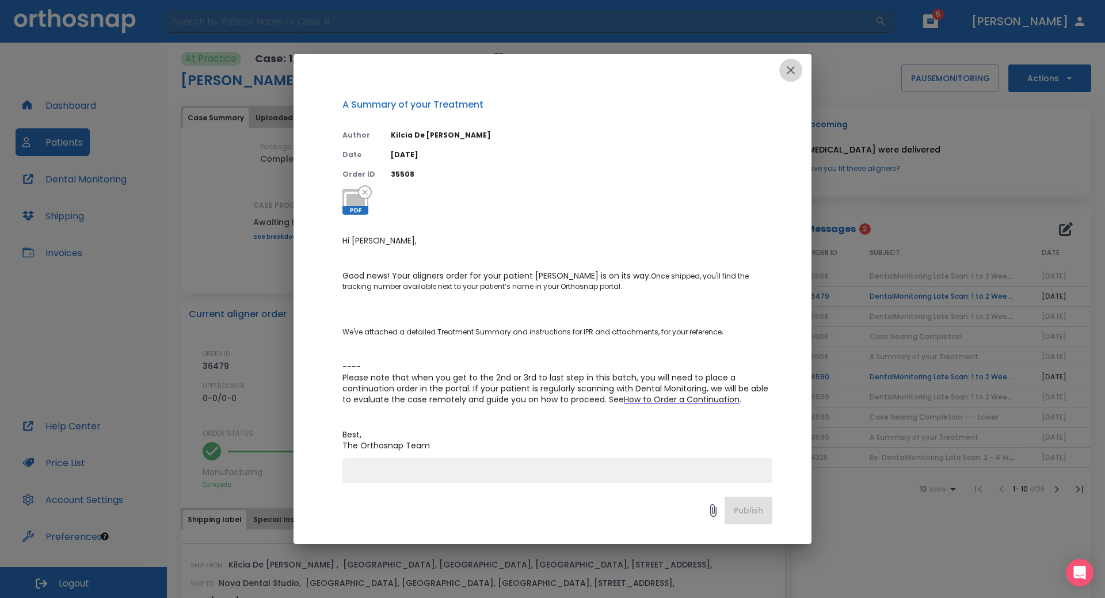
click at [786, 70] on icon "button" at bounding box center [791, 70] width 14 height 14
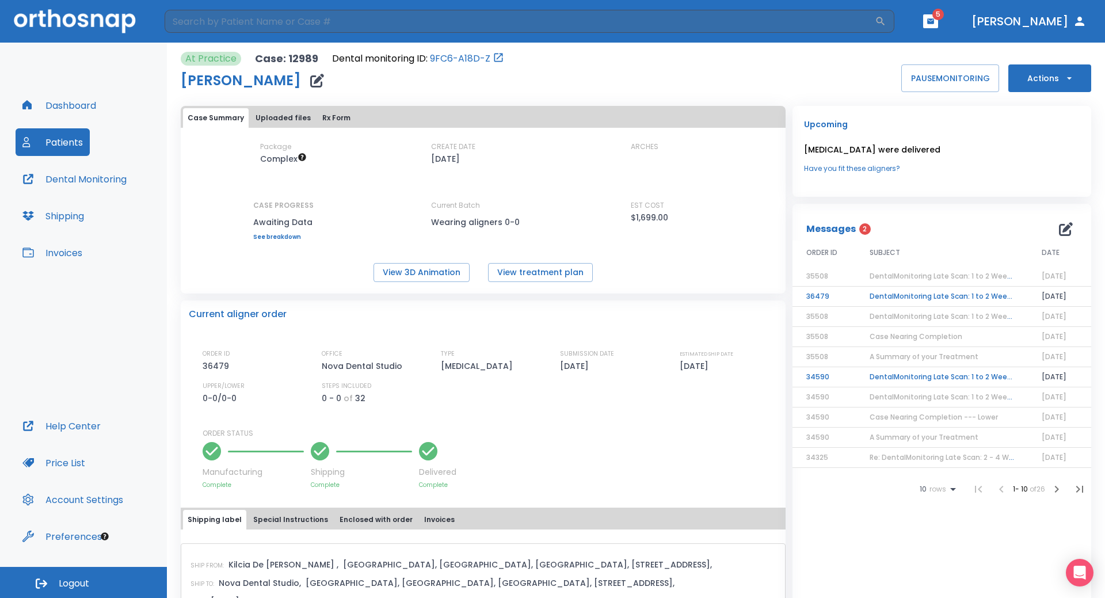
click at [889, 296] on td "DentalMonitoring Late Scan: 1 to 2 Weeks Notification" at bounding box center [942, 297] width 172 height 20
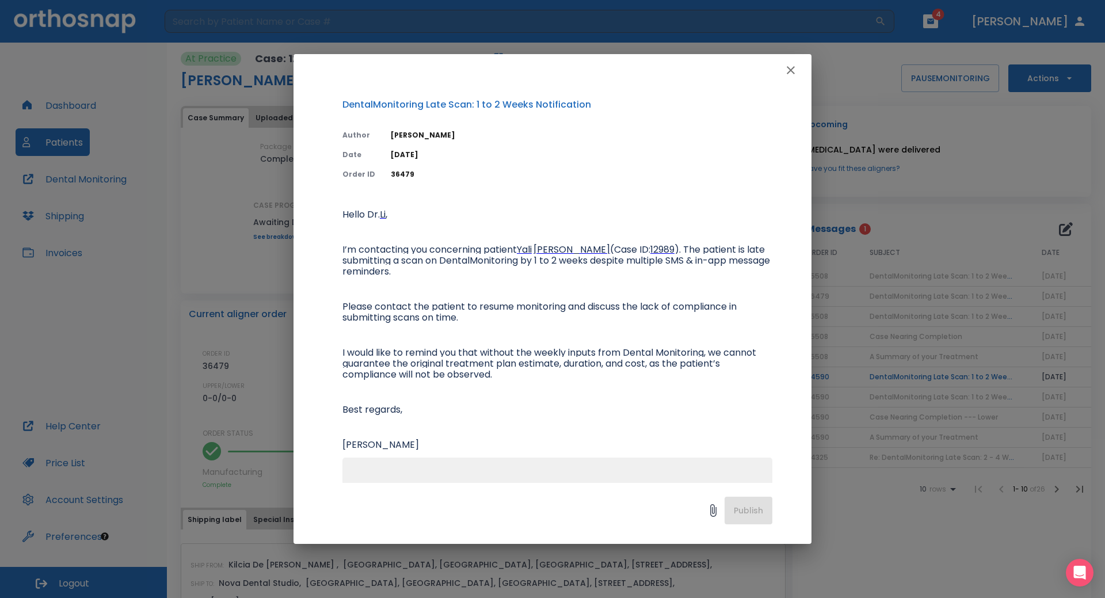
click at [787, 70] on icon "button" at bounding box center [791, 70] width 14 height 14
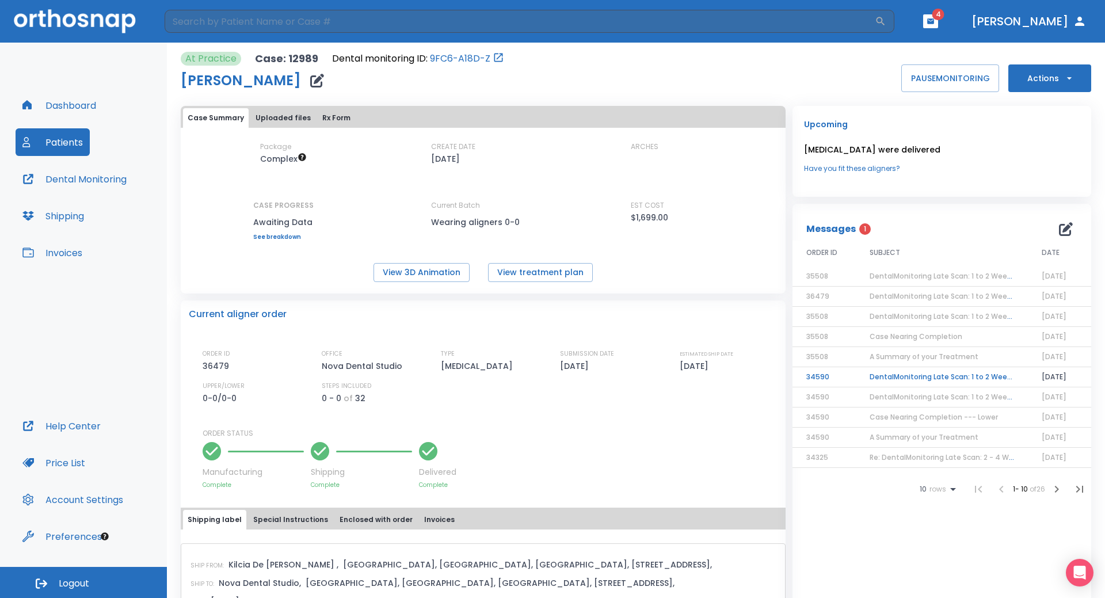
click at [906, 377] on td "DentalMonitoring Late Scan: 1 to 2 Weeks Notification" at bounding box center [942, 377] width 172 height 20
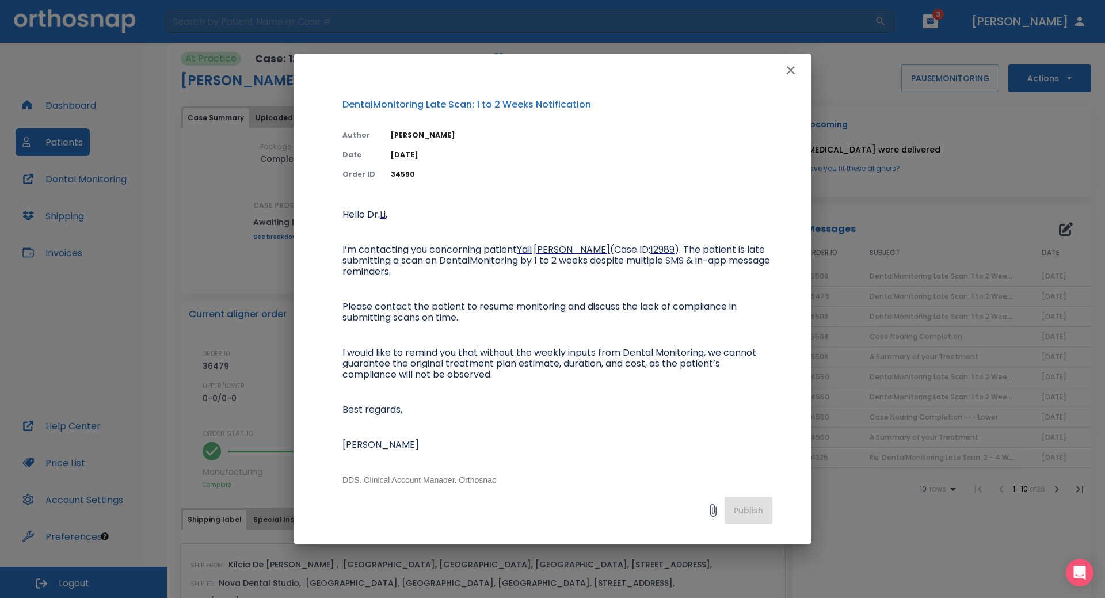
click at [791, 68] on icon "button" at bounding box center [791, 70] width 14 height 14
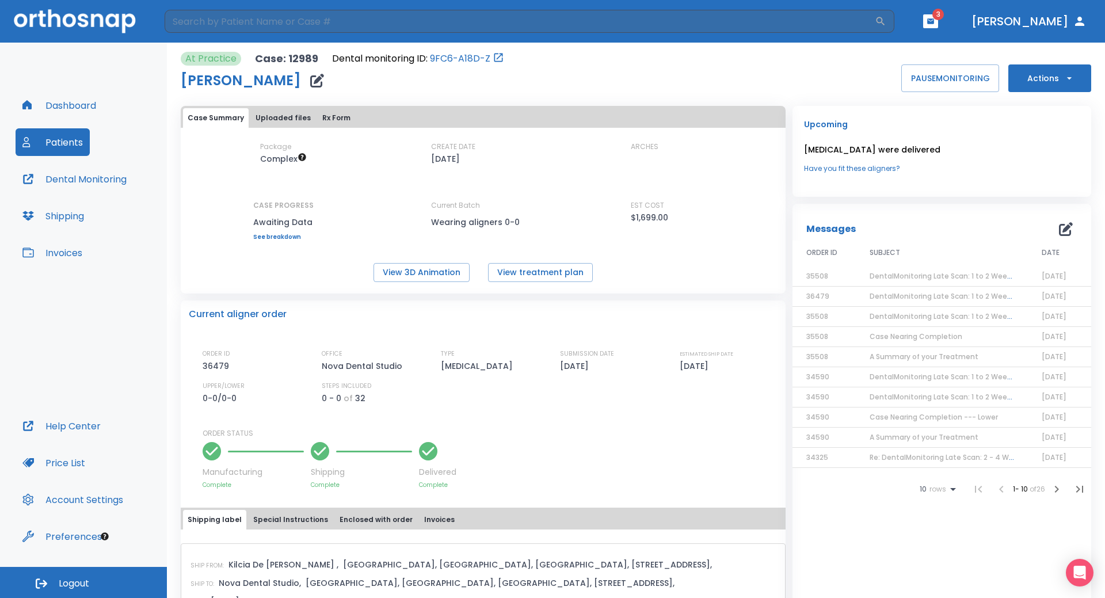
click at [935, 21] on icon "button" at bounding box center [931, 21] width 8 height 8
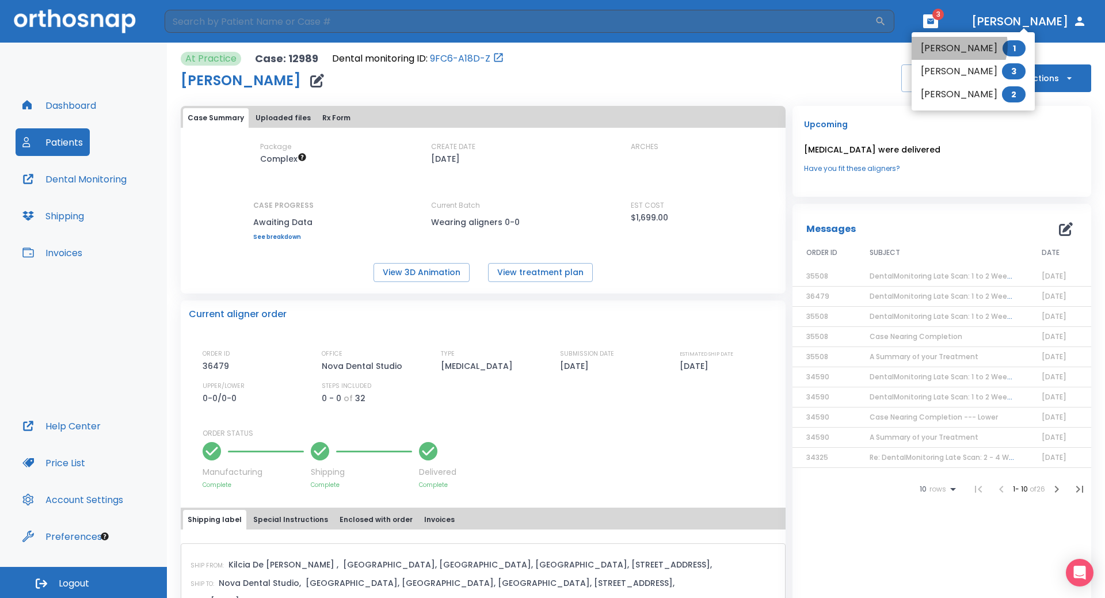
click at [957, 45] on li "[PERSON_NAME] SUN 1" at bounding box center [973, 48] width 123 height 23
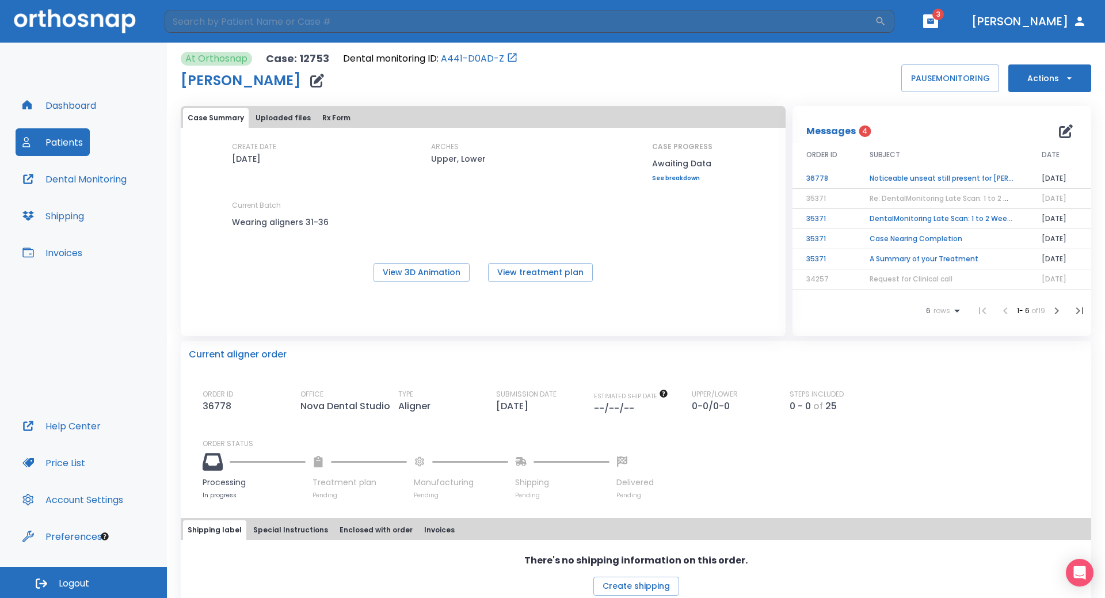
click at [907, 177] on td "Noticeable unseat still present for [PERSON_NAME]" at bounding box center [942, 179] width 172 height 20
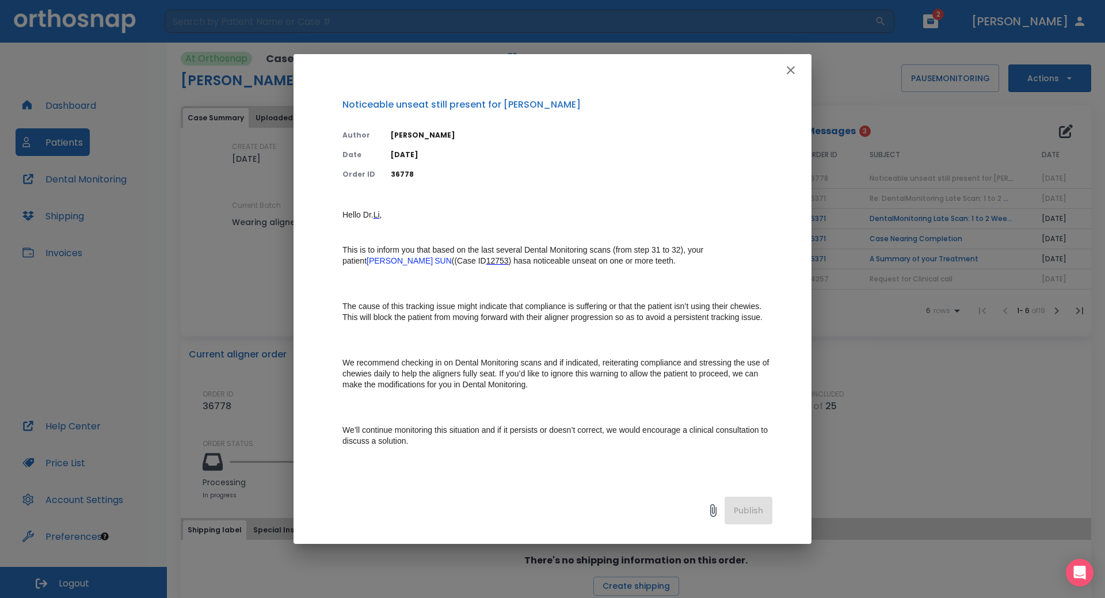
drag, startPoint x: 795, startPoint y: 68, endPoint x: 803, endPoint y: 71, distance: 9.1
click at [797, 69] on icon "button" at bounding box center [791, 70] width 14 height 14
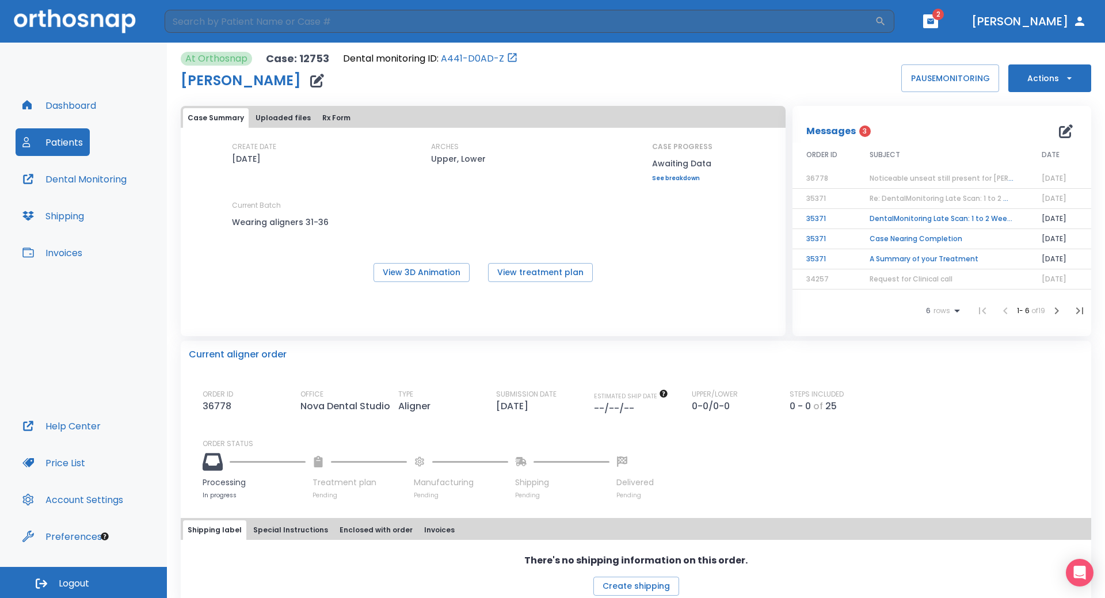
click at [904, 219] on td "DentalMonitoring Late Scan: 1 to 2 Weeks Notification" at bounding box center [942, 219] width 172 height 20
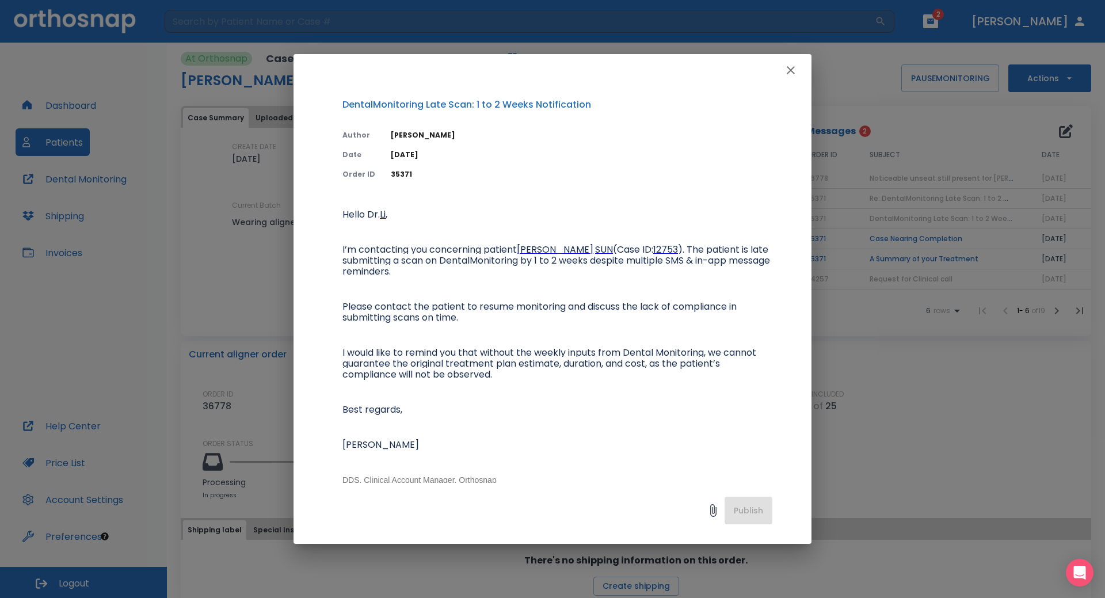
click at [788, 66] on icon "button" at bounding box center [791, 70] width 14 height 14
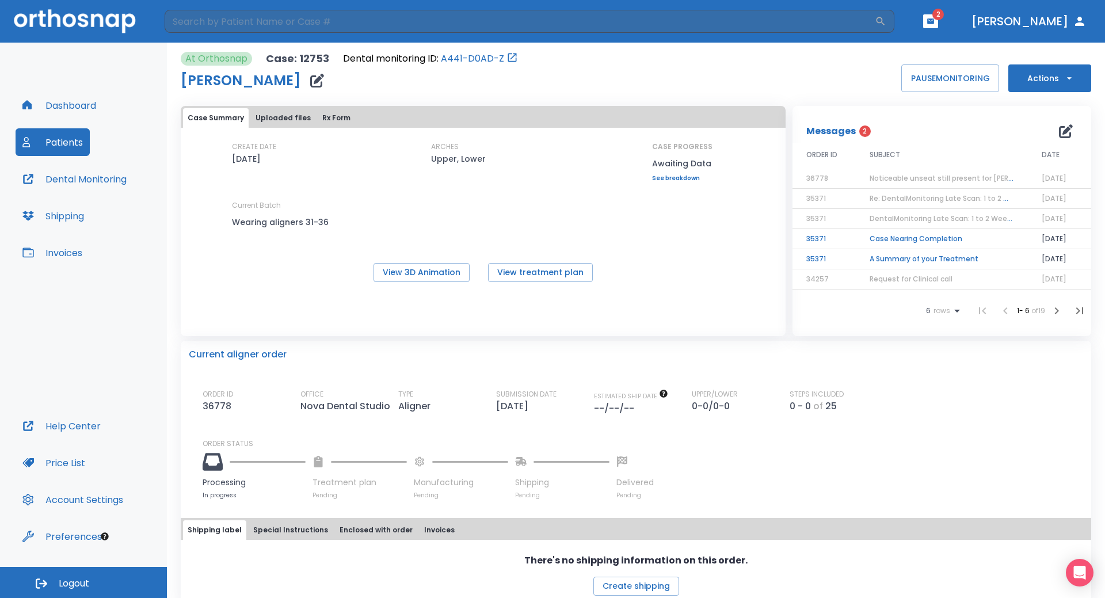
click at [878, 242] on td "Case Nearing Completion" at bounding box center [942, 239] width 172 height 20
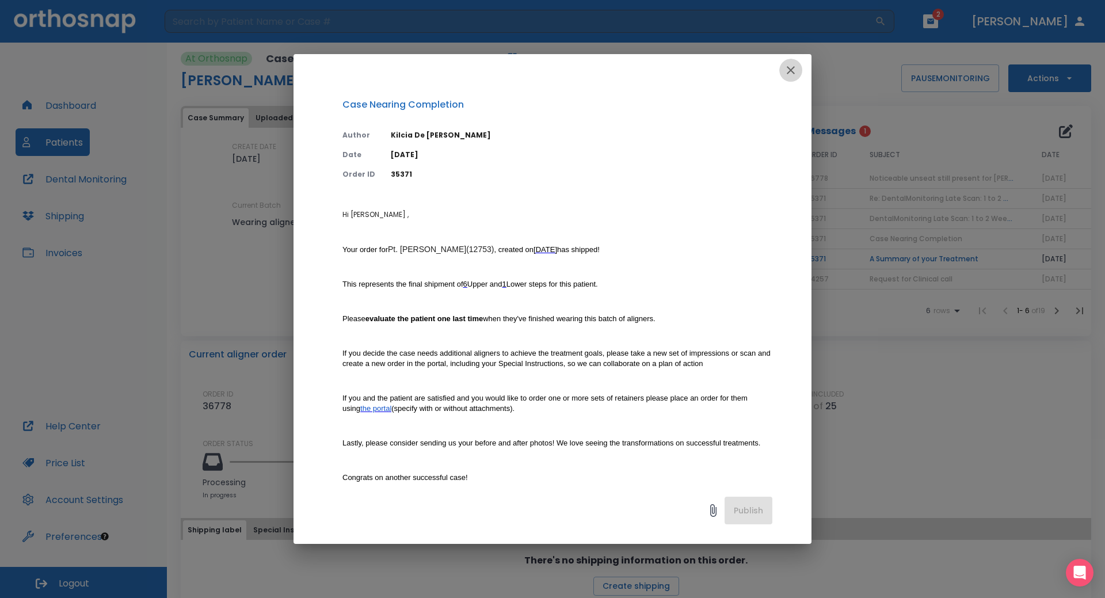
click at [791, 73] on icon "button" at bounding box center [791, 70] width 14 height 14
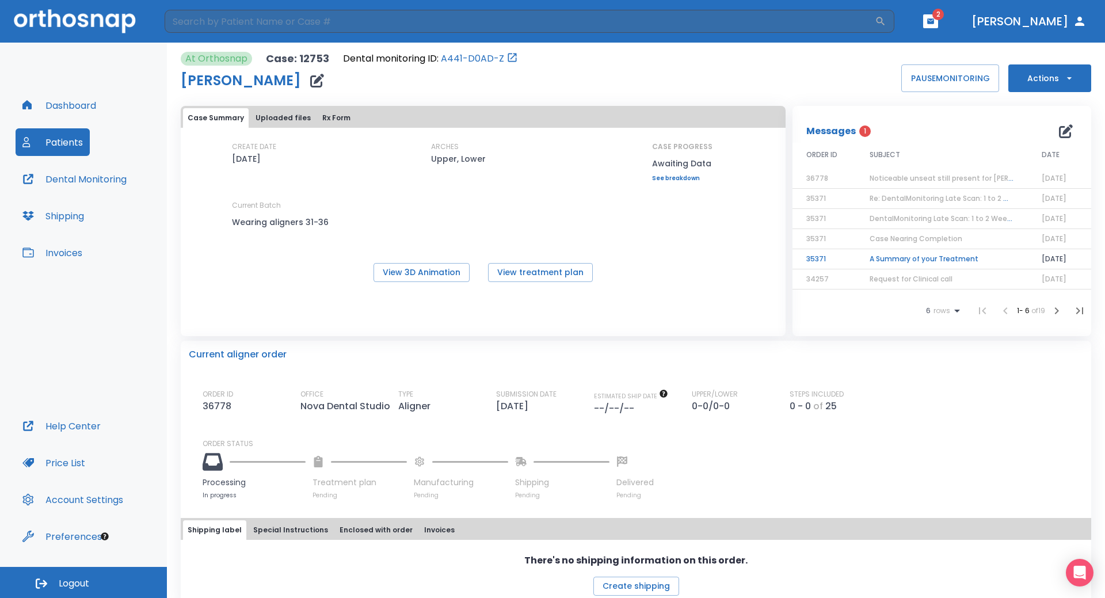
click at [885, 258] on td "A Summary of your Treatment" at bounding box center [942, 259] width 172 height 20
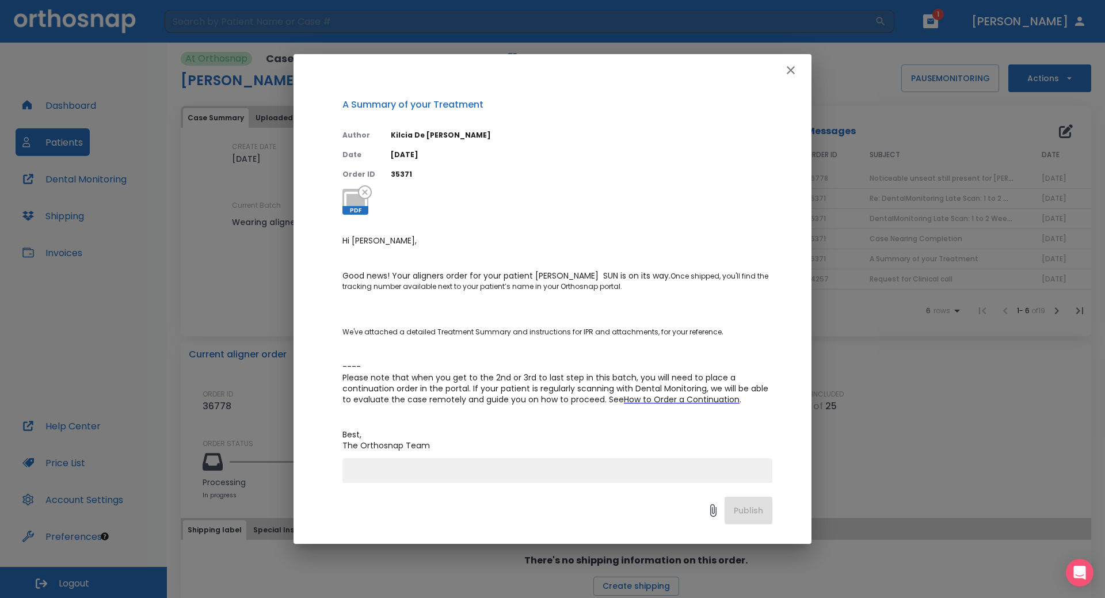
click at [789, 74] on icon "button" at bounding box center [791, 70] width 14 height 14
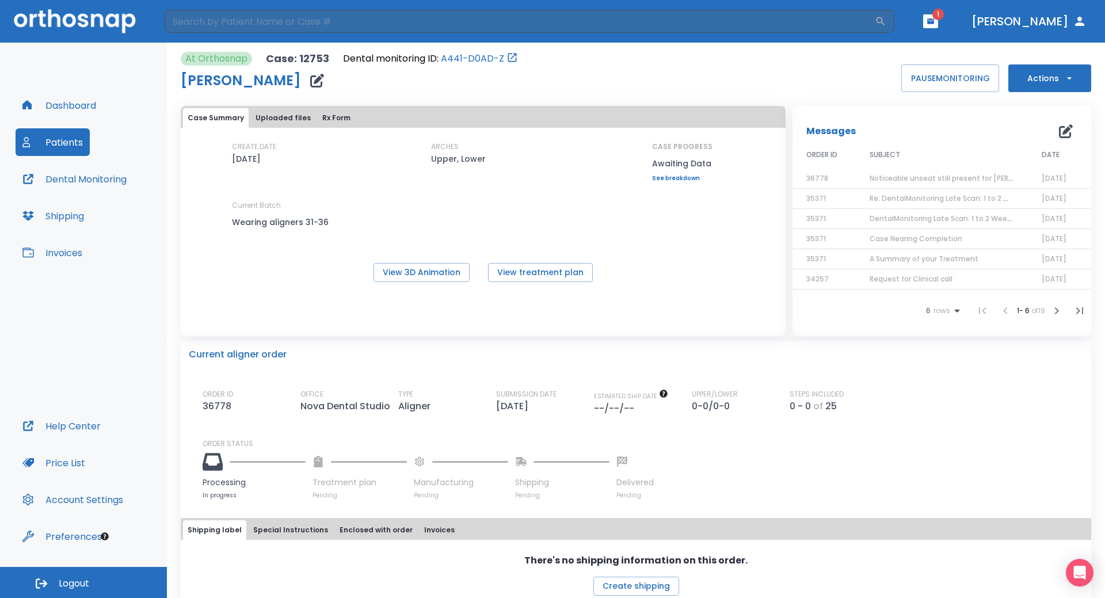
click at [908, 176] on span "Noticeable unseat still present for [PERSON_NAME]" at bounding box center [960, 178] width 181 height 10
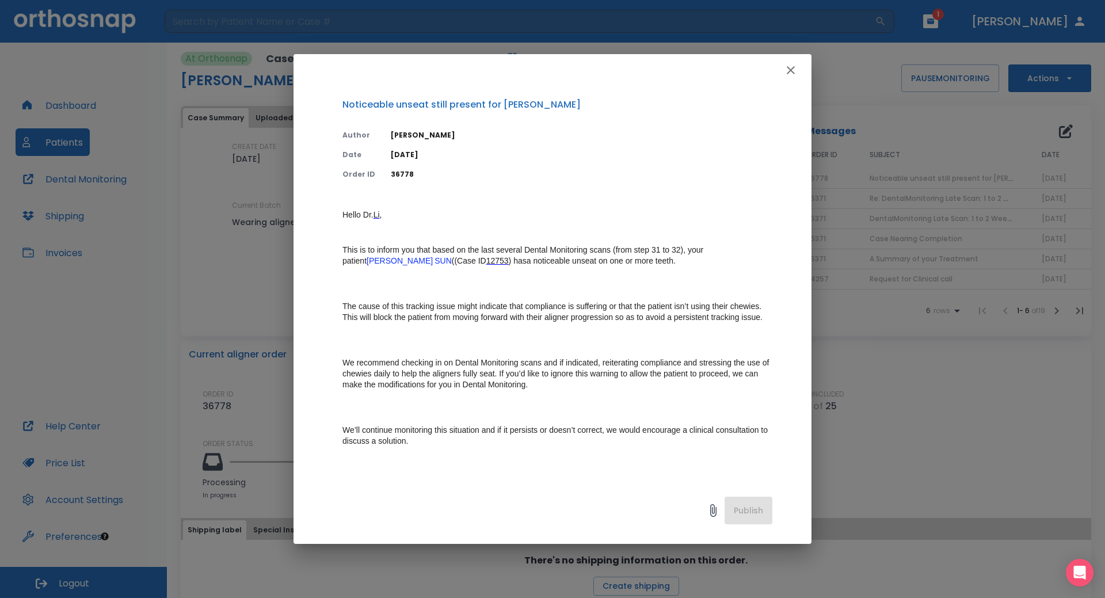
click at [794, 71] on icon "button" at bounding box center [791, 70] width 14 height 14
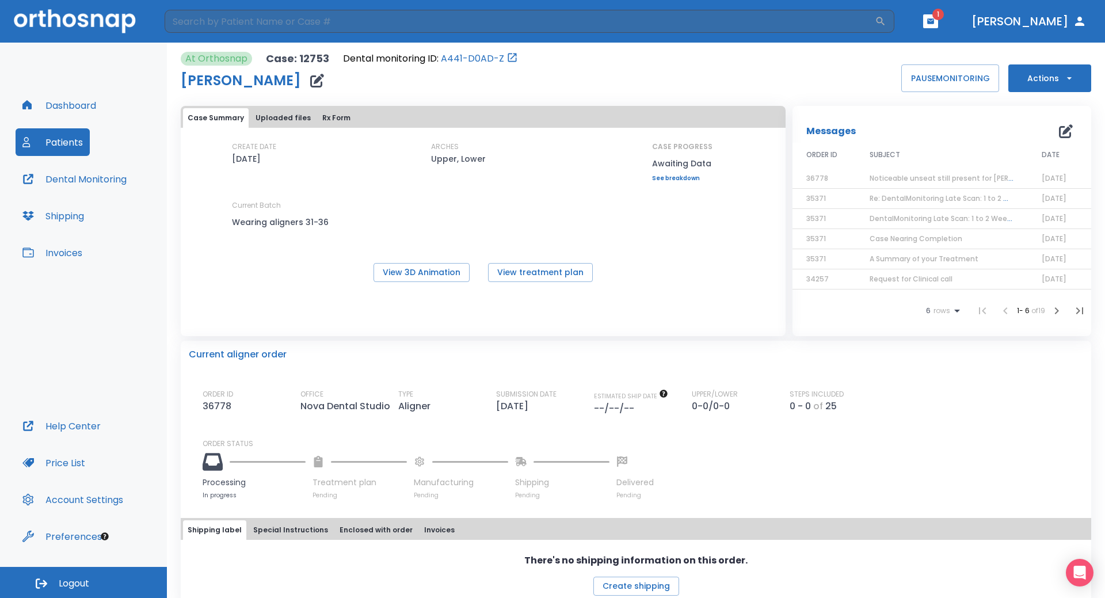
click at [934, 22] on icon "button" at bounding box center [930, 20] width 7 height 5
click at [948, 45] on li "[PERSON_NAME] 2" at bounding box center [983, 47] width 123 height 23
click at [1052, 310] on icon "button" at bounding box center [1057, 311] width 14 height 14
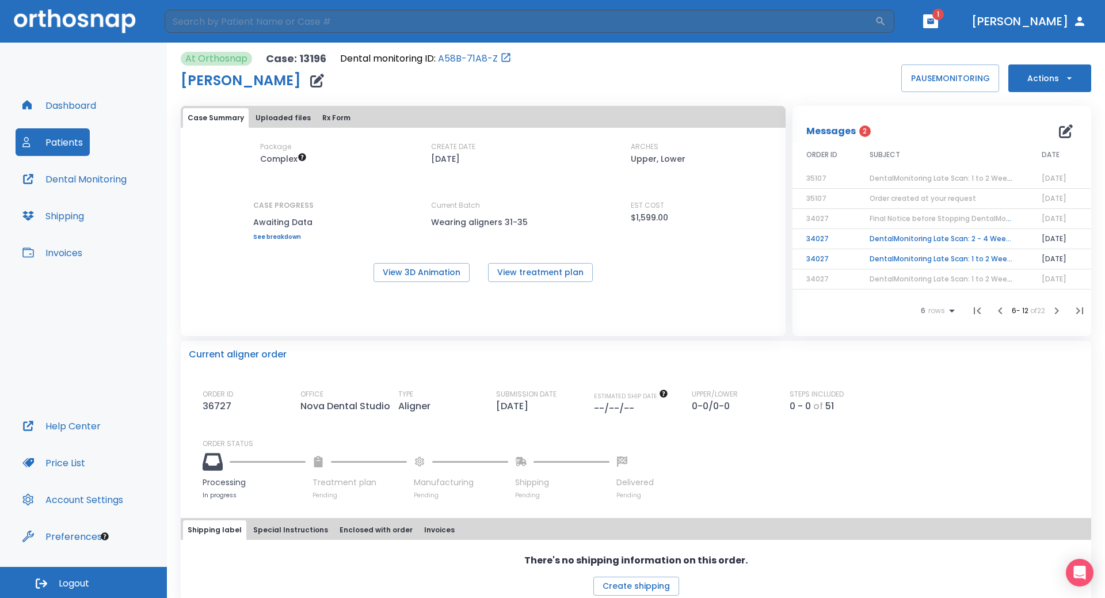
click at [935, 240] on td "DentalMonitoring Late Scan: 2 - 4 Weeks Notification" at bounding box center [942, 239] width 172 height 20
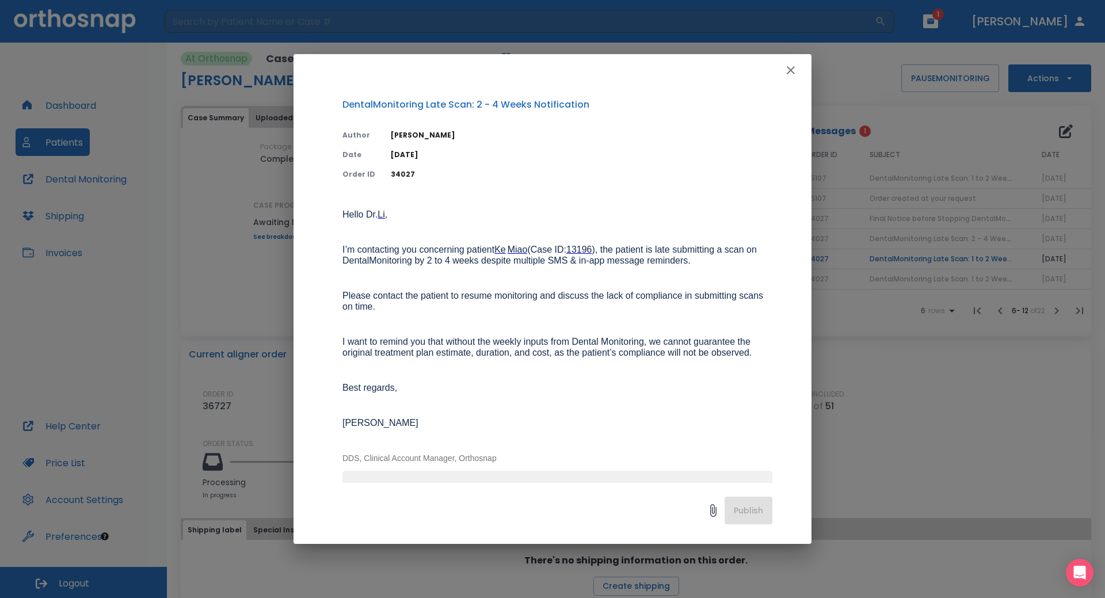
drag, startPoint x: 788, startPoint y: 71, endPoint x: 828, endPoint y: 117, distance: 60.4
click at [789, 72] on icon "button" at bounding box center [791, 70] width 14 height 14
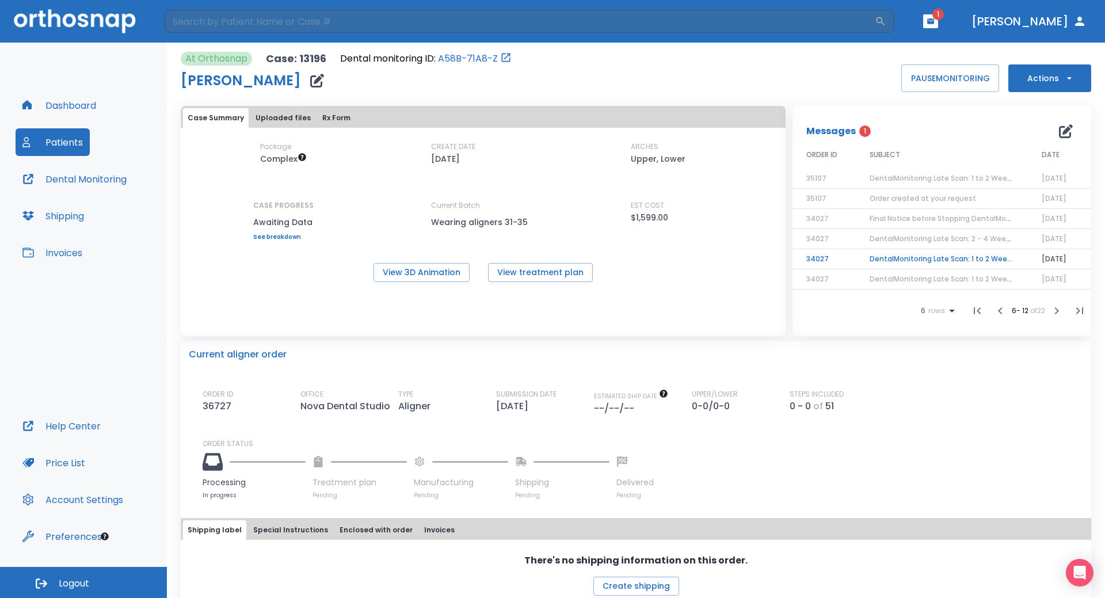
click at [916, 259] on td "DentalMonitoring Late Scan: 1 to 2 Weeks Notification" at bounding box center [942, 259] width 172 height 20
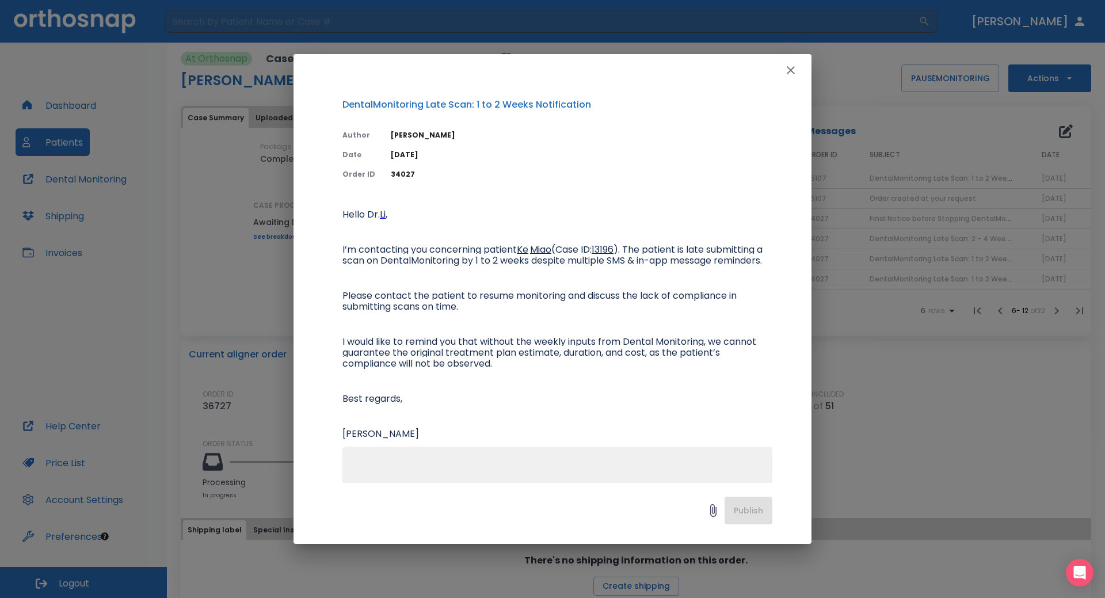
click at [791, 67] on icon "button" at bounding box center [791, 70] width 14 height 14
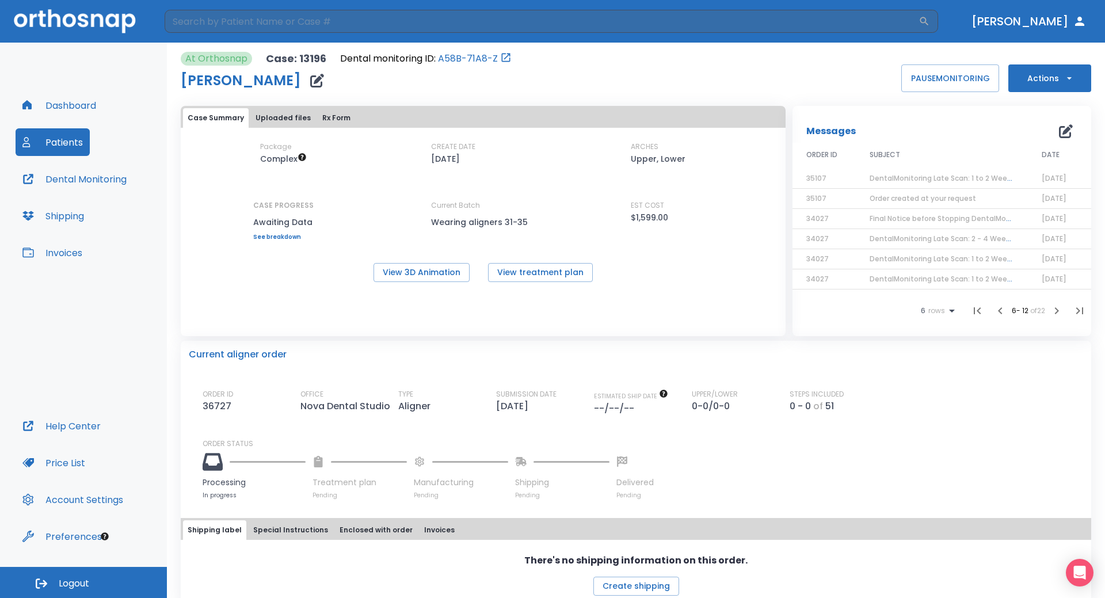
click at [59, 142] on button "Patients" at bounding box center [53, 142] width 74 height 28
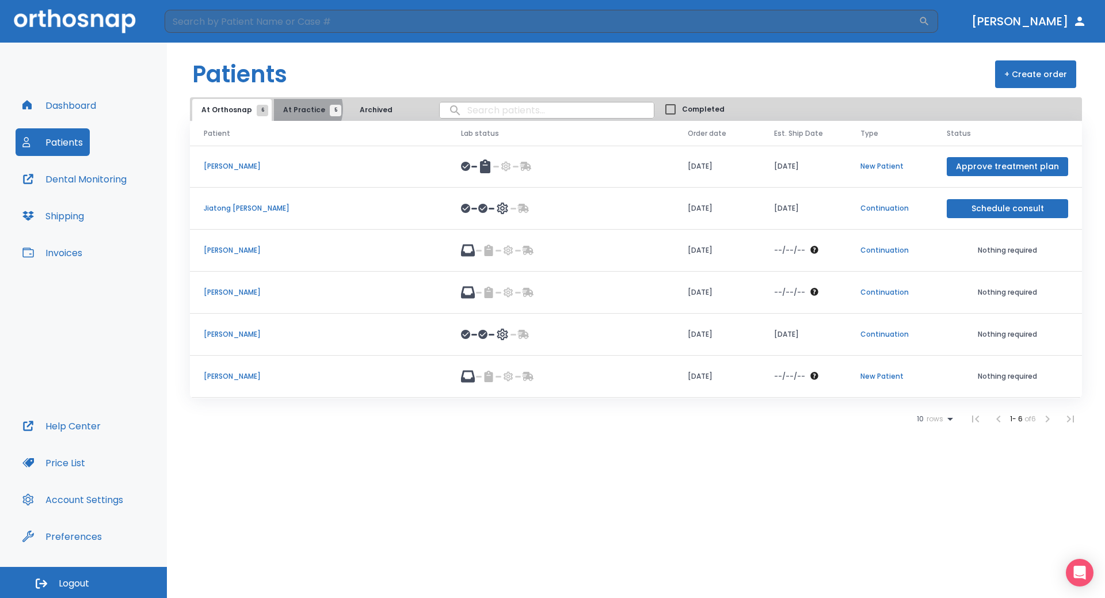
click at [297, 109] on span "At Practice 5" at bounding box center [309, 110] width 52 height 10
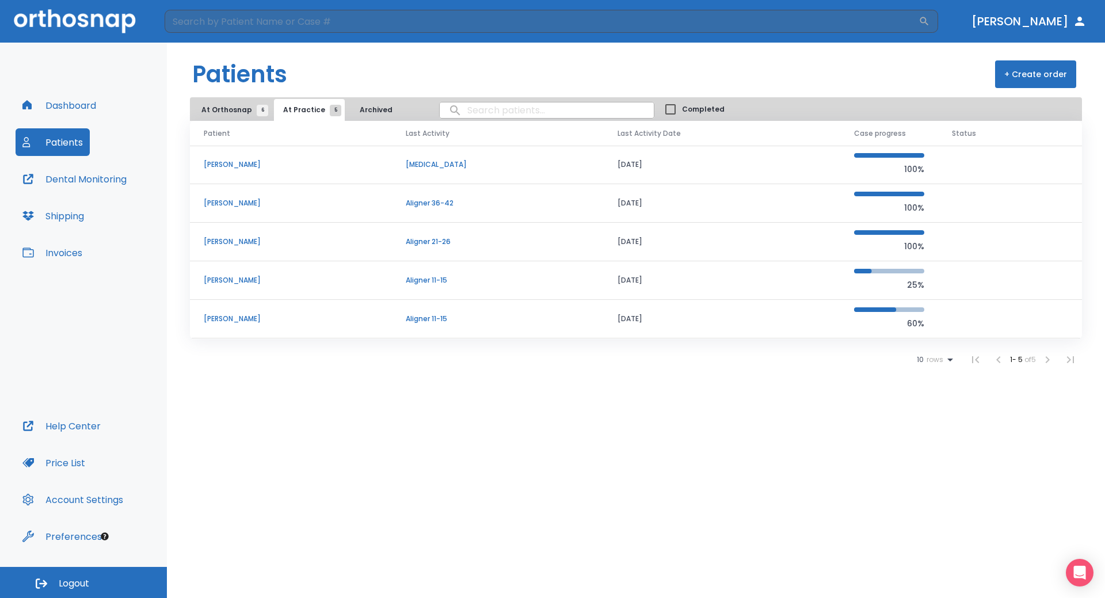
click at [226, 316] on p "[PERSON_NAME]" at bounding box center [291, 319] width 174 height 10
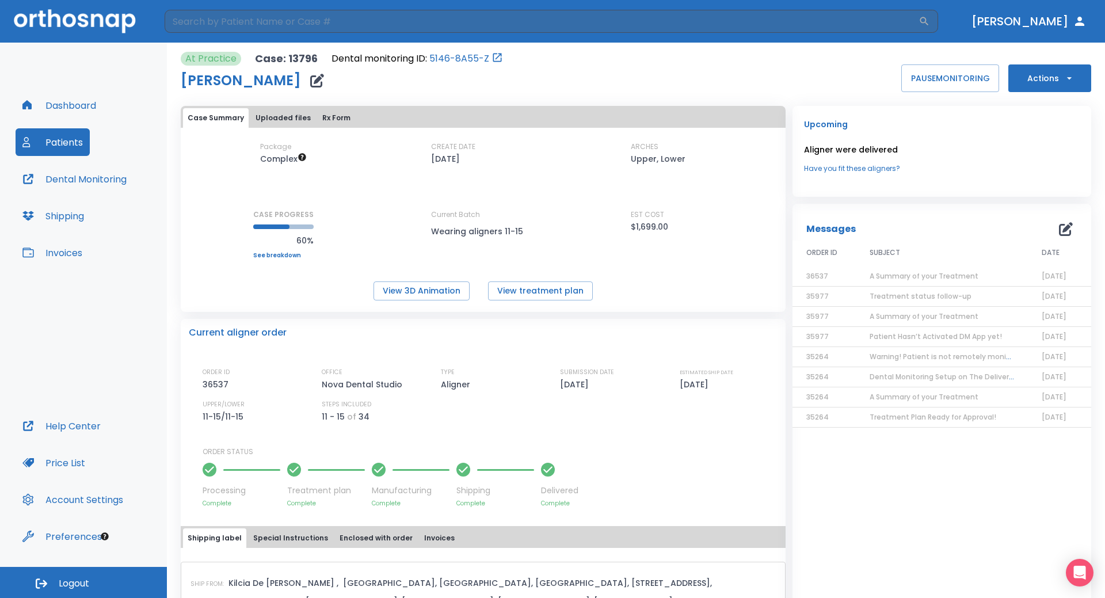
click at [1051, 85] on button "Actions" at bounding box center [1049, 78] width 83 height 28
click at [1045, 166] on p "Order Next Aligners" at bounding box center [1042, 168] width 65 height 10
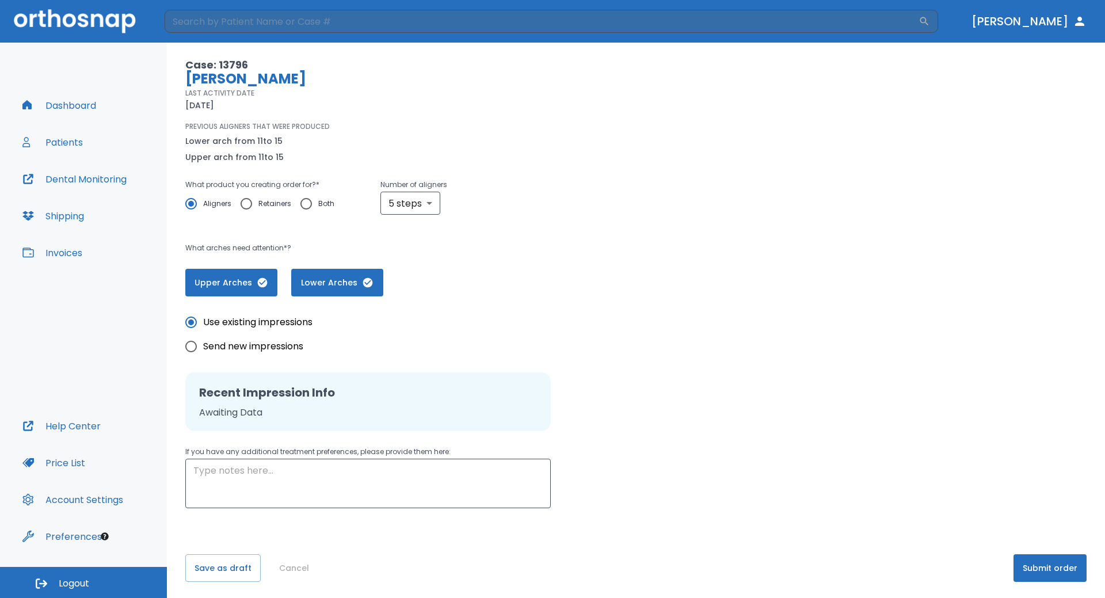
scroll to position [74, 0]
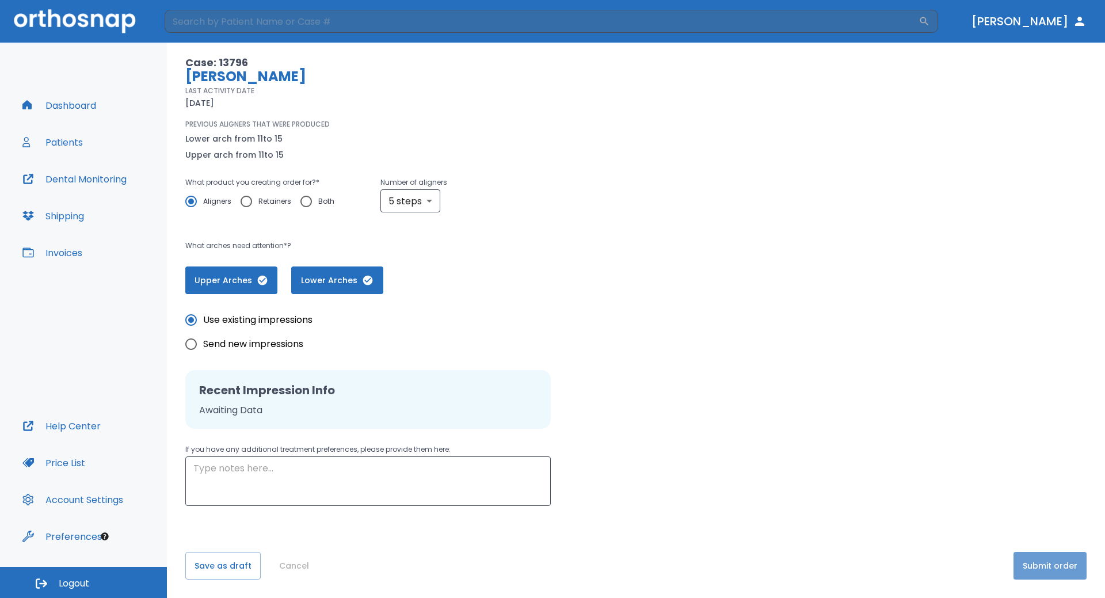
click at [1052, 566] on button "Submit order" at bounding box center [1049, 566] width 73 height 28
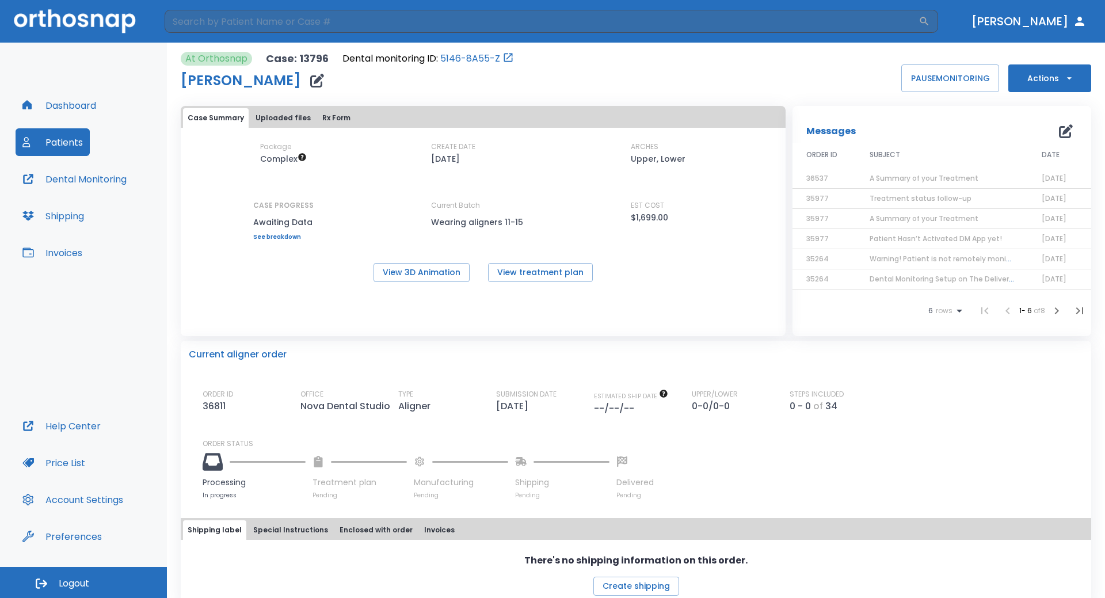
click at [71, 146] on button "Patients" at bounding box center [53, 142] width 74 height 28
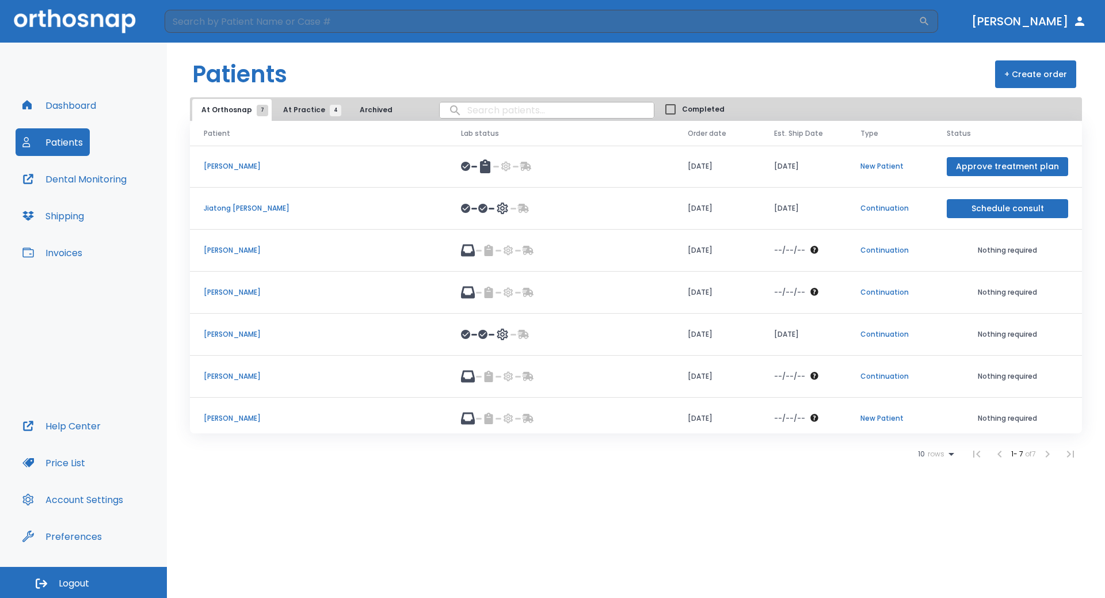
click at [229, 209] on p "Jiatong [PERSON_NAME]" at bounding box center [319, 208] width 230 height 10
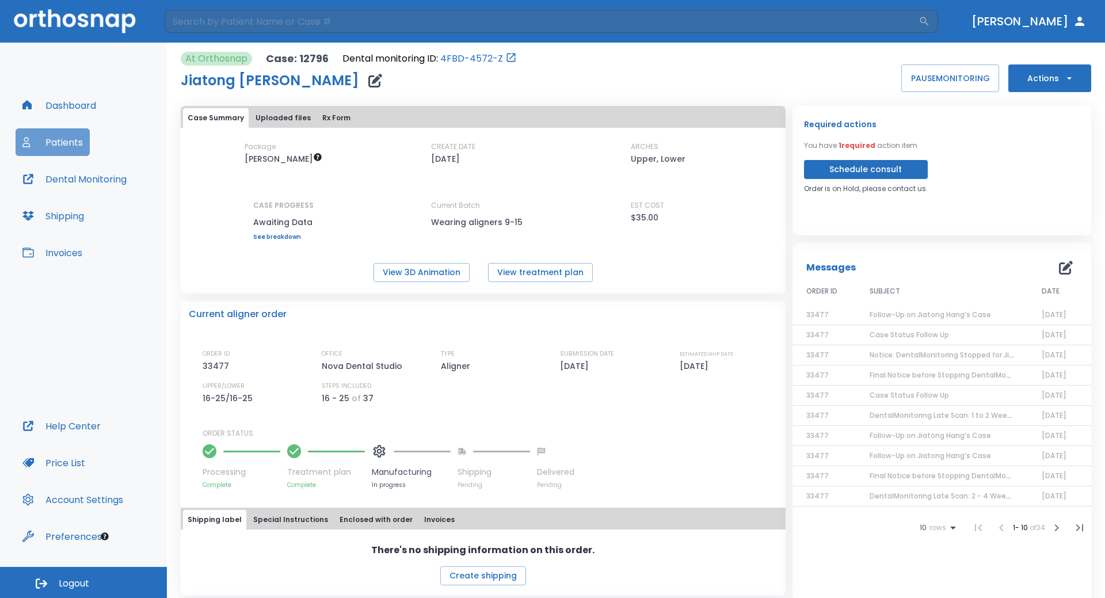
click at [62, 143] on button "Patients" at bounding box center [53, 142] width 74 height 28
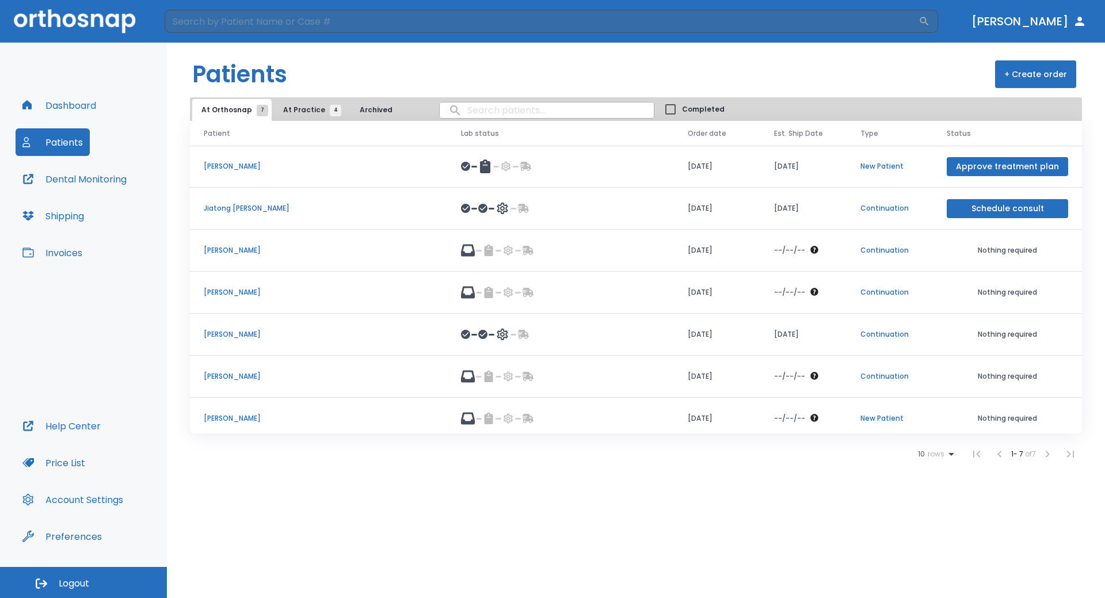
click at [212, 169] on p "[PERSON_NAME]" at bounding box center [319, 166] width 230 height 10
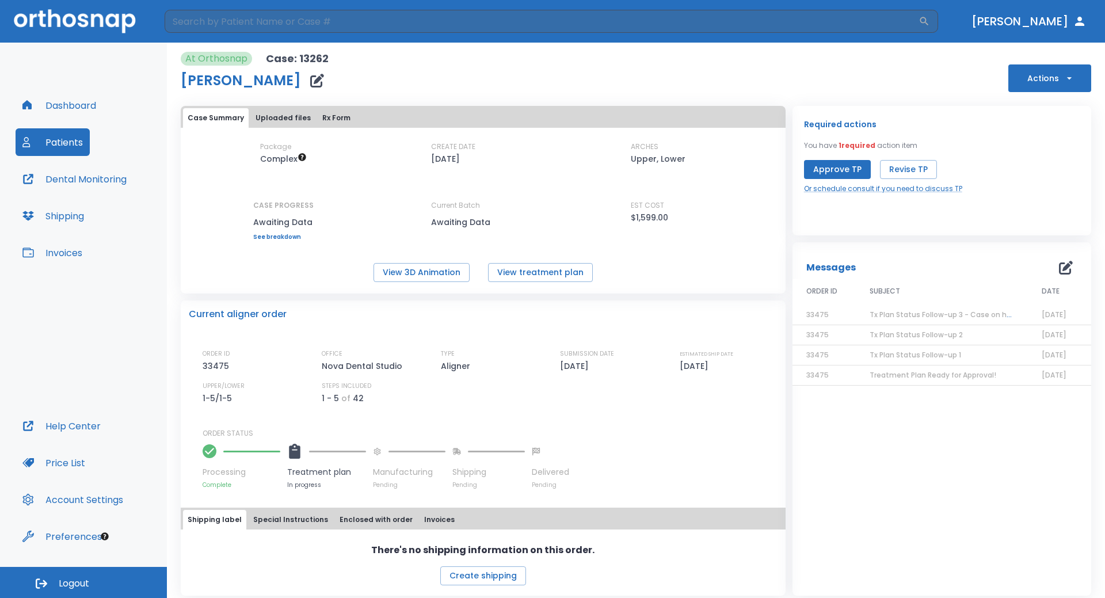
click at [75, 145] on button "Patients" at bounding box center [53, 142] width 74 height 28
